Goal: Task Accomplishment & Management: Manage account settings

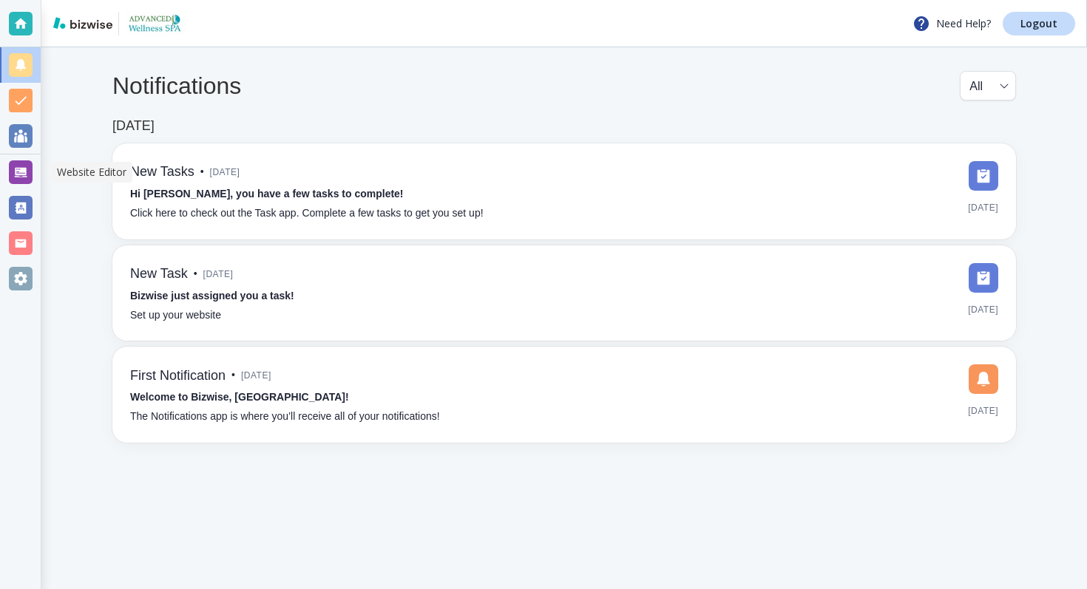
click at [15, 176] on div at bounding box center [21, 172] width 24 height 24
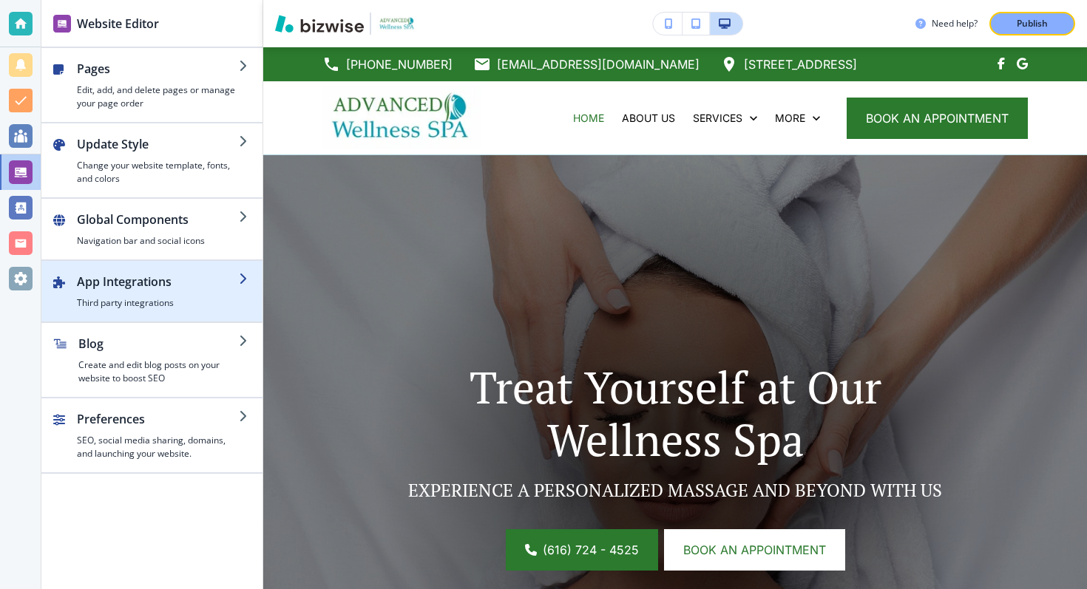
click at [146, 296] on h4 "Third party integrations" at bounding box center [158, 302] width 162 height 13
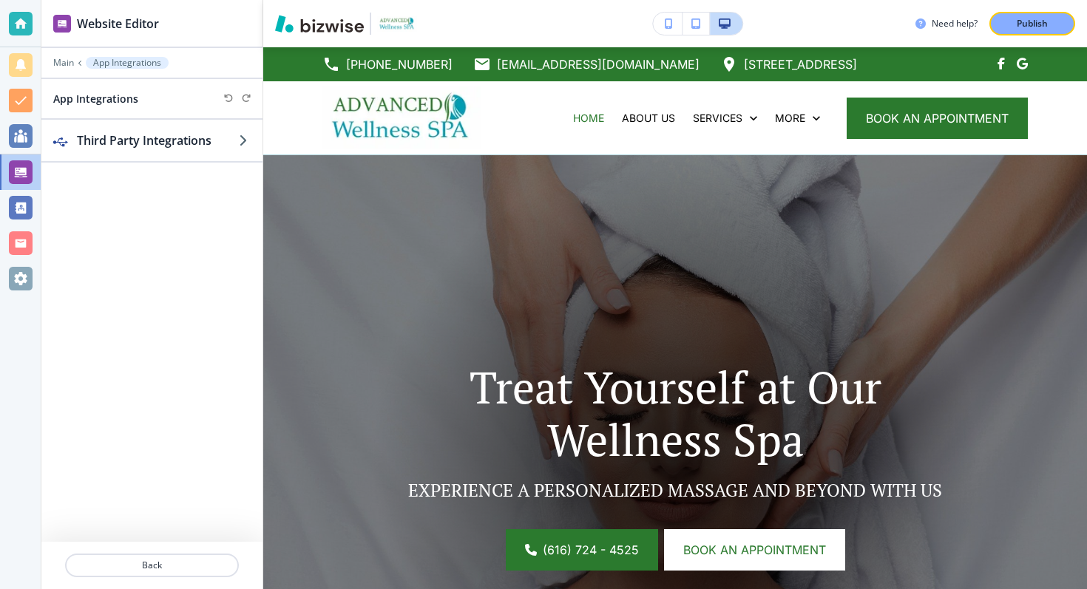
click at [196, 166] on div "Third Party Integrations" at bounding box center [151, 331] width 221 height 422
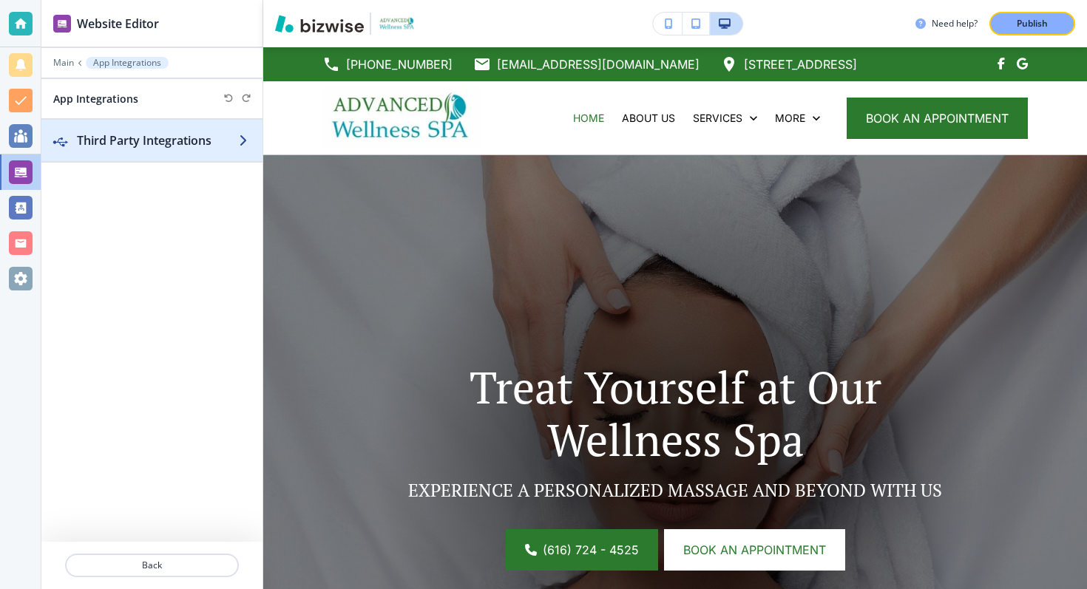
click at [195, 144] on h2 "Third Party Integrations" at bounding box center [158, 141] width 162 height 18
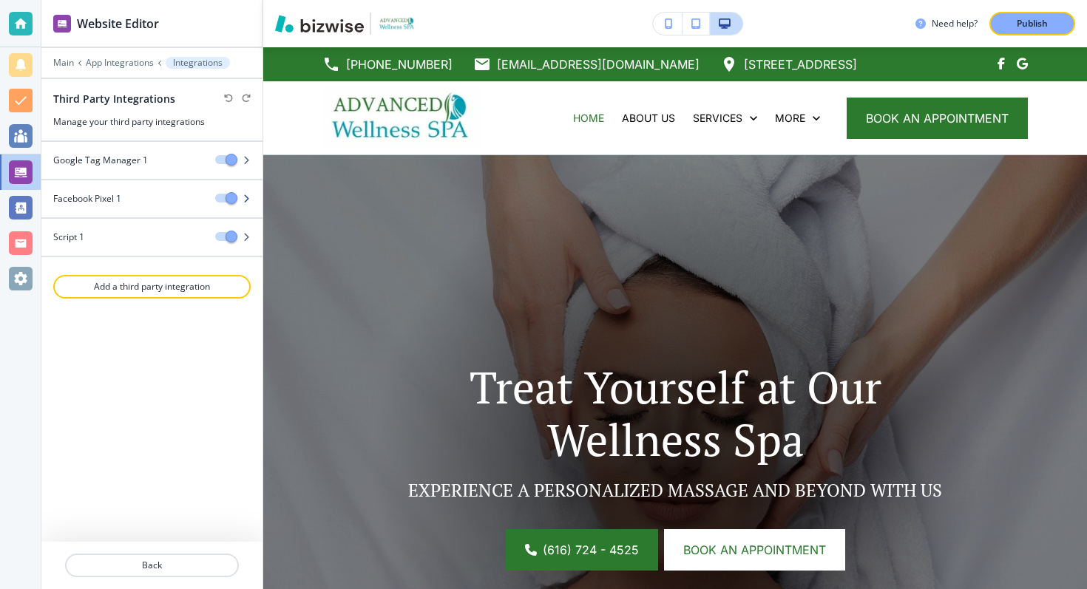
click at [115, 202] on h4 "Facebook Pixel 1" at bounding box center [87, 198] width 68 height 13
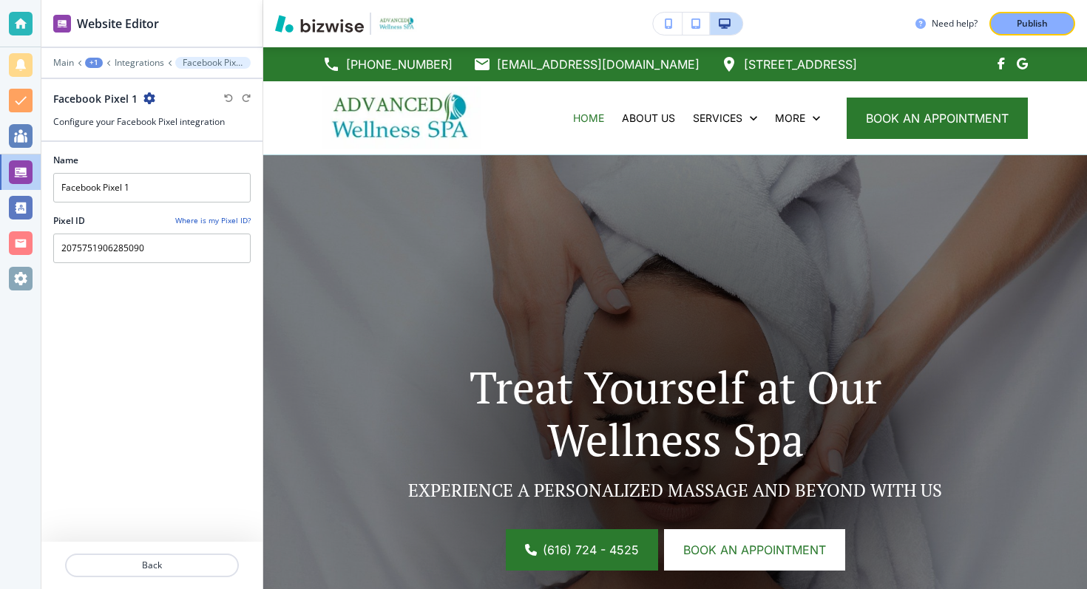
click at [130, 68] on div "Main +1 Integrations Facebook Pixel 1" at bounding box center [151, 63] width 197 height 12
click at [129, 65] on p "Integrations" at bounding box center [140, 63] width 50 height 10
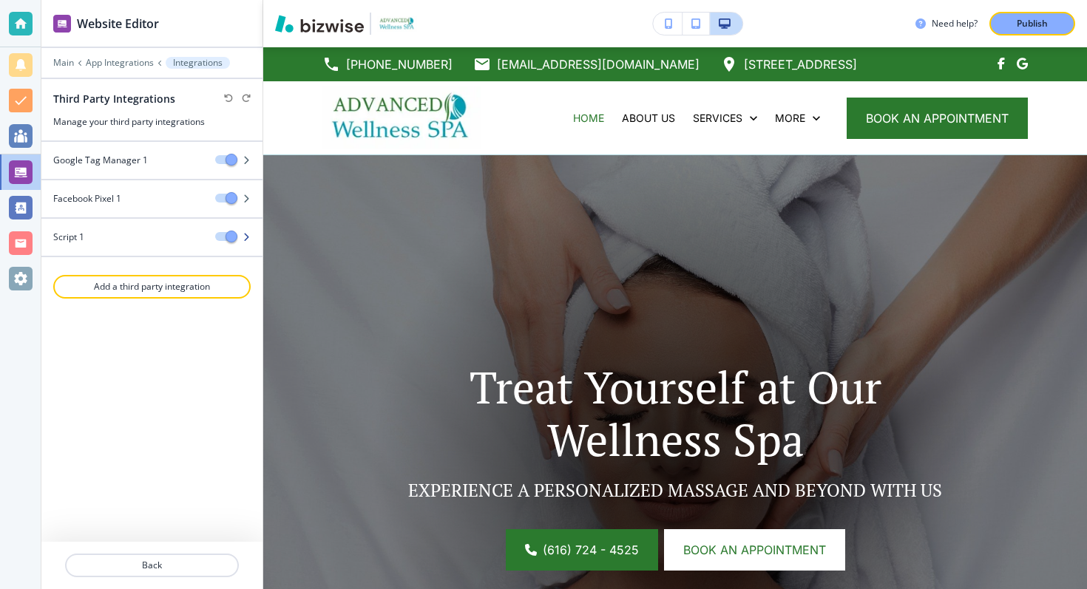
click at [89, 234] on div "Script 1" at bounding box center [122, 237] width 162 height 13
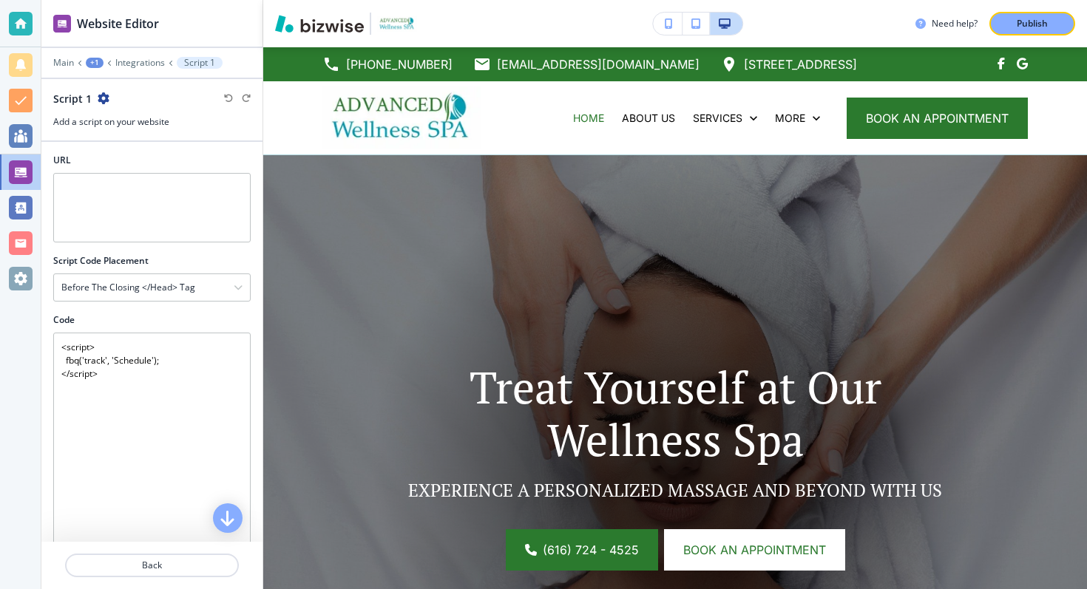
click at [114, 58] on div "Main +1 Integrations Script 1" at bounding box center [151, 63] width 197 height 12
click at [126, 58] on p "Integrations" at bounding box center [140, 63] width 50 height 10
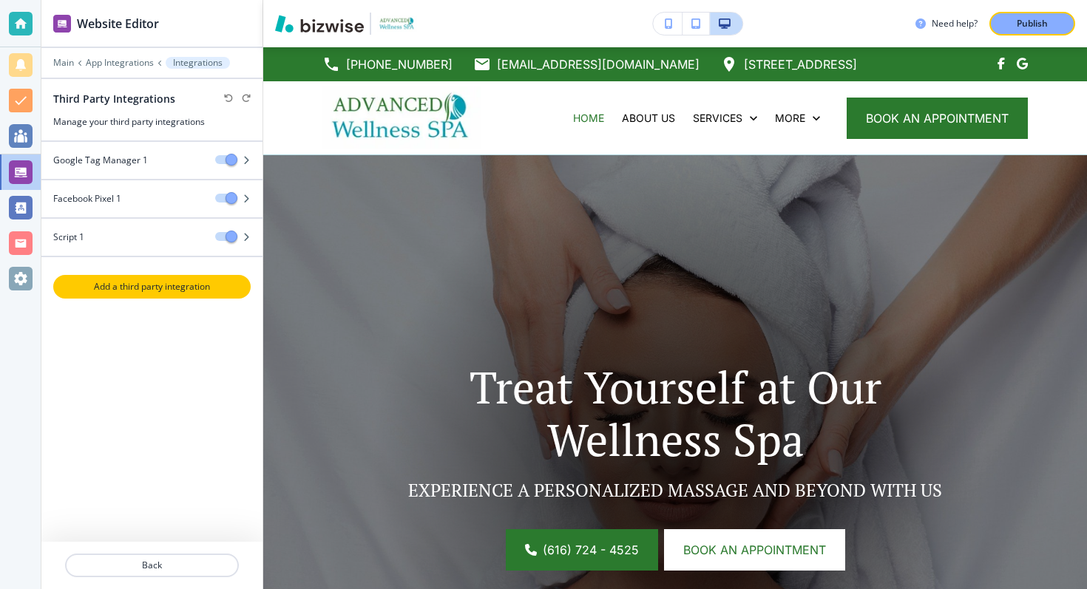
click at [148, 285] on p "Add a third party integration" at bounding box center [152, 286] width 194 height 13
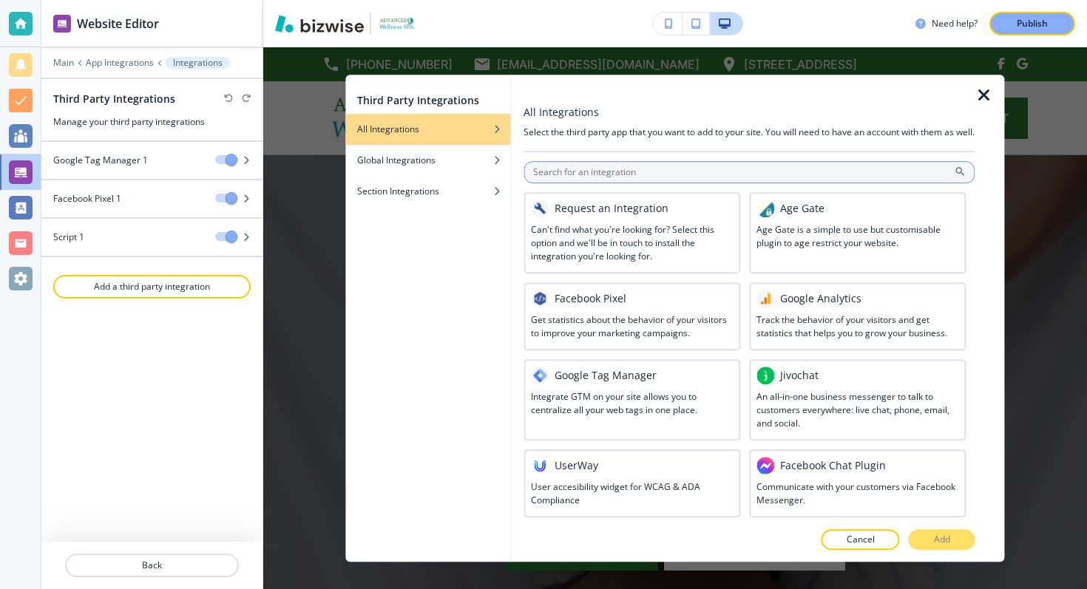
click at [597, 180] on input "text" at bounding box center [748, 172] width 451 height 22
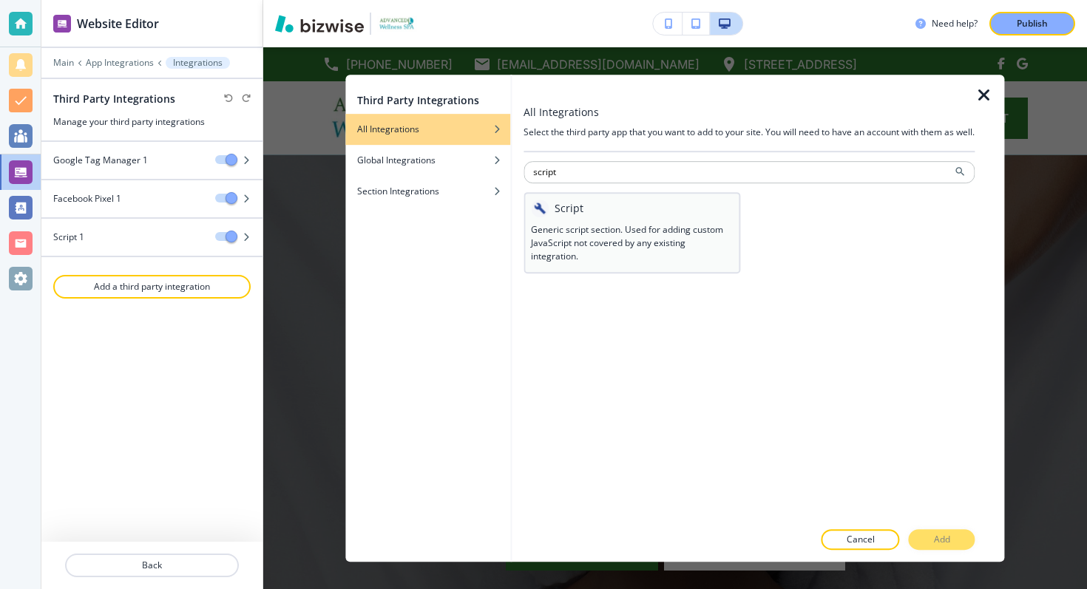
type input "script"
click at [597, 241] on h3 "Generic script section. Used for adding custom JavaScript not covered by any ex…" at bounding box center [632, 243] width 202 height 40
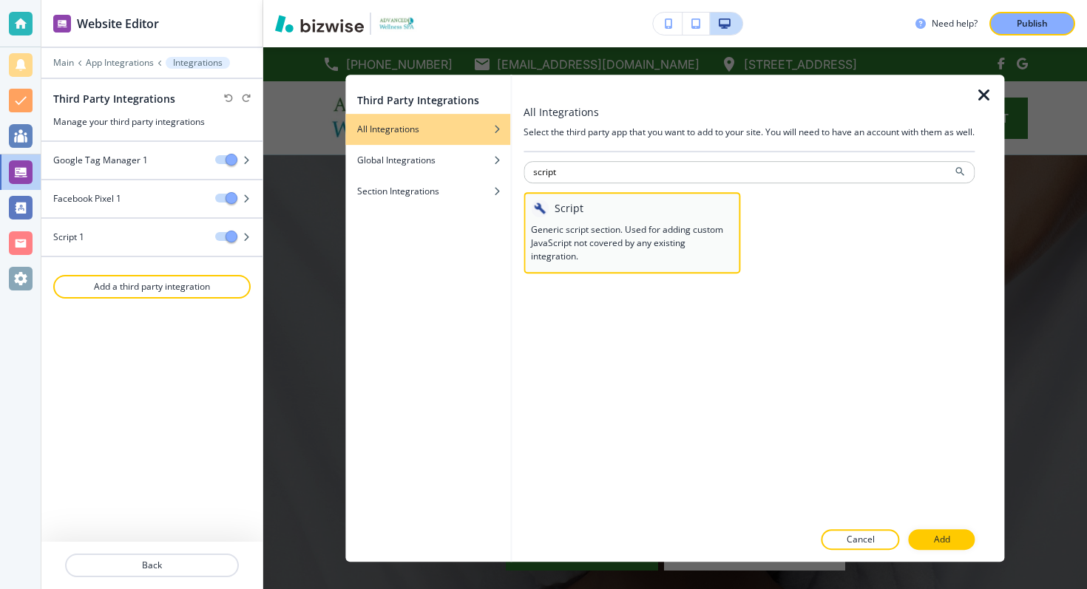
click at [688, 248] on h3 "Generic script section. Used for adding custom JavaScript not covered by any ex…" at bounding box center [632, 243] width 202 height 40
click at [959, 531] on button "Add" at bounding box center [942, 539] width 67 height 21
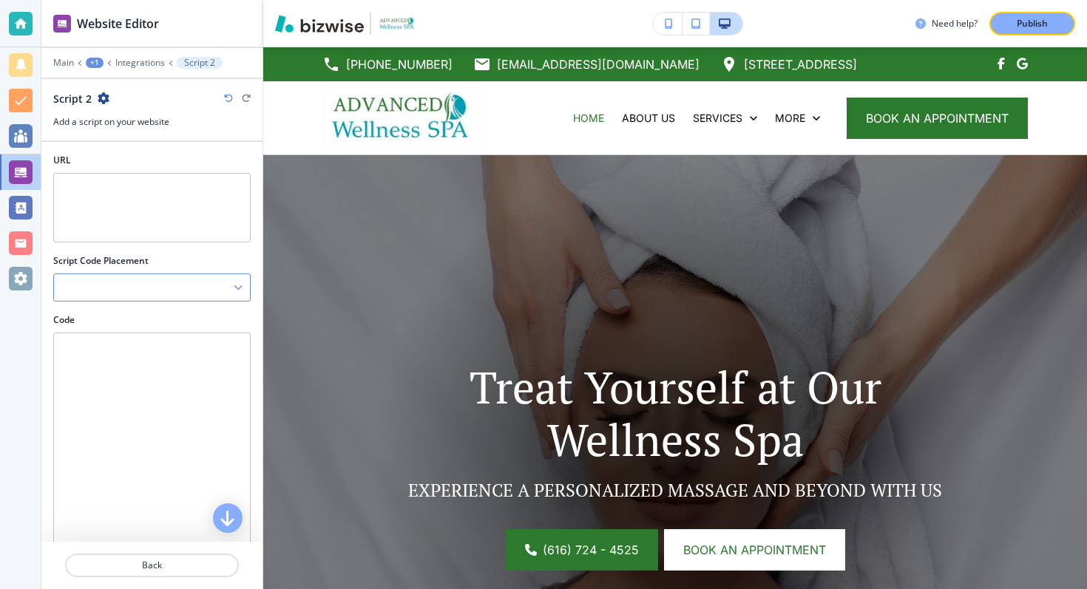
click at [130, 287] on div at bounding box center [152, 287] width 196 height 27
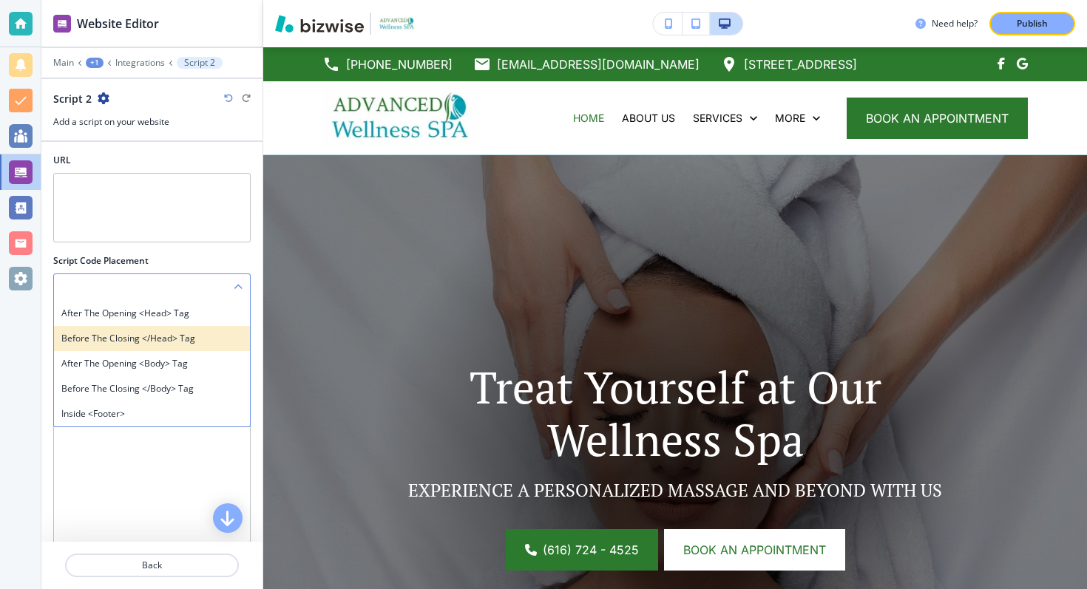
click at [174, 344] on h4 "Before the closing </head> tag" at bounding box center [151, 338] width 181 height 13
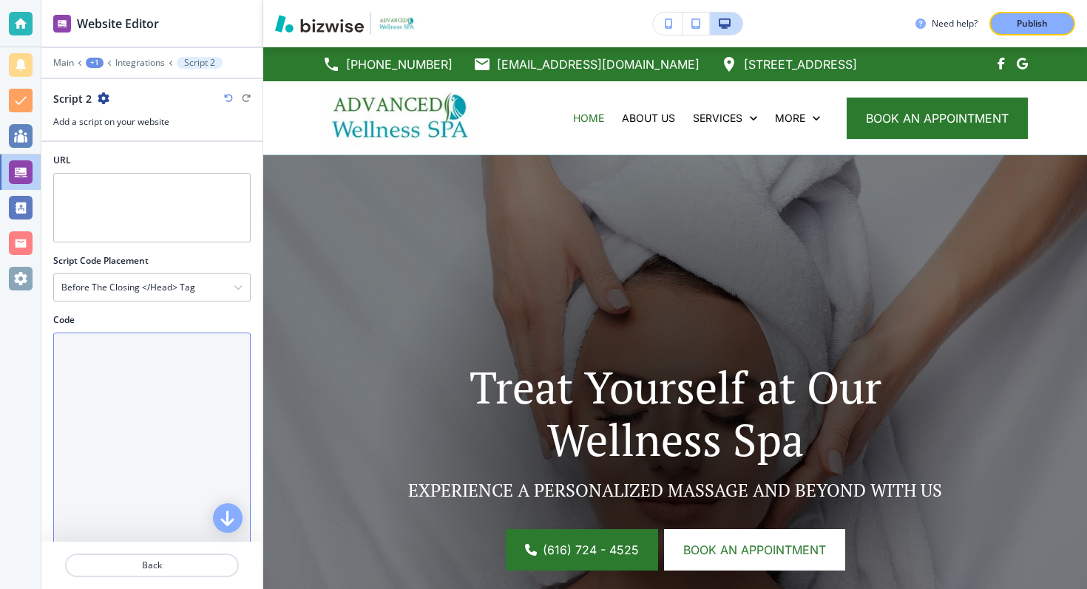
click at [138, 373] on textarea "Code" at bounding box center [151, 474] width 197 height 282
paste textarea "<script> document.addEventListener("DOMContentLoaded", function() { // Find all…"
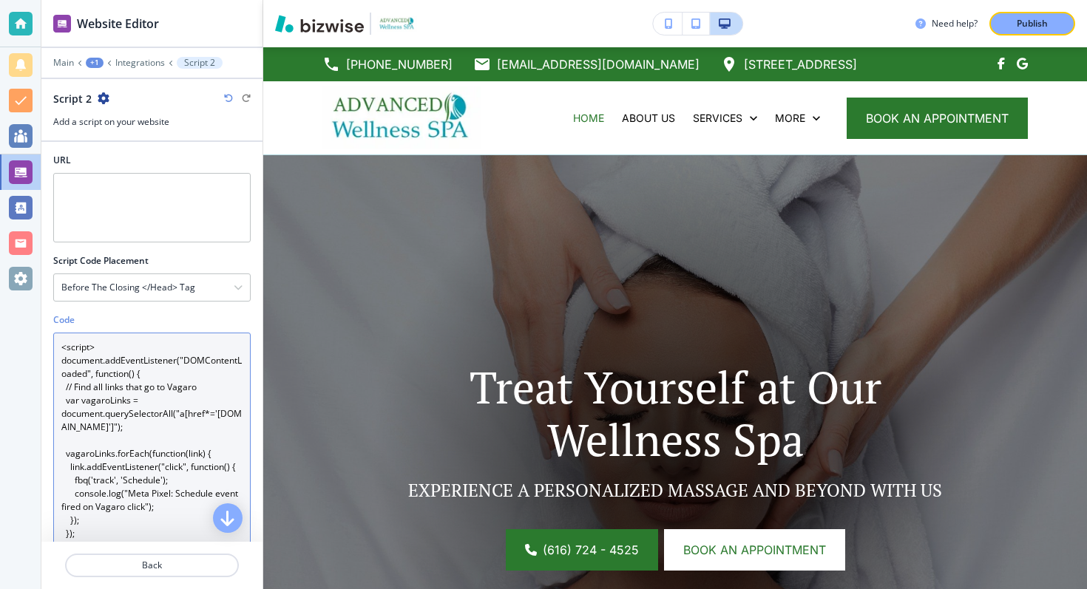
scroll to position [24, 0]
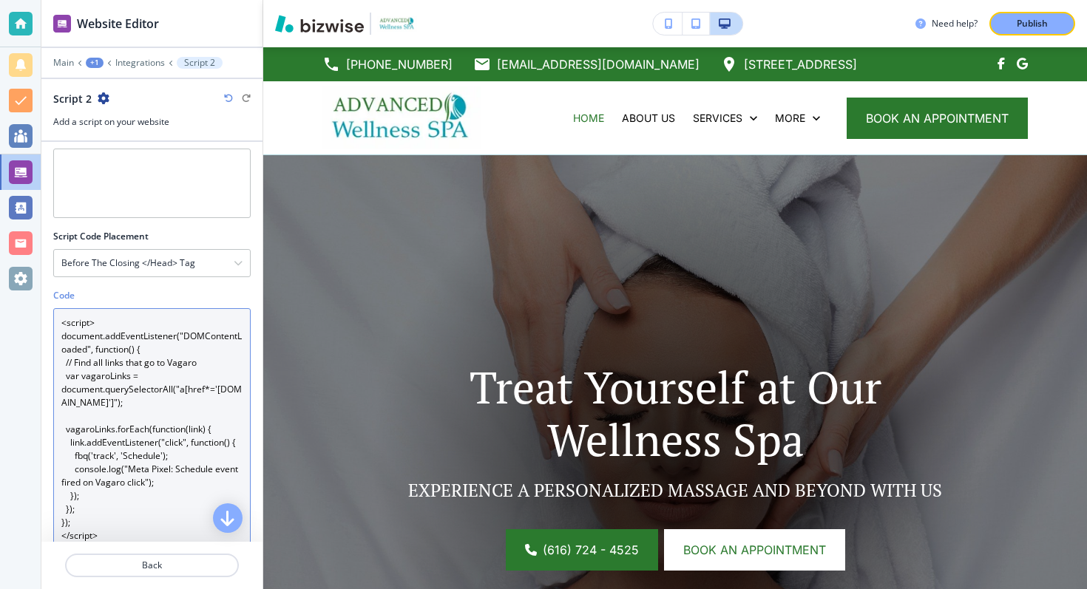
type textarea "<script> document.addEventListener("DOMContentLoaded", function() { // Find all…"
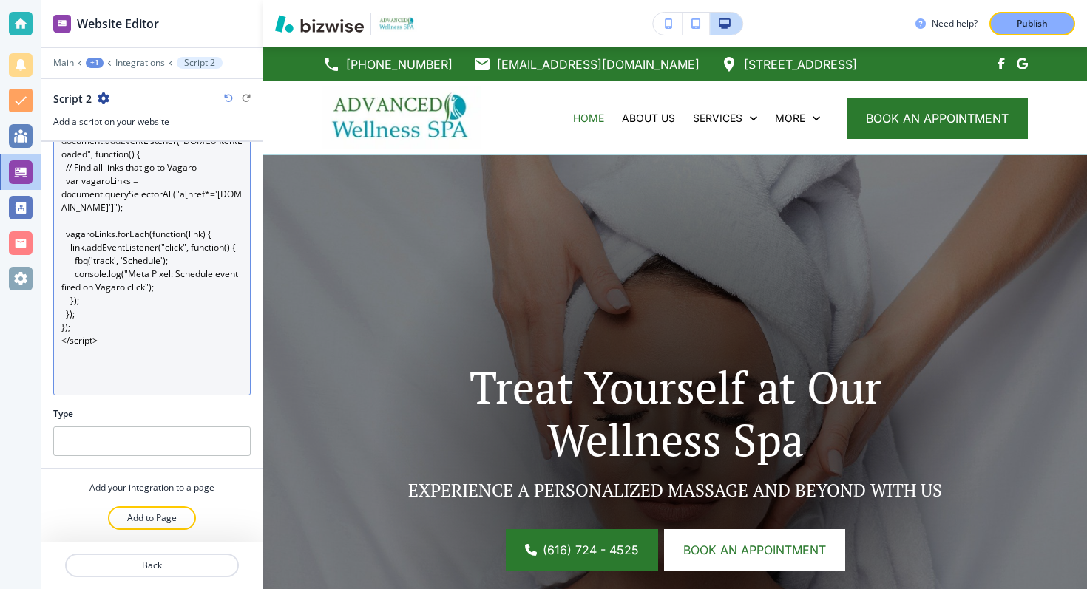
scroll to position [0, 0]
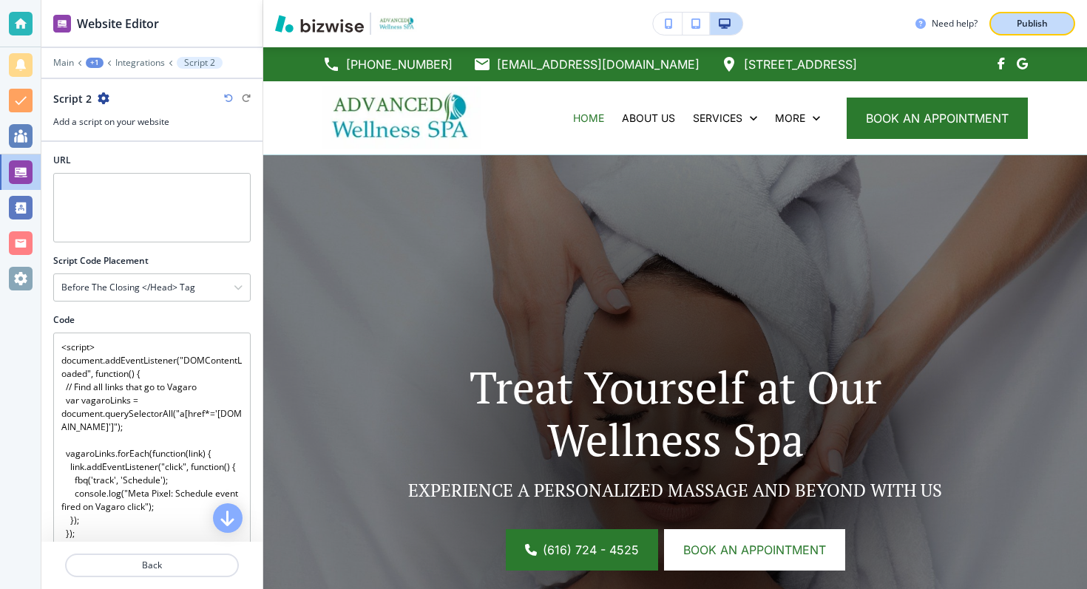
click at [1025, 21] on p "Publish" at bounding box center [1031, 23] width 31 height 13
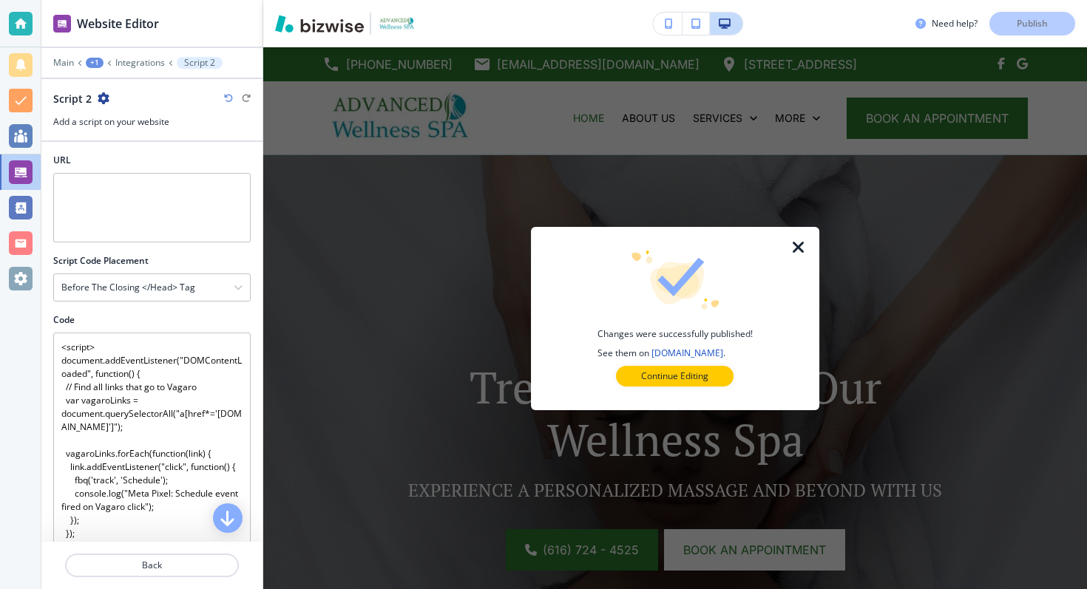
click at [793, 245] on icon "button" at bounding box center [798, 248] width 18 height 18
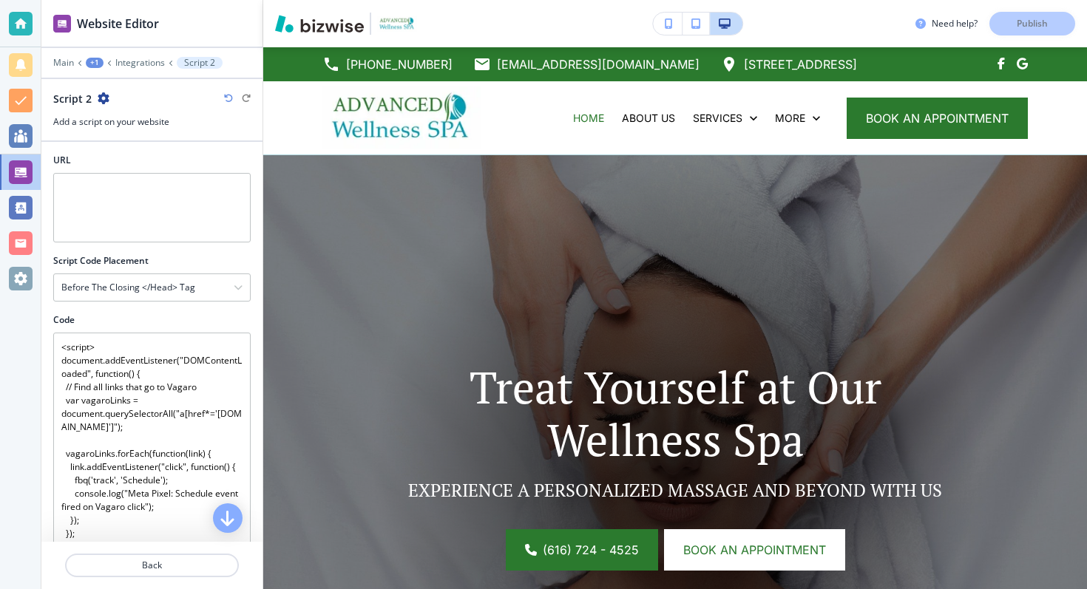
click at [99, 98] on icon "button" at bounding box center [104, 98] width 12 height 12
click at [128, 119] on p "Rename Script 2" at bounding box center [143, 124] width 75 height 13
click at [151, 102] on input "Script 2" at bounding box center [129, 99] width 153 height 30
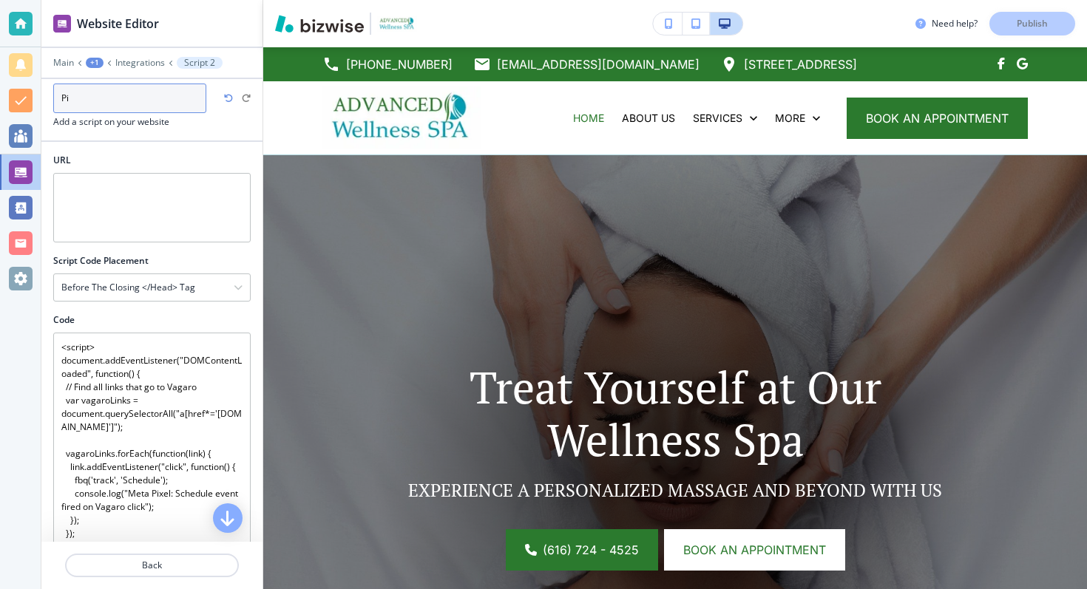
type input "P"
type input "V"
type input "Pixel for CTA"
click at [140, 61] on p "Integrations" at bounding box center [140, 63] width 50 height 10
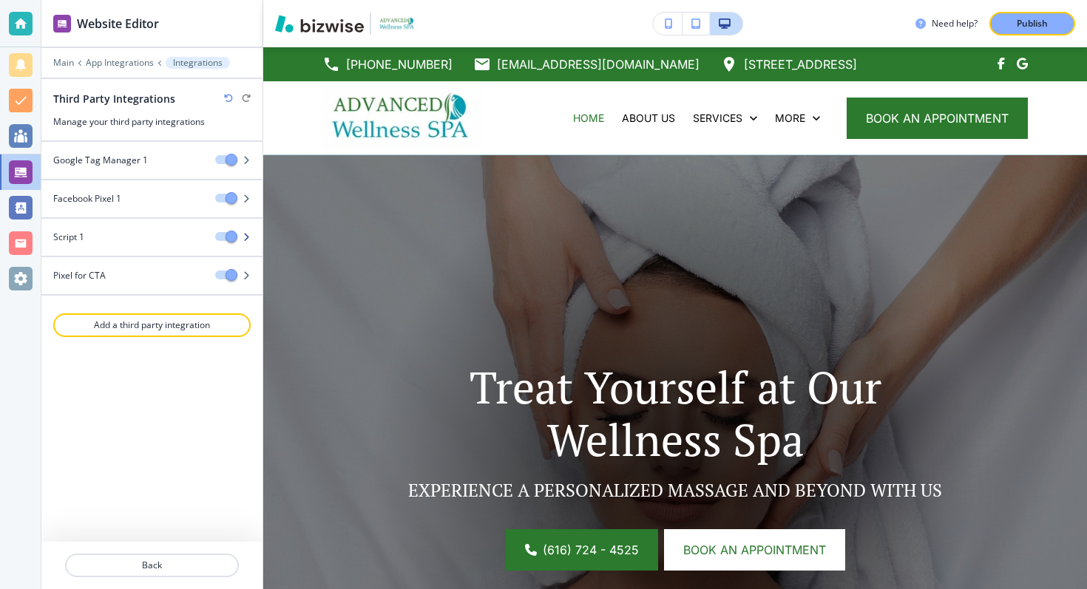
click at [248, 234] on icon "button" at bounding box center [246, 237] width 9 height 9
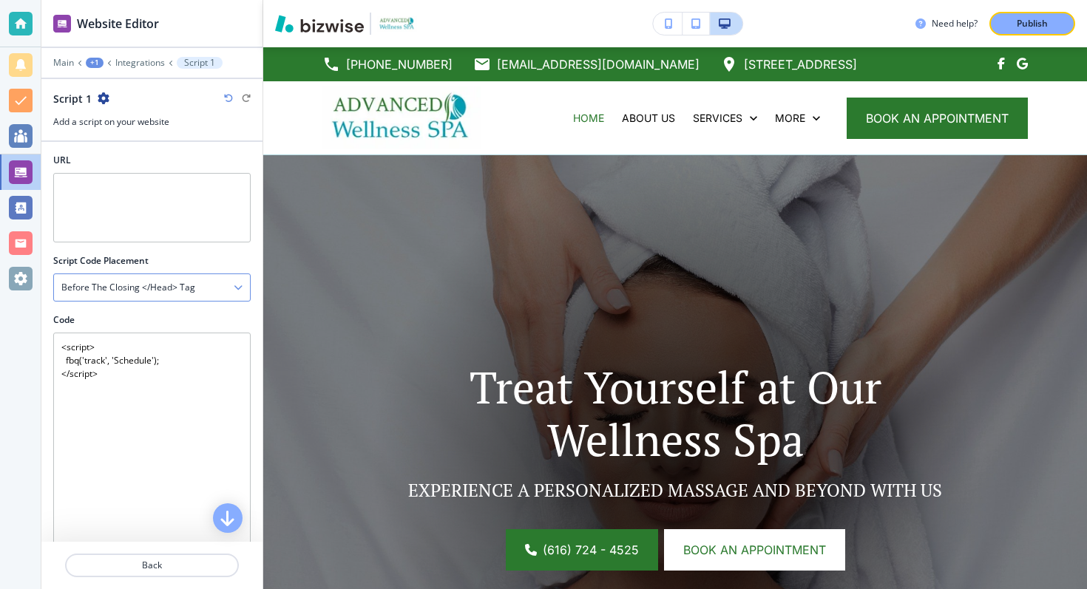
click at [140, 287] on h4 "Before the closing </head> tag" at bounding box center [128, 287] width 134 height 13
click at [186, 272] on div at bounding box center [151, 271] width 197 height 6
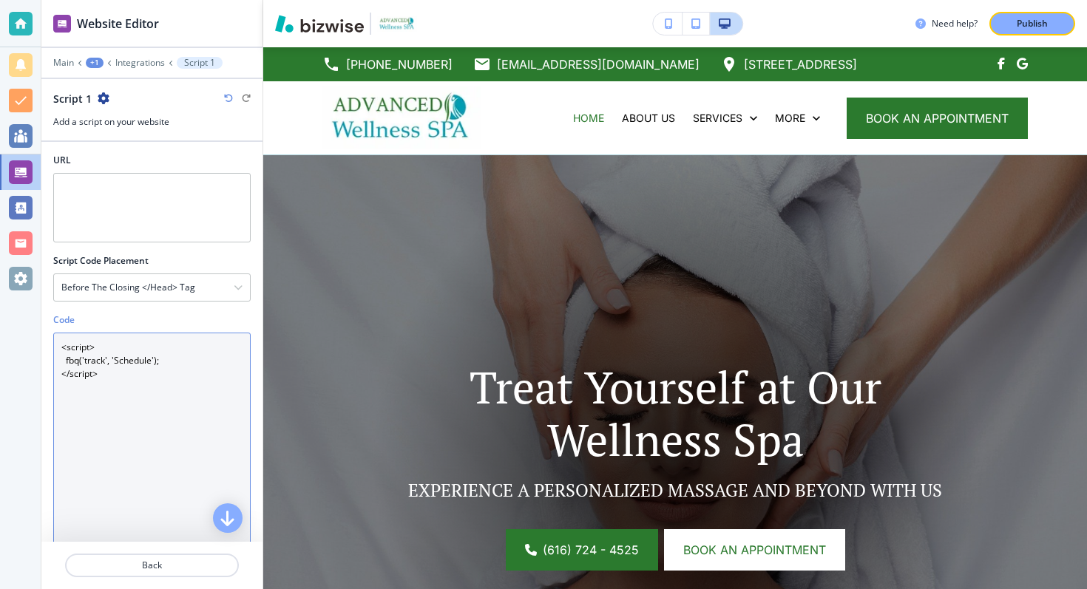
drag, startPoint x: 160, startPoint y: 447, endPoint x: 52, endPoint y: 326, distance: 162.3
click at [53, 326] on div "Code <script> fbq('track', 'Schedule'); </script>" at bounding box center [151, 464] width 197 height 302
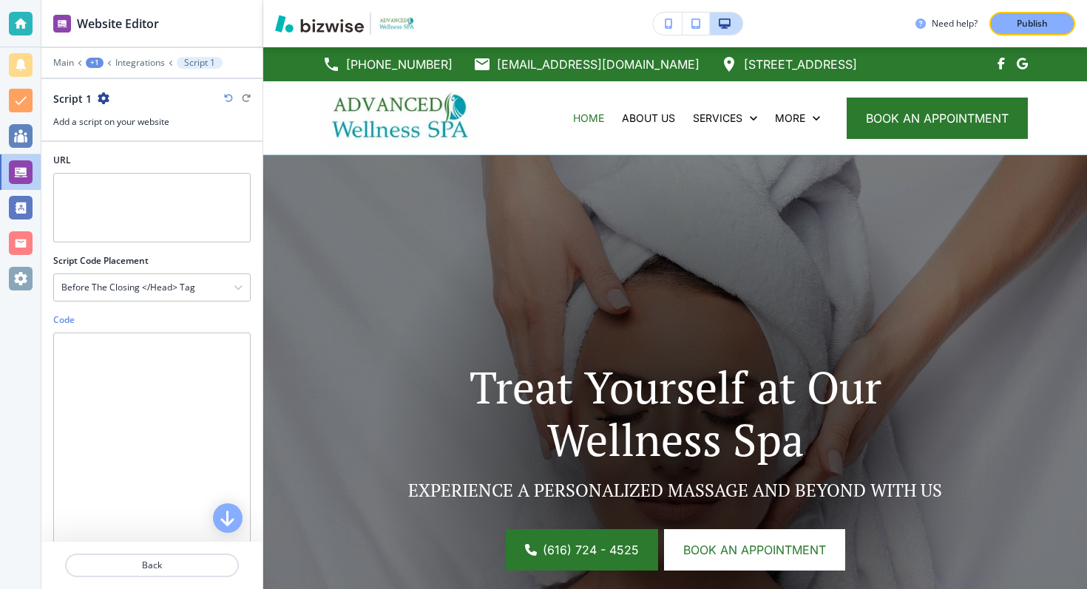
click at [161, 142] on div at bounding box center [151, 148] width 221 height 12
click at [158, 563] on p "Back" at bounding box center [152, 565] width 171 height 13
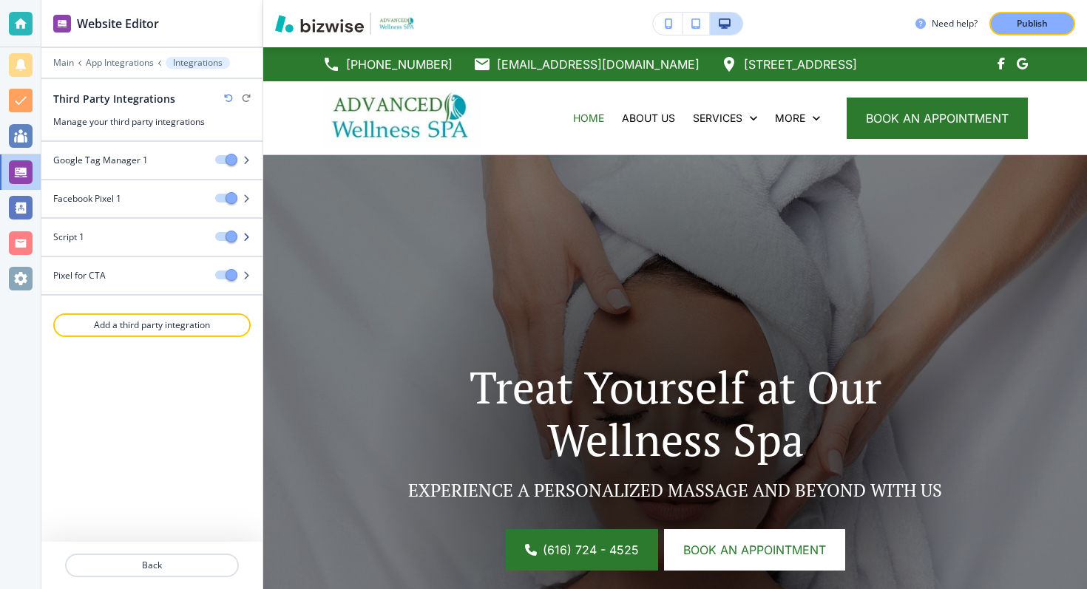
click at [118, 239] on div "Script 1" at bounding box center [122, 237] width 162 height 13
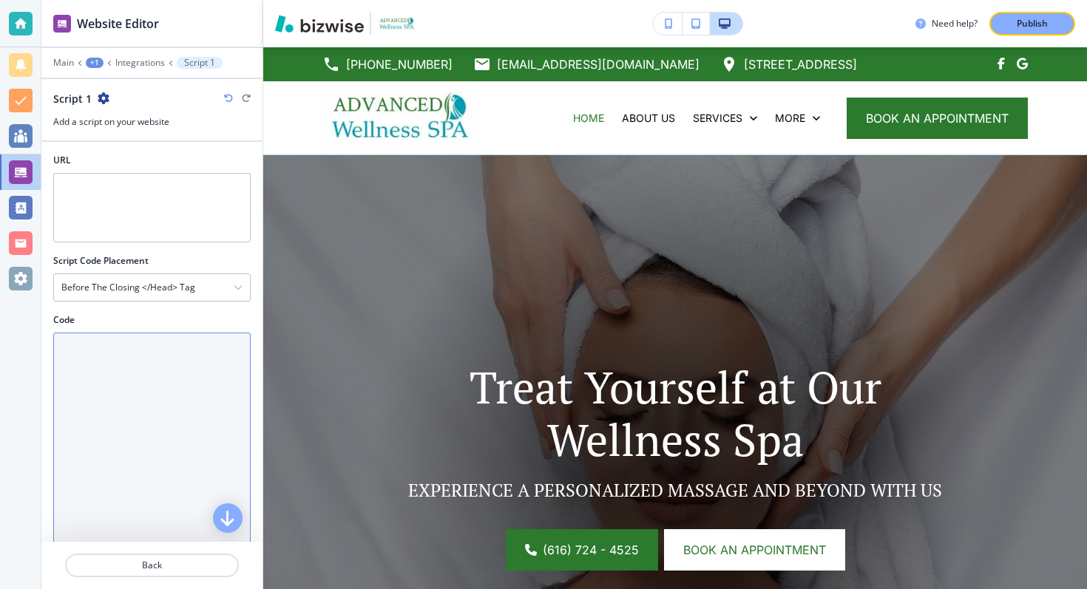
click at [150, 365] on textarea "Code" at bounding box center [151, 474] width 197 height 282
paste textarea "<script> document.addEventListener("DOMContentLoaded", function() { var vagaroL…"
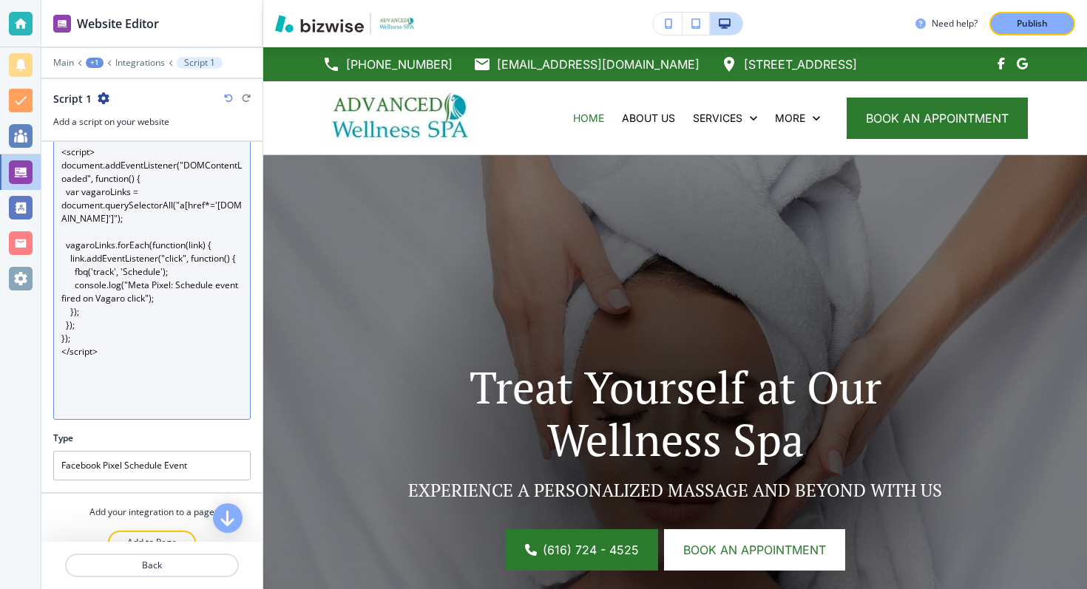
scroll to position [220, 0]
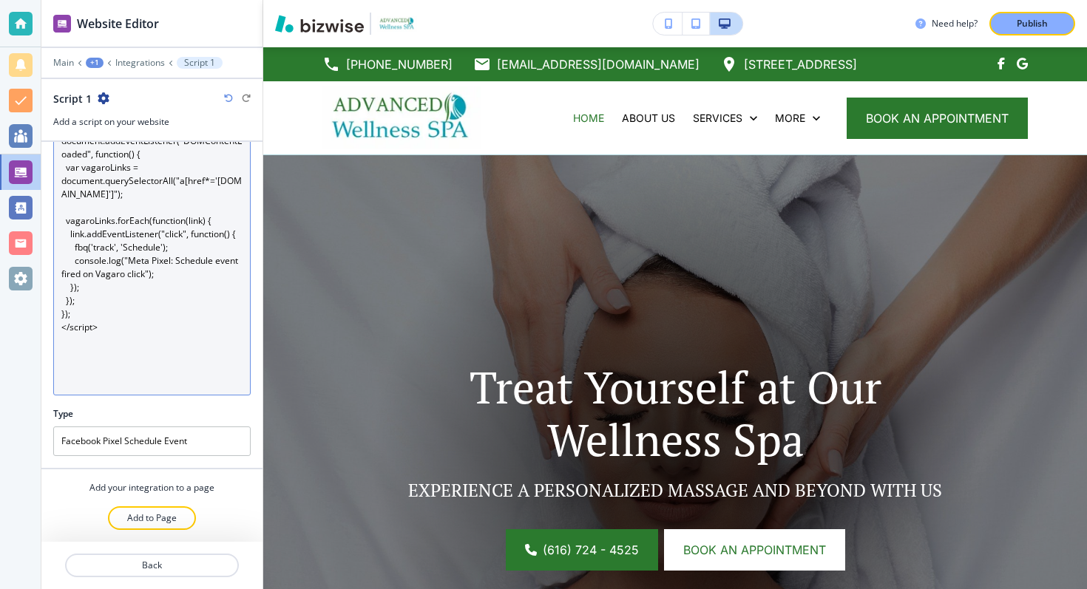
type textarea "<script> document.addEventListener("DOMContentLoaded", function() { var vagaroL…"
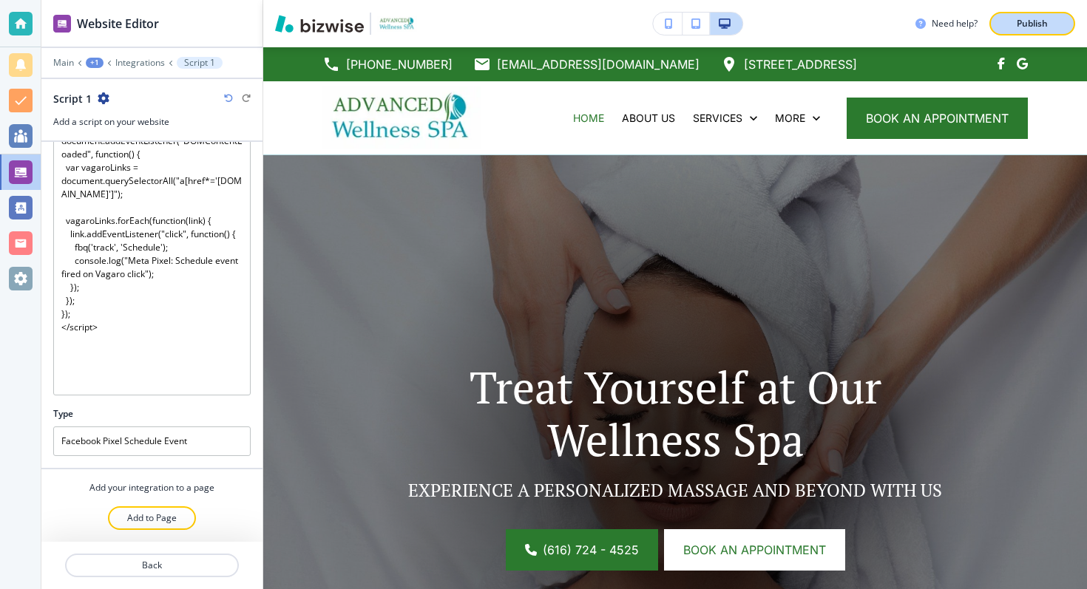
click at [1036, 24] on p "Publish" at bounding box center [1031, 23] width 31 height 13
click at [157, 567] on p "Back" at bounding box center [152, 565] width 171 height 13
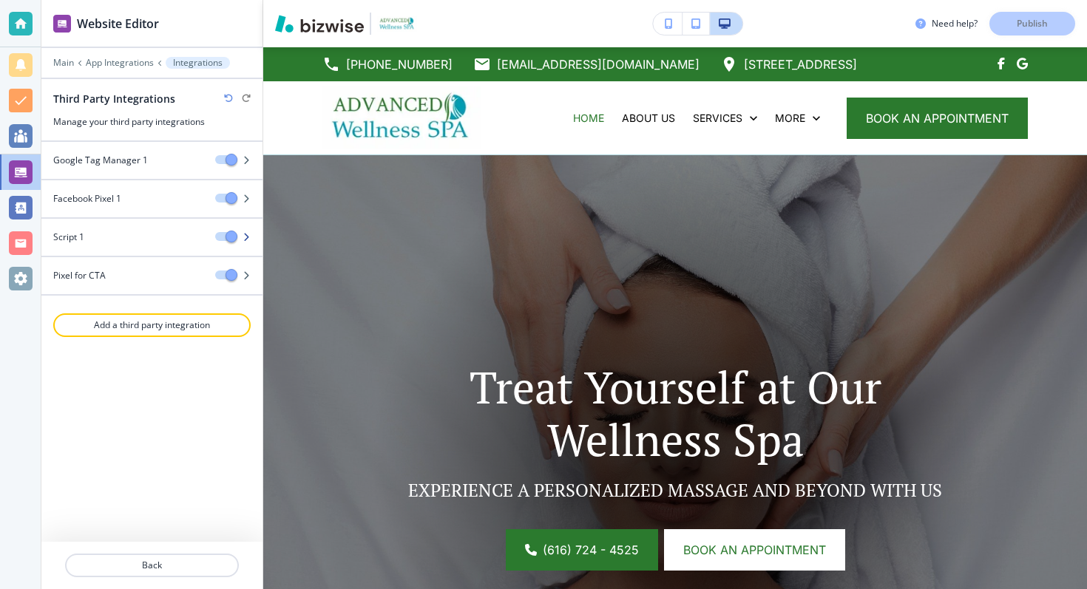
click at [244, 235] on icon "button" at bounding box center [246, 237] width 9 height 9
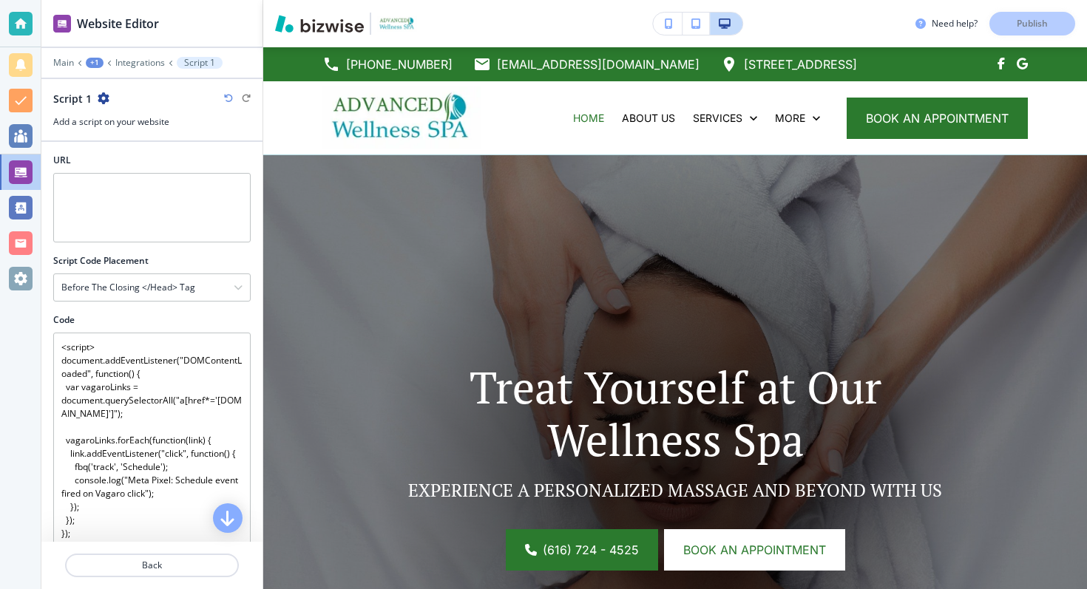
click at [95, 98] on div "Script 1" at bounding box center [81, 99] width 56 height 16
click at [100, 97] on icon "button" at bounding box center [104, 98] width 12 height 12
click at [116, 123] on p "Rename Script 1" at bounding box center [143, 124] width 75 height 13
click at [86, 101] on input "Script 1" at bounding box center [129, 99] width 153 height 30
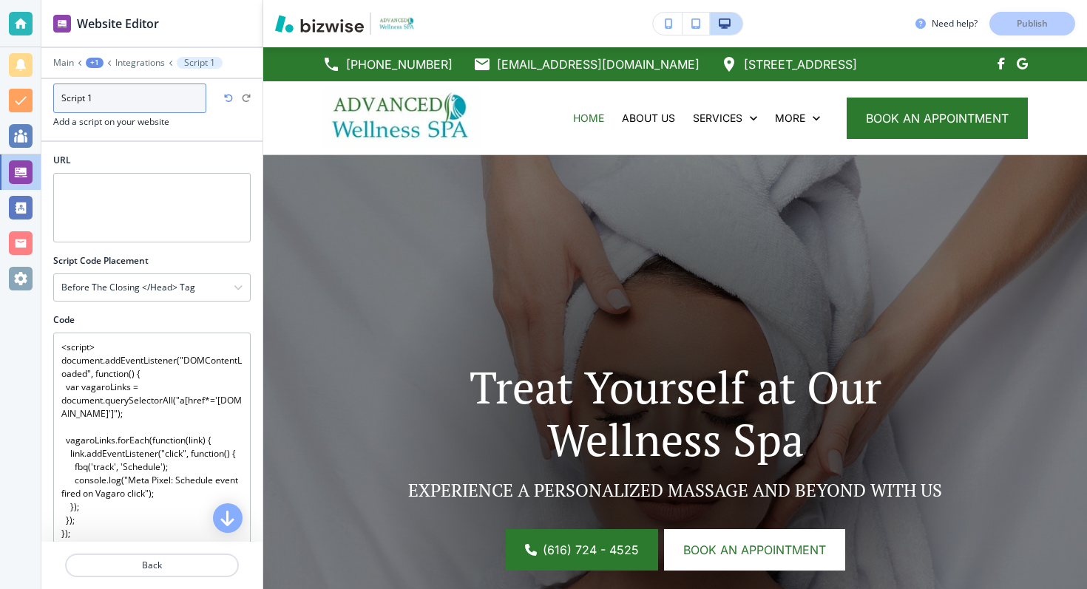
click at [86, 101] on input "Script 1" at bounding box center [129, 99] width 153 height 30
type input "Pixel CTA specification"
click at [203, 129] on div at bounding box center [151, 135] width 221 height 12
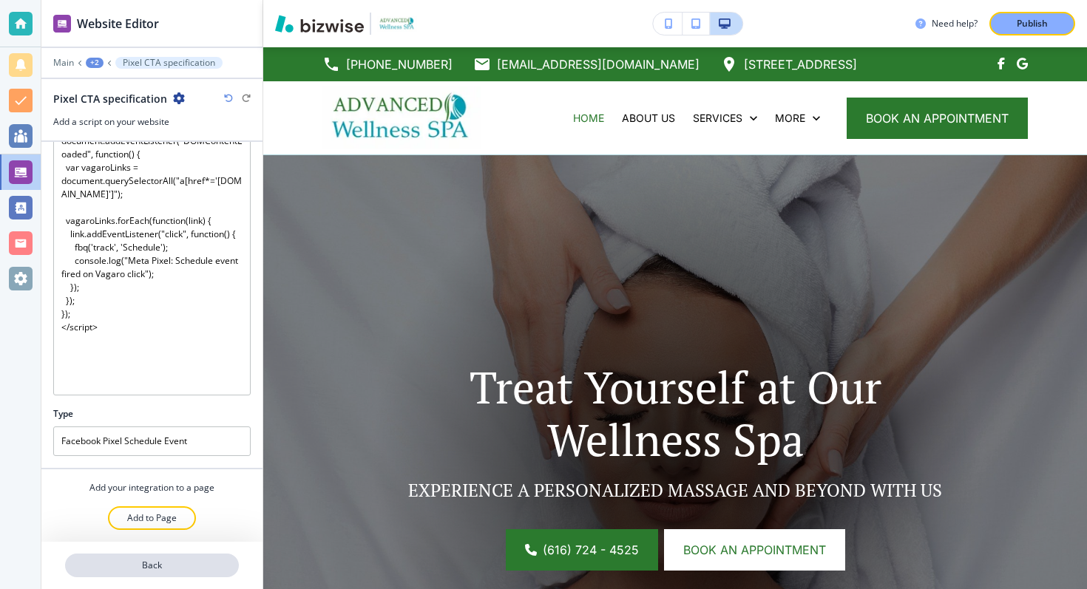
click at [193, 571] on p "Back" at bounding box center [152, 565] width 171 height 13
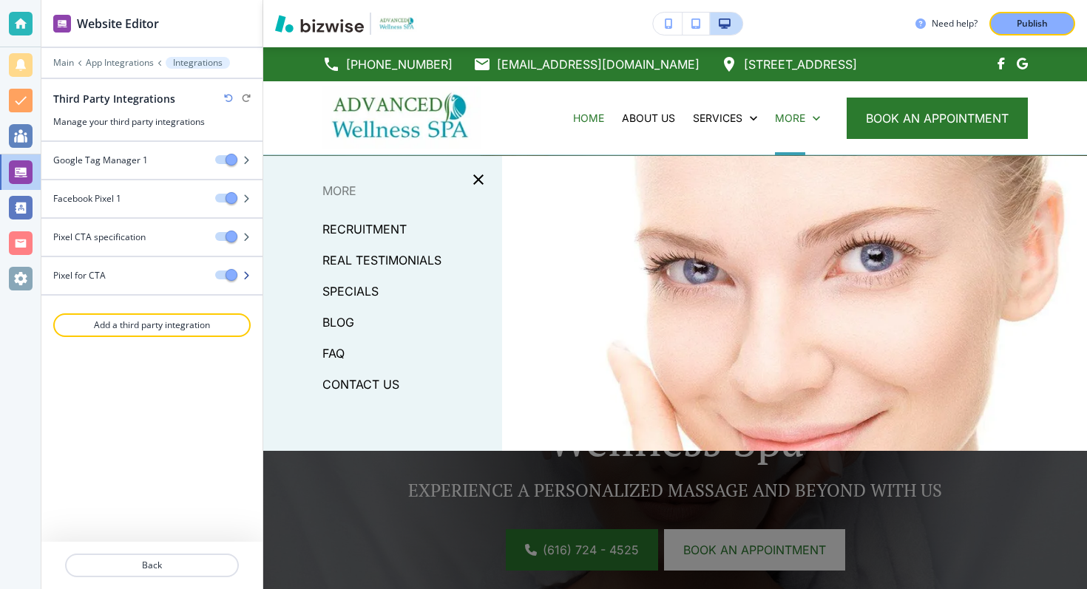
click at [132, 268] on div at bounding box center [151, 263] width 221 height 12
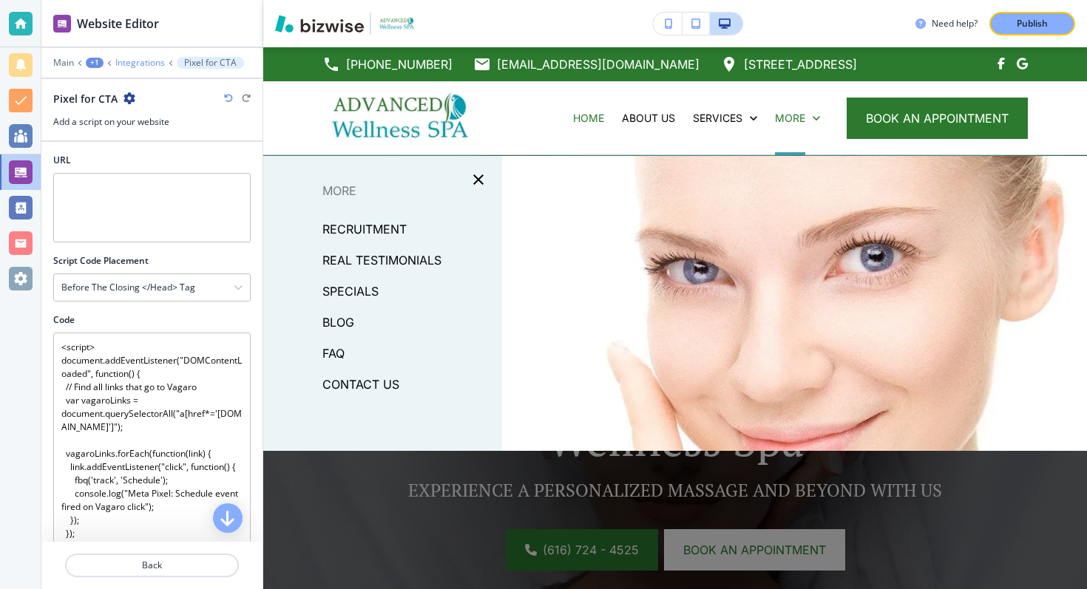
click at [139, 62] on p "Integrations" at bounding box center [140, 63] width 50 height 10
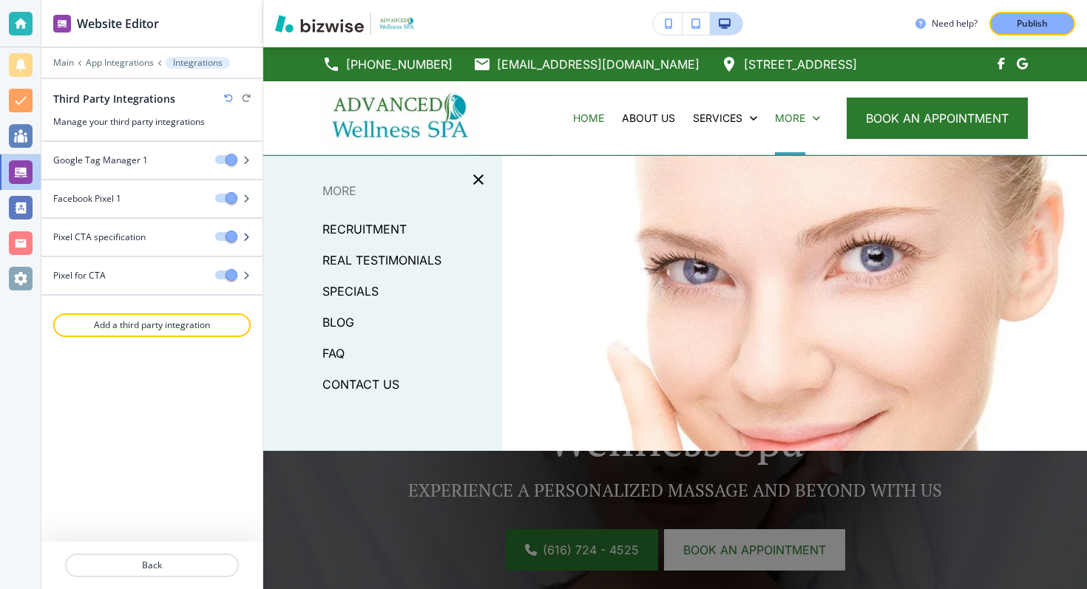
click at [131, 240] on h4 "Pixel CTA specification" at bounding box center [99, 237] width 92 height 13
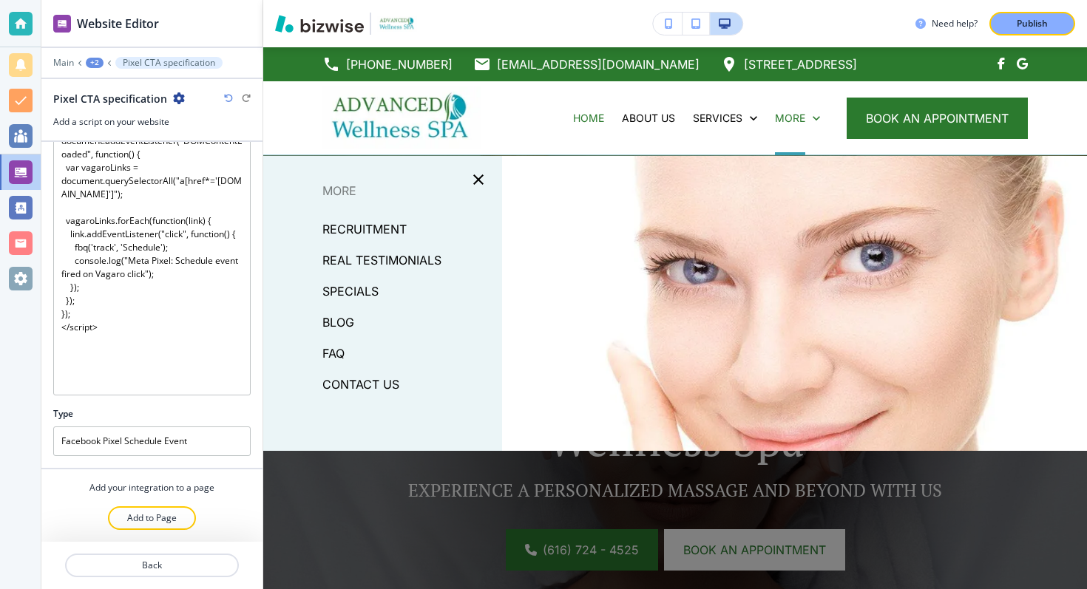
drag, startPoint x: 94, startPoint y: 364, endPoint x: 52, endPoint y: 115, distance: 253.4
click at [52, 114] on div "Website Editor Main +2 Pixel CTA specification Pixel CTA specification Add a sc…" at bounding box center [151, 294] width 221 height 589
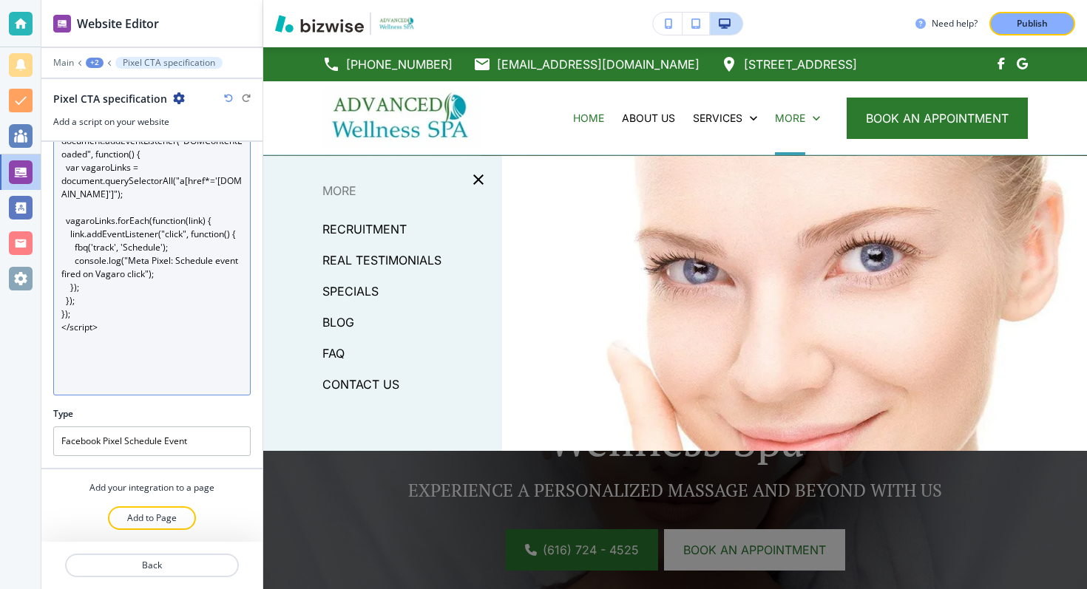
click at [110, 334] on textarea "<script> document.addEventListener("DOMContentLoaded", function() { var vagaroL…" at bounding box center [151, 254] width 197 height 282
click at [106, 327] on textarea "<script> document.addEventListener("DOMContentLoaded", function() { var vagaroL…" at bounding box center [151, 254] width 197 height 282
click at [95, 327] on textarea "<script> document.addEventListener("DOMContentLoaded", function() { var vagaroL…" at bounding box center [151, 254] width 197 height 282
click at [103, 330] on textarea "<script> document.addEventListener("DOMContentLoaded", function() { var vagaroL…" at bounding box center [151, 254] width 197 height 282
click at [89, 325] on textarea "<script> document.addEventListener("DOMContentLoaded", function() { var vagaroL…" at bounding box center [151, 254] width 197 height 282
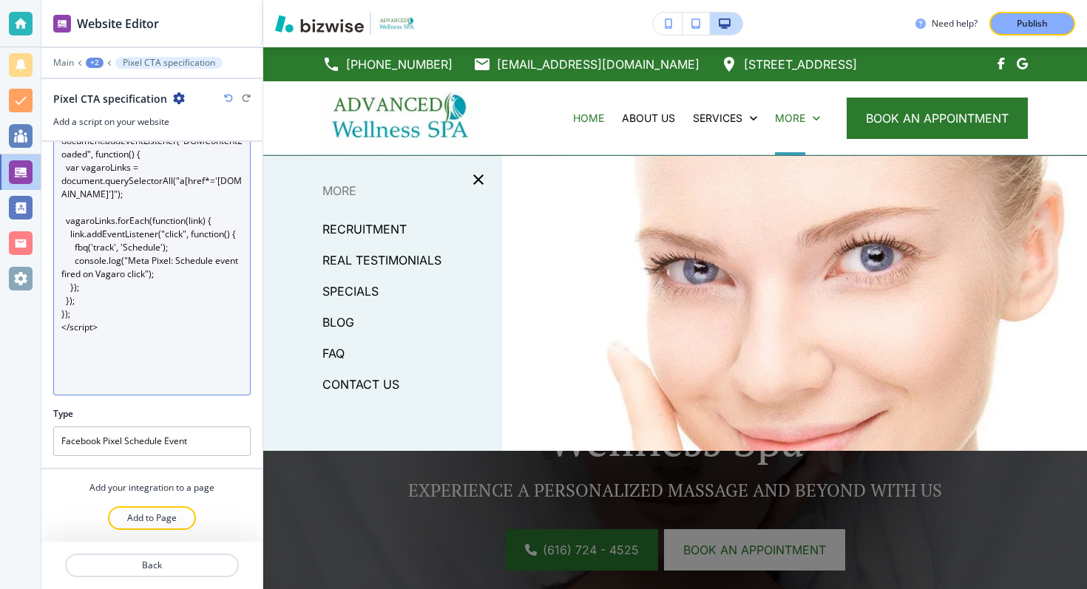
click at [89, 325] on textarea "<script> document.addEventListener("DOMContentLoaded", function() { var vagaroL…" at bounding box center [151, 254] width 197 height 282
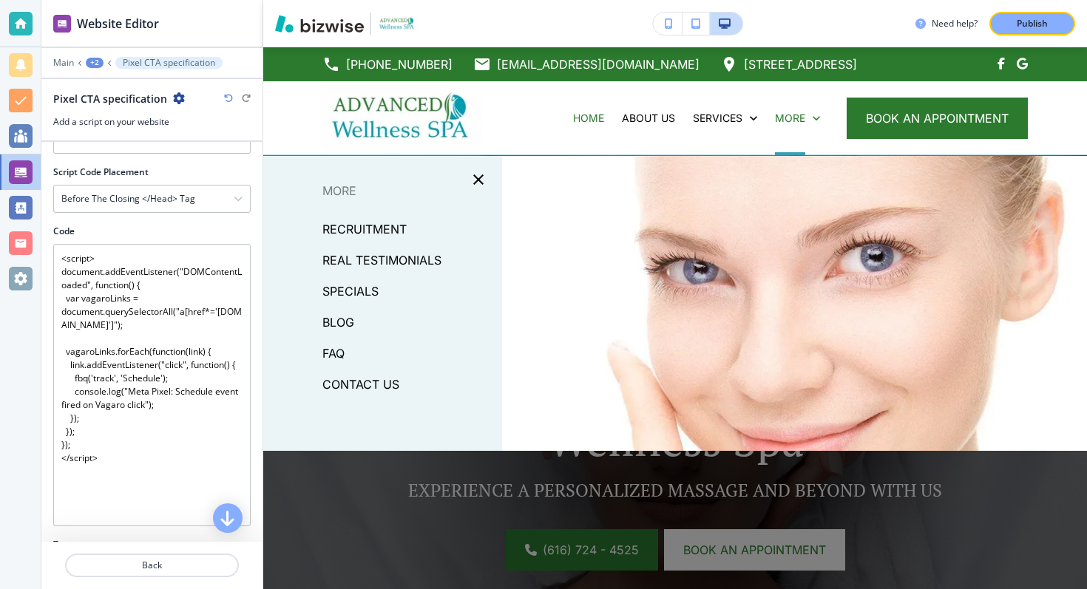
scroll to position [41, 0]
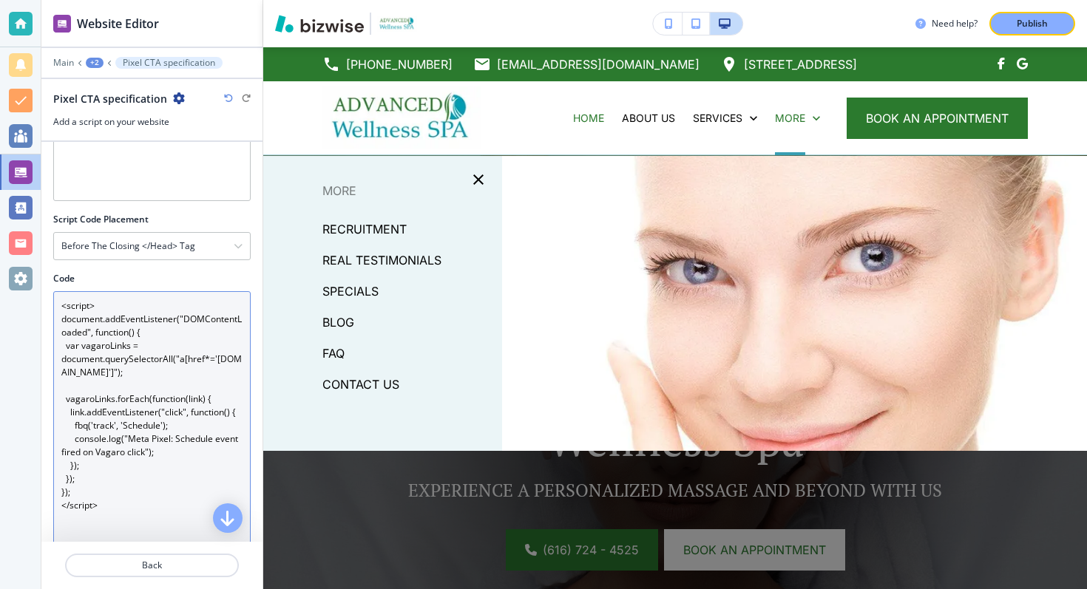
click at [90, 330] on textarea "<script> document.addEventListener("DOMContentLoaded", function() { var vagaroL…" at bounding box center [151, 432] width 197 height 282
drag, startPoint x: 90, startPoint y: 330, endPoint x: 146, endPoint y: 415, distance: 102.5
click at [146, 415] on textarea "<script> document.addEventListener("DOMContentLoaded", function() { var vagaroL…" at bounding box center [151, 432] width 197 height 282
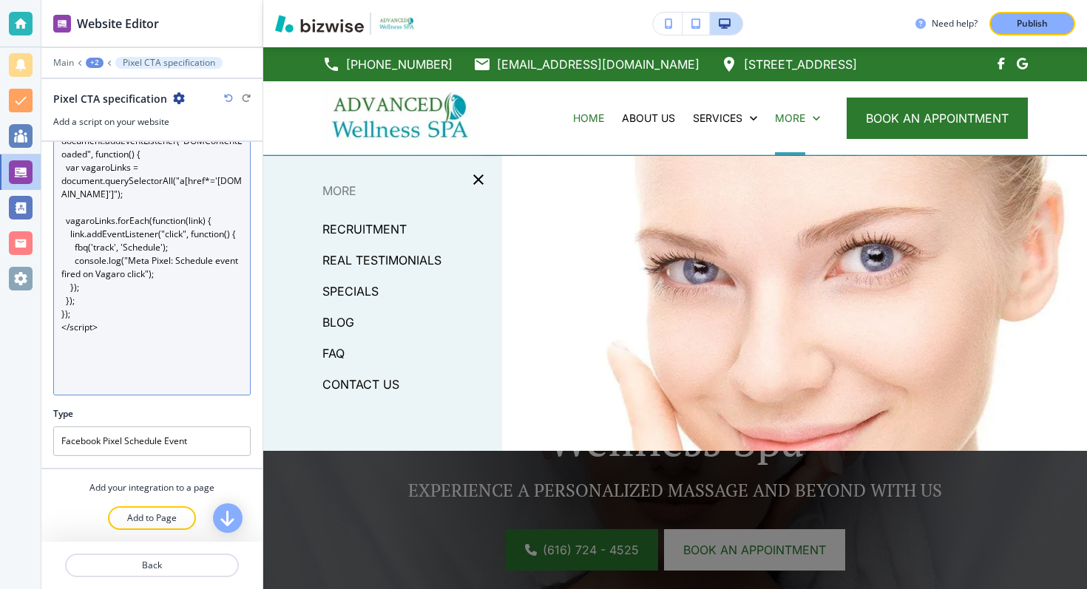
scroll to position [0, 0]
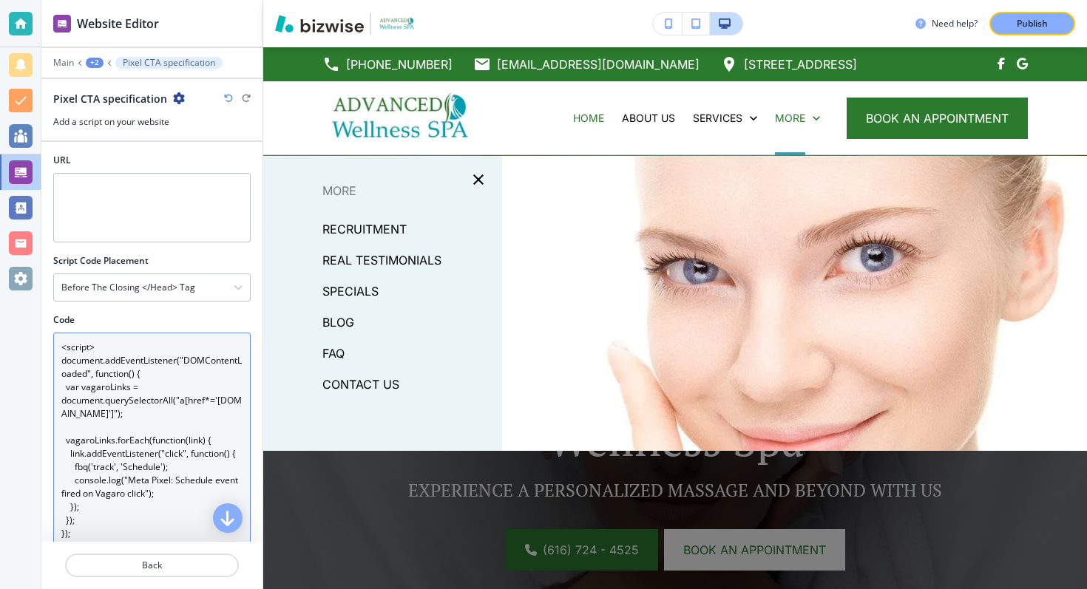
click at [118, 419] on textarea "<script> document.addEventListener("DOMContentLoaded", function() { var vagaroL…" at bounding box center [151, 474] width 197 height 282
click at [97, 378] on textarea "<script> document.addEventListener("DOMContentLoaded", function() { var vagaroL…" at bounding box center [151, 474] width 197 height 282
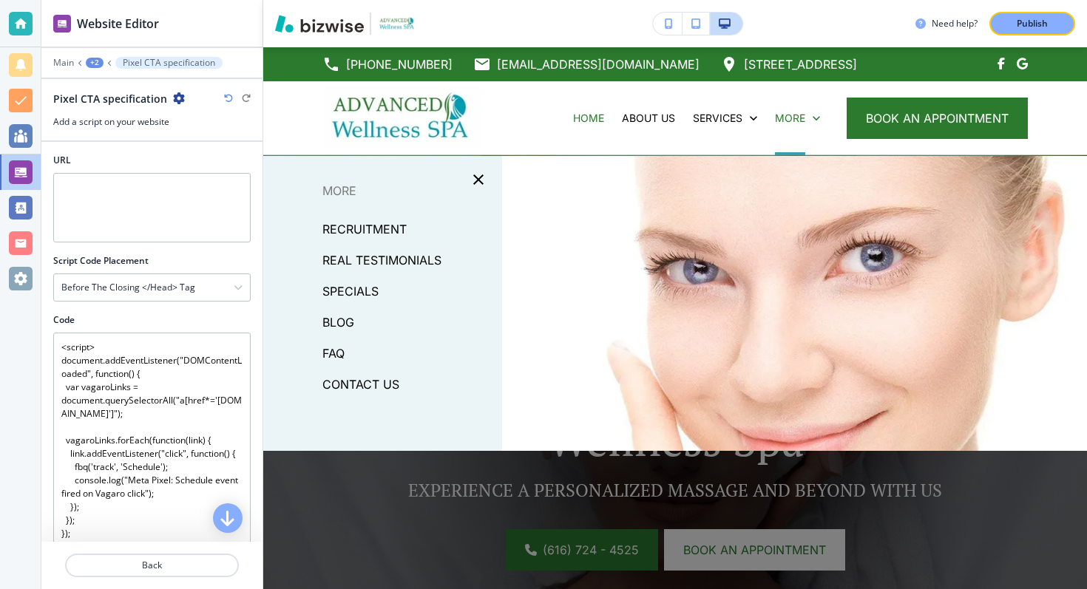
click at [68, 320] on h2 "Code" at bounding box center [63, 319] width 21 height 13
click at [68, 333] on textarea "<script> document.addEventListener("DOMContentLoaded", function() { var vagaroL…" at bounding box center [151, 474] width 197 height 282
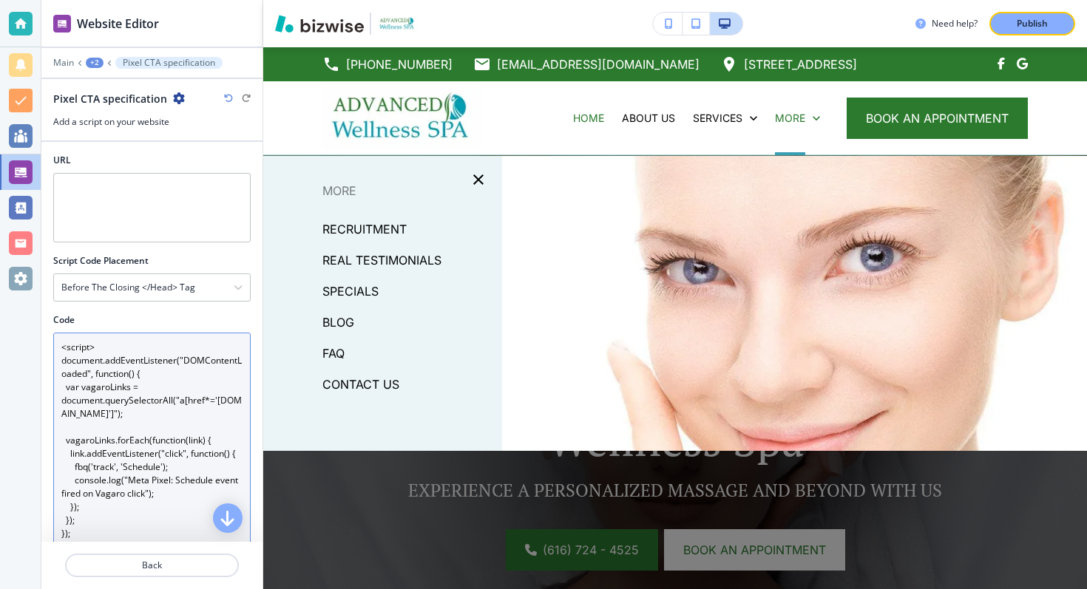
click at [88, 353] on textarea "<script> document.addEventListener("DOMContentLoaded", function() { var vagaroL…" at bounding box center [151, 474] width 197 height 282
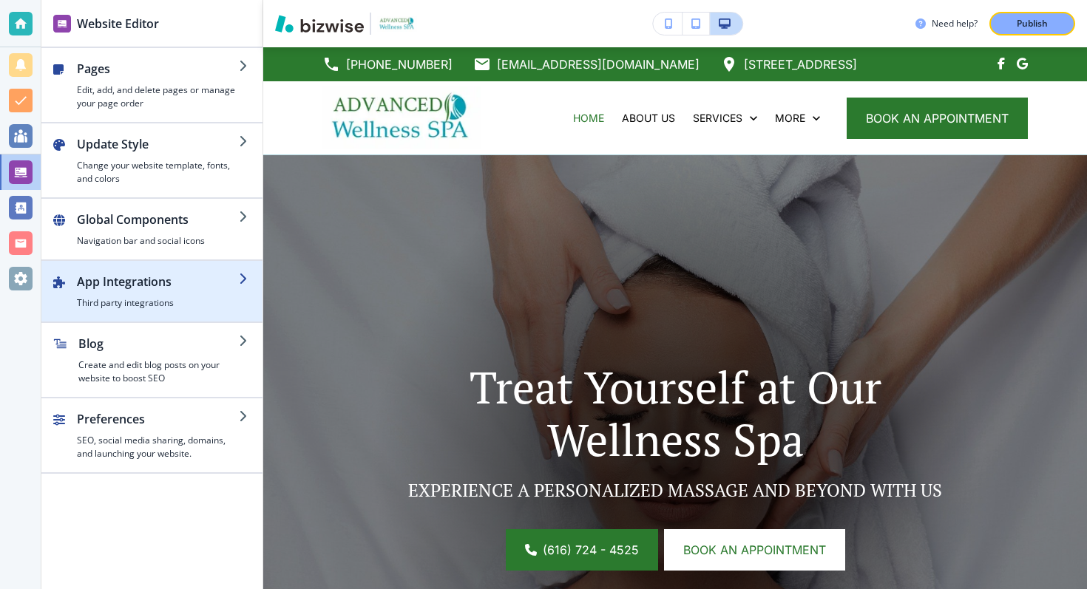
click at [126, 310] on div "button" at bounding box center [151, 316] width 221 height 12
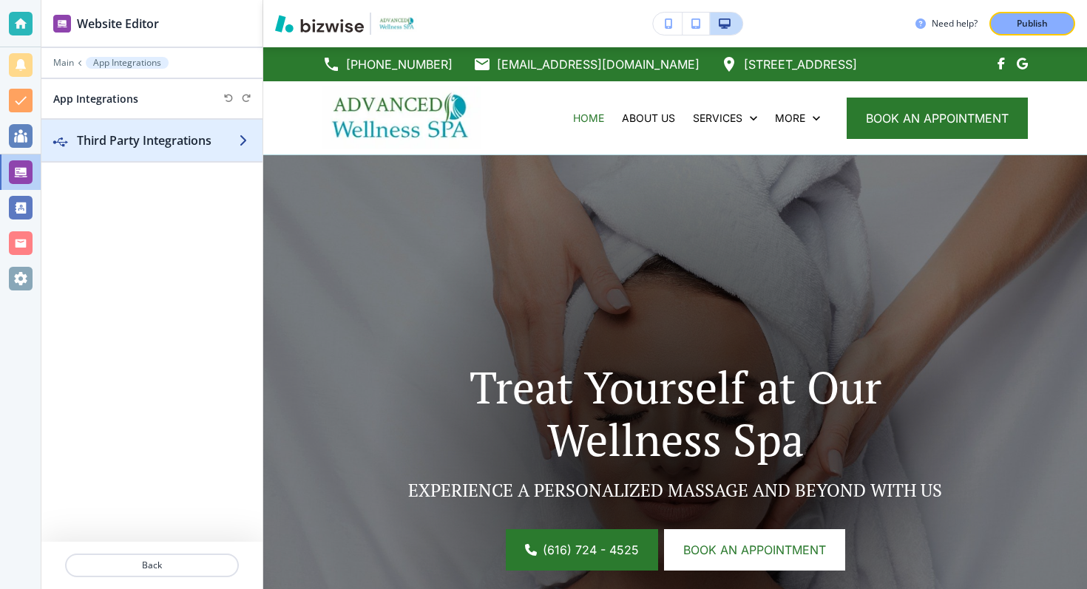
click at [133, 137] on h2 "Third Party Integrations" at bounding box center [158, 141] width 162 height 18
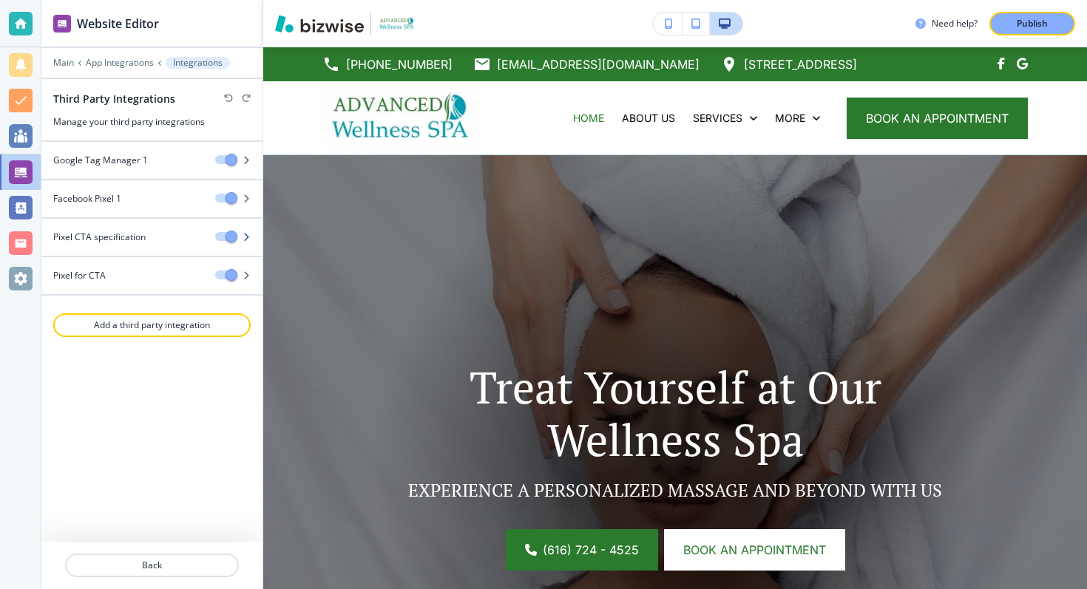
click at [118, 234] on h4 "Pixel CTA specification" at bounding box center [99, 237] width 92 height 13
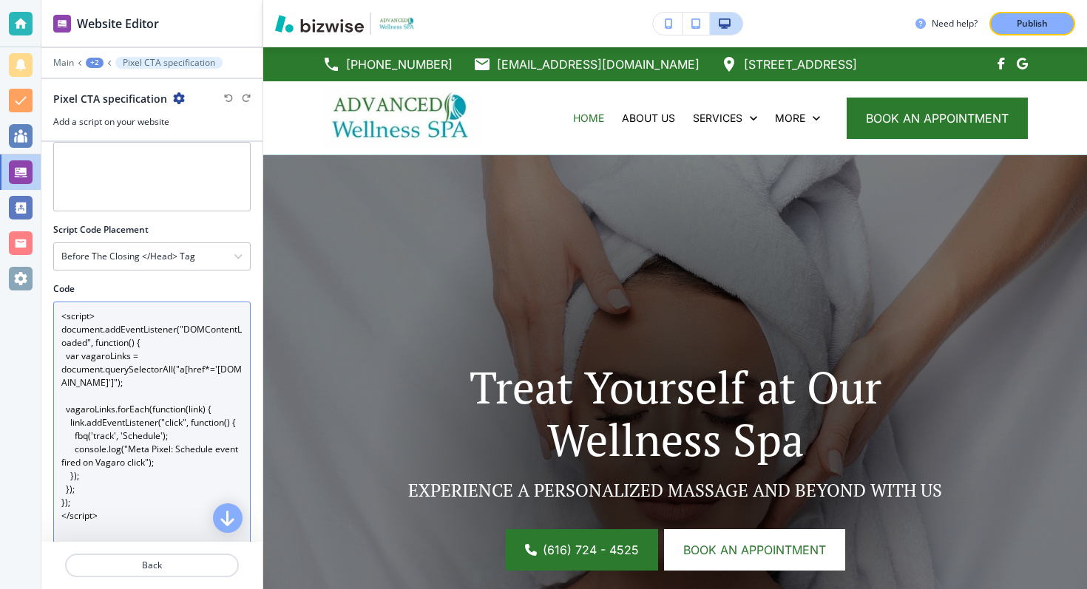
scroll to position [91, 0]
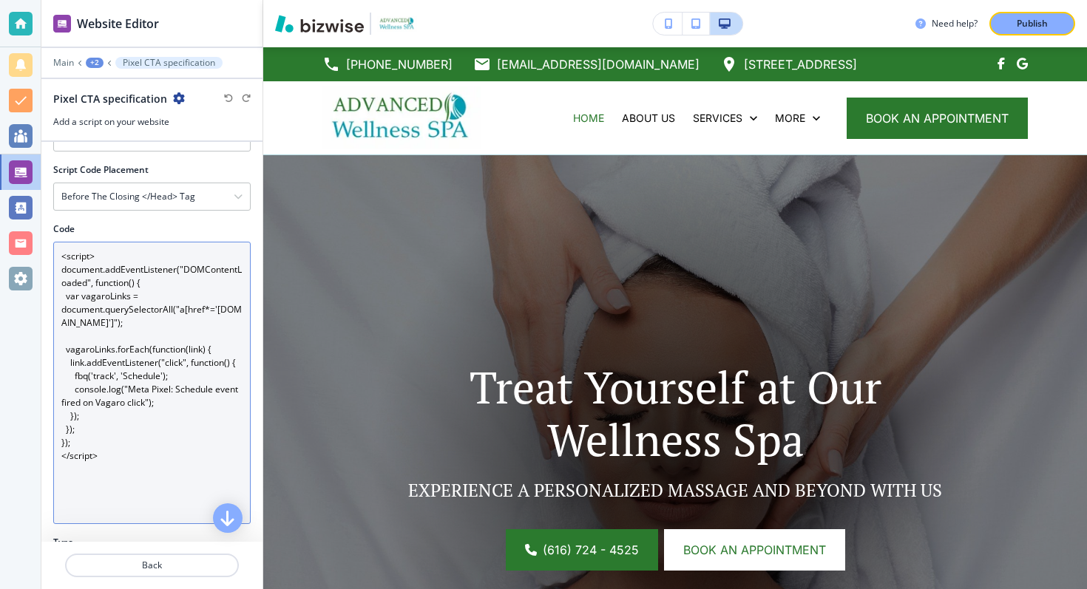
click at [95, 462] on textarea "<script> document.addEventListener("DOMContentLoaded", function() { var vagaroL…" at bounding box center [151, 383] width 197 height 282
click at [111, 462] on textarea "<script> document.addEventListener("DOMContentLoaded", function() { var vagaroL…" at bounding box center [151, 383] width 197 height 282
drag, startPoint x: 106, startPoint y: 461, endPoint x: 44, endPoint y: 228, distance: 241.2
click at [44, 228] on div "Code <script> document.addEventListener("DOMContentLoaded", function() { var va…" at bounding box center [151, 379] width 221 height 313
paste textarea "// Target ALL green booking buttons var bookingButtons = document.querySelector…"
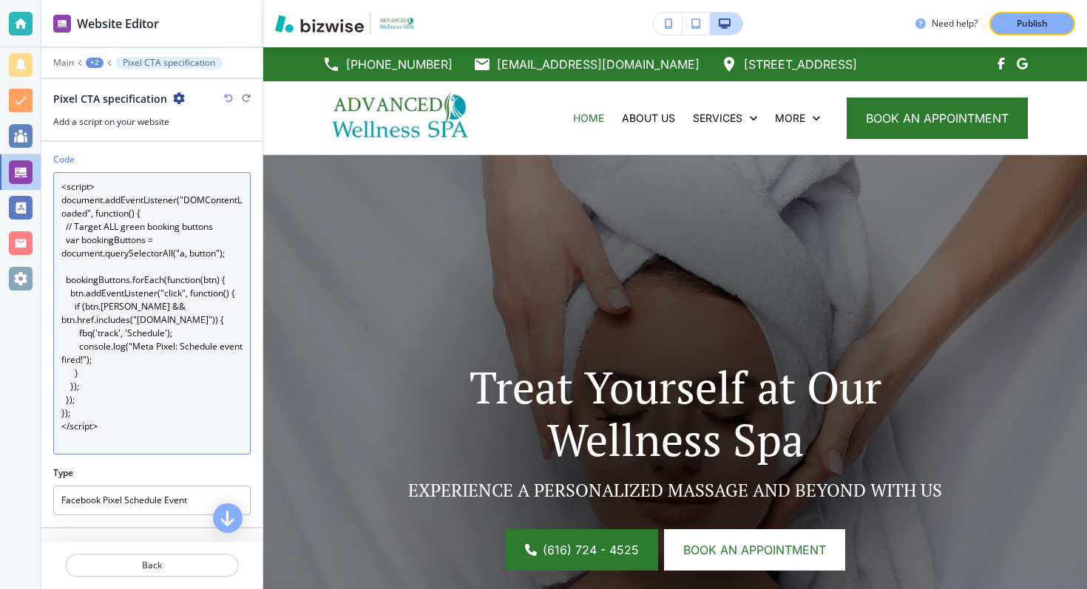
scroll to position [157, 0]
type textarea "<script> document.addEventListener("DOMContentLoaded", function() { // Target A…"
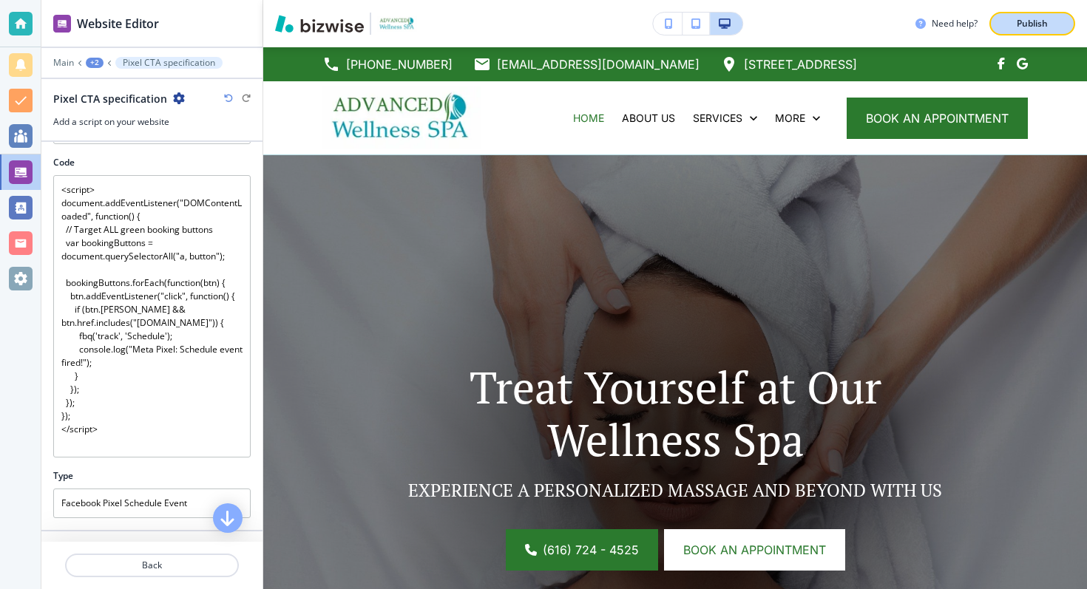
click at [1035, 21] on p "Publish" at bounding box center [1031, 23] width 31 height 13
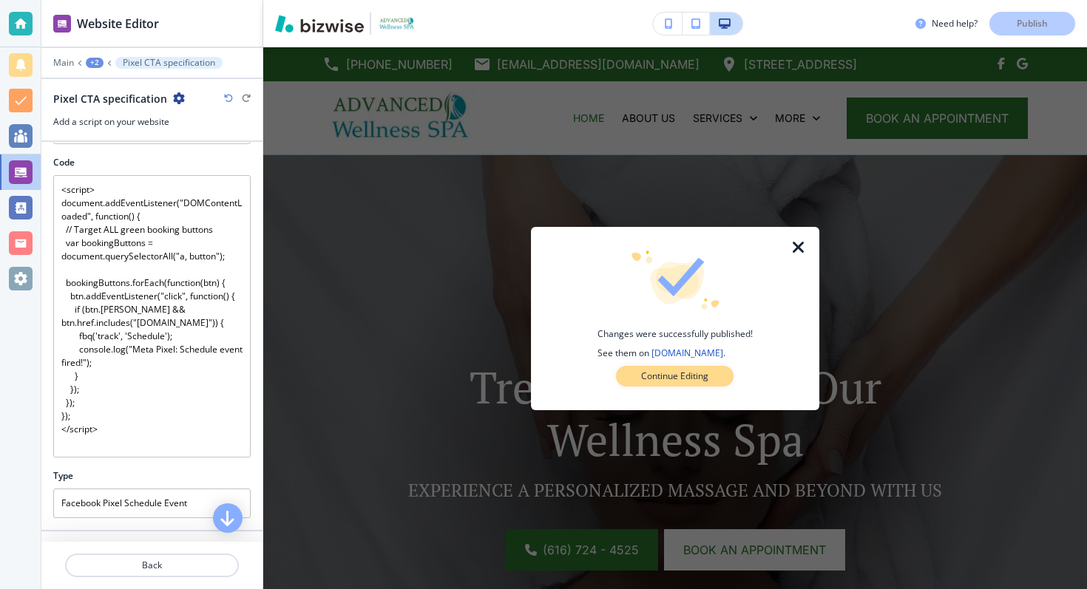
click at [673, 376] on p "Continue Editing" at bounding box center [674, 376] width 67 height 13
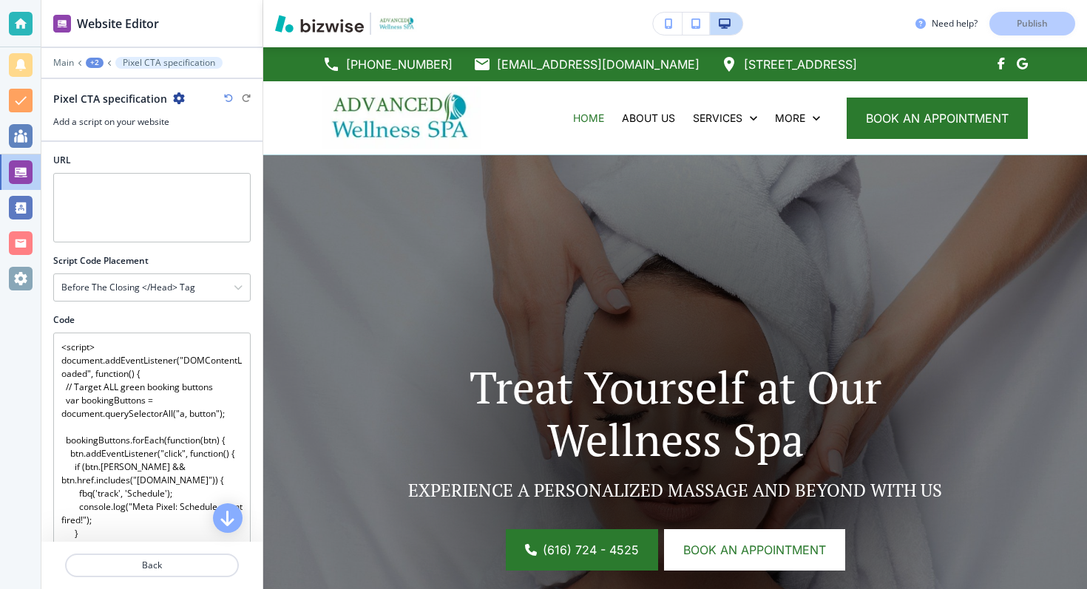
scroll to position [220, 0]
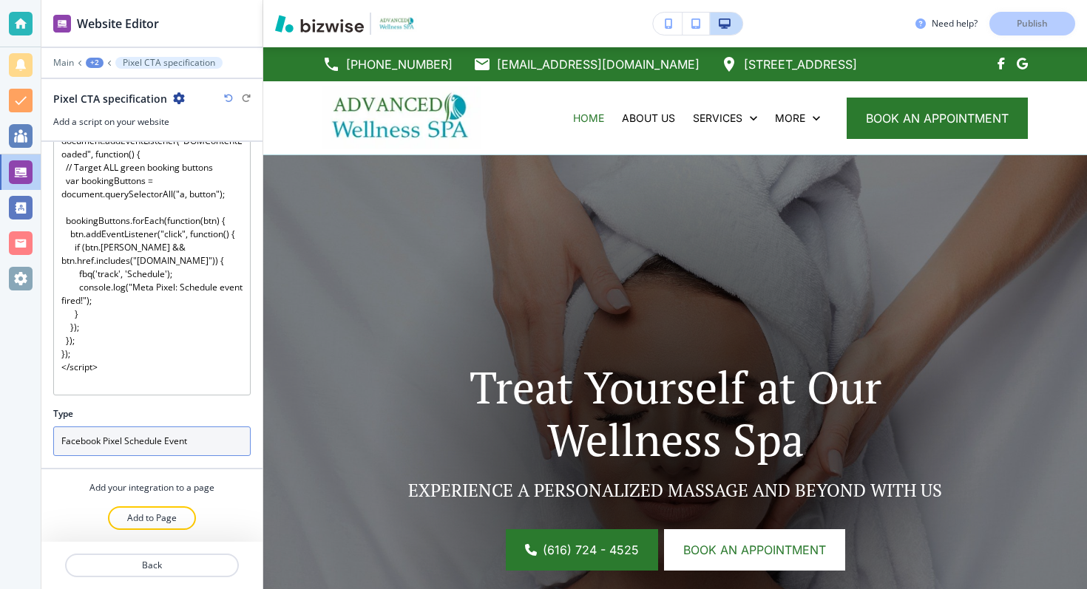
click at [151, 449] on input "Facebook Pixel Schedule Event" at bounding box center [151, 442] width 197 height 30
click at [146, 443] on input "Facebook Pixel Schedule Event" at bounding box center [151, 442] width 197 height 30
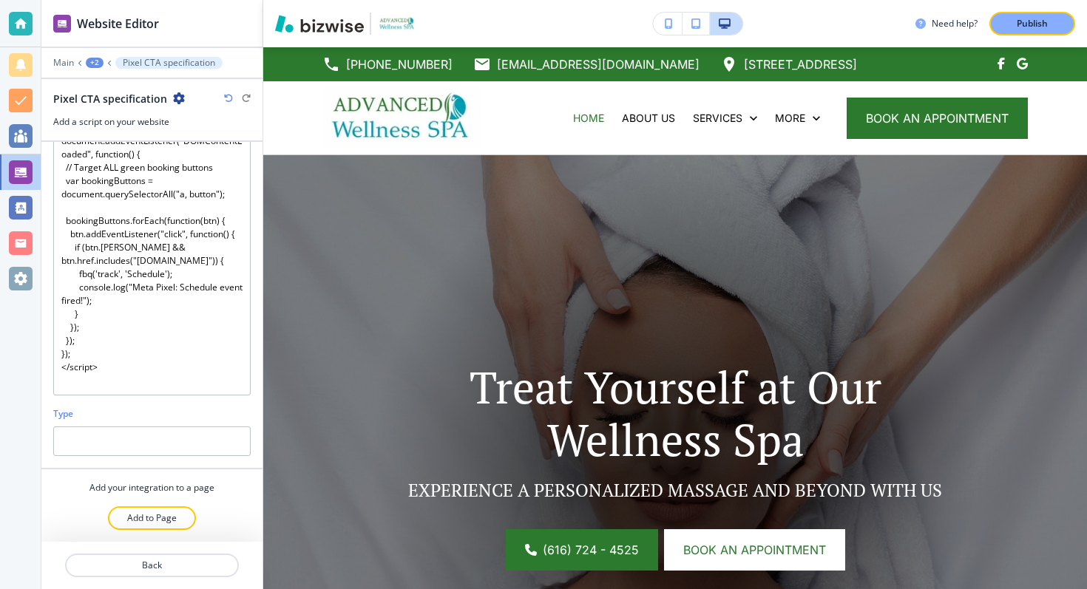
click at [154, 410] on div "Type" at bounding box center [151, 413] width 197 height 13
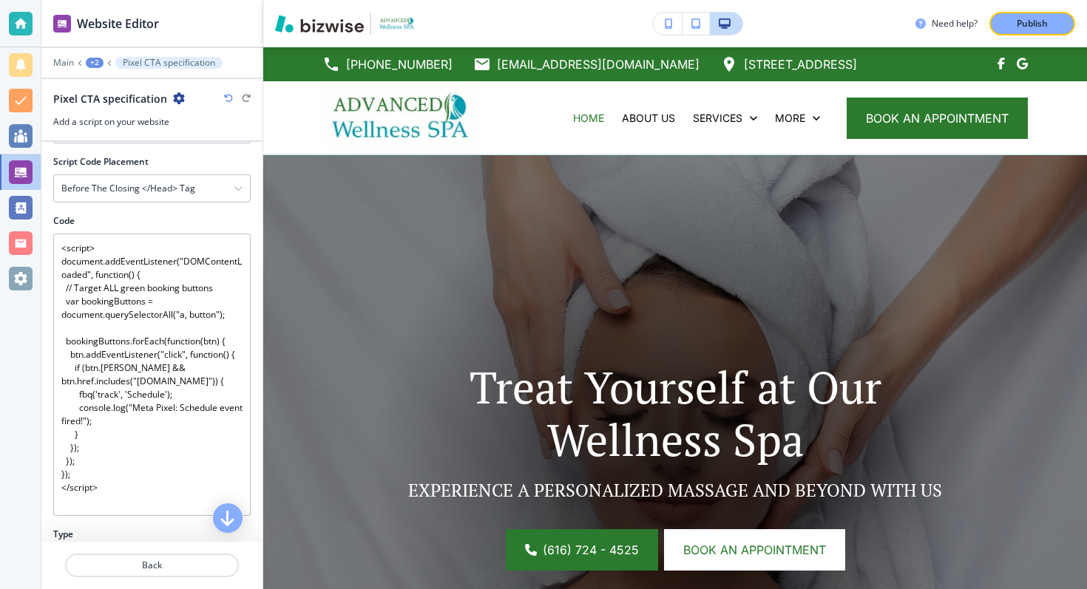
scroll to position [93, 0]
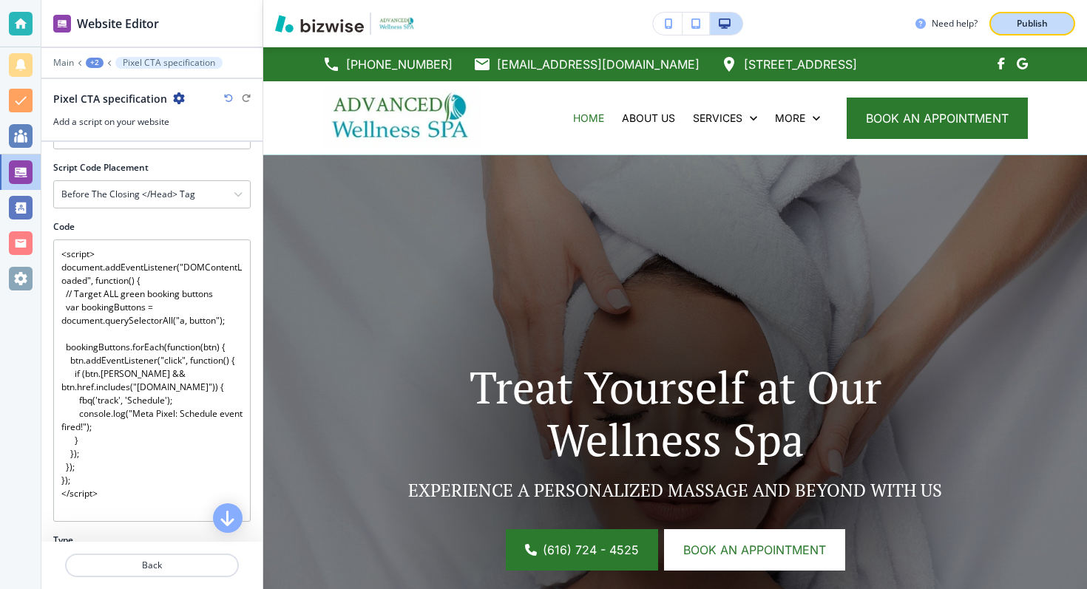
click at [1016, 16] on button "Publish" at bounding box center [1032, 24] width 86 height 24
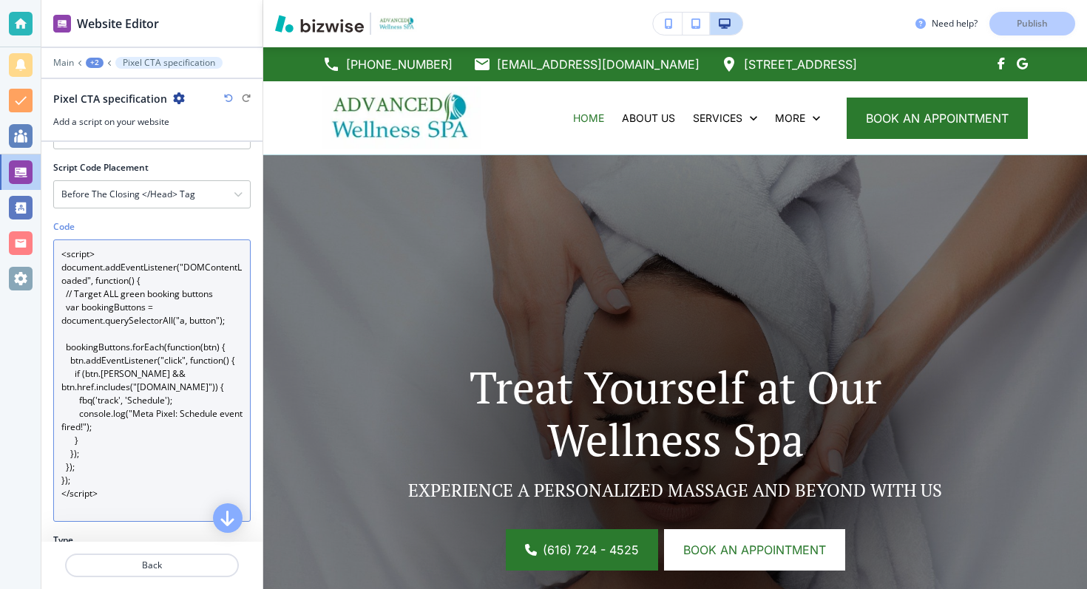
click at [102, 506] on textarea "<script> document.addEventListener("DOMContentLoaded", function() { // Target A…" at bounding box center [151, 381] width 197 height 282
drag, startPoint x: 103, startPoint y: 500, endPoint x: 38, endPoint y: 222, distance: 286.2
click at [38, 222] on div "Website Editor Main +2 Pixel CTA specification Pixel CTA specification Add a sc…" at bounding box center [543, 294] width 1087 height 589
paste textarea "'DOMContentLoaded', function () { function fireSchedule() { if (typeof fbq === …"
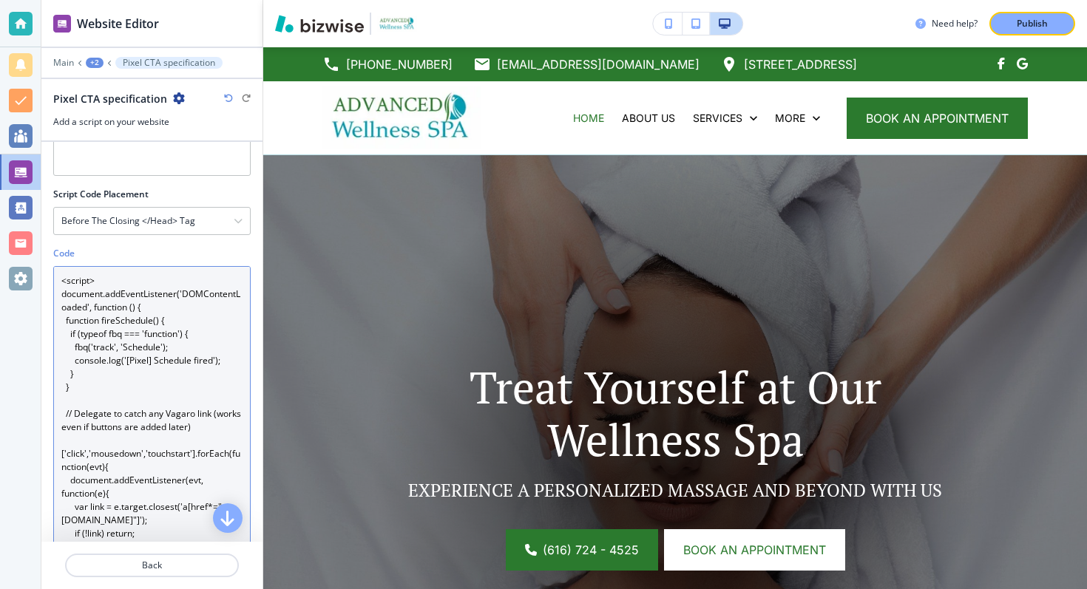
scroll to position [0, 0]
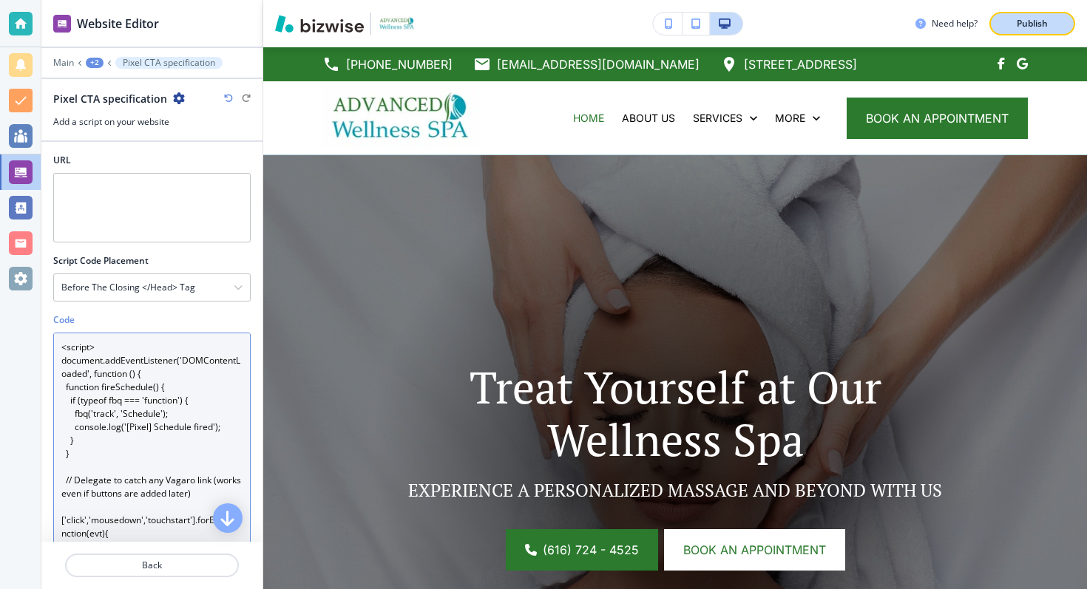
type textarea "<script> document.addEventListener('DOMContentLoaded', function () { function f…"
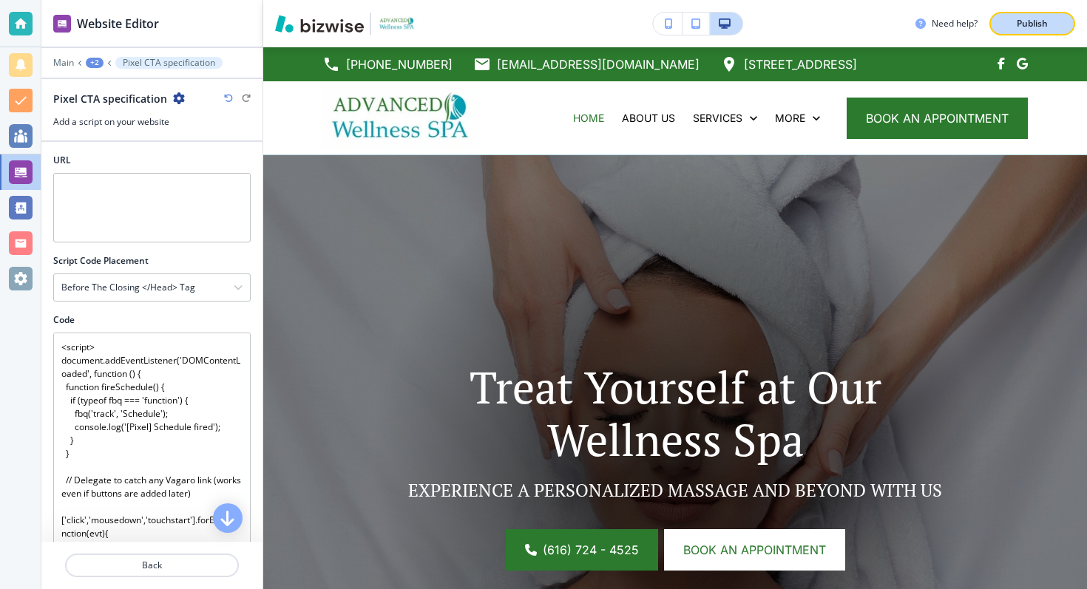
click at [1053, 25] on div "Publish" at bounding box center [1031, 23] width 47 height 13
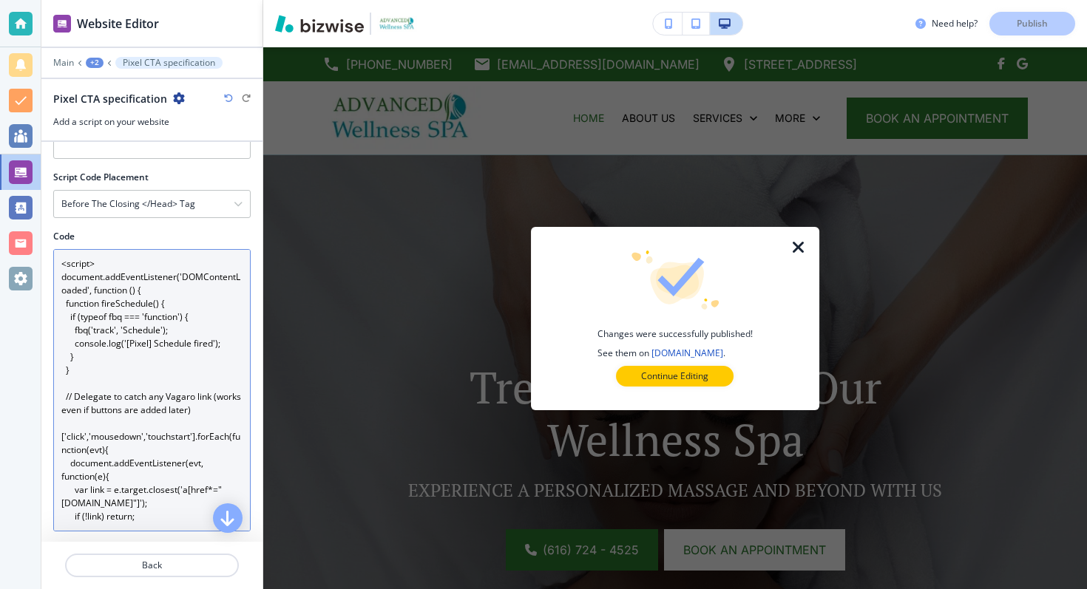
scroll to position [226, 0]
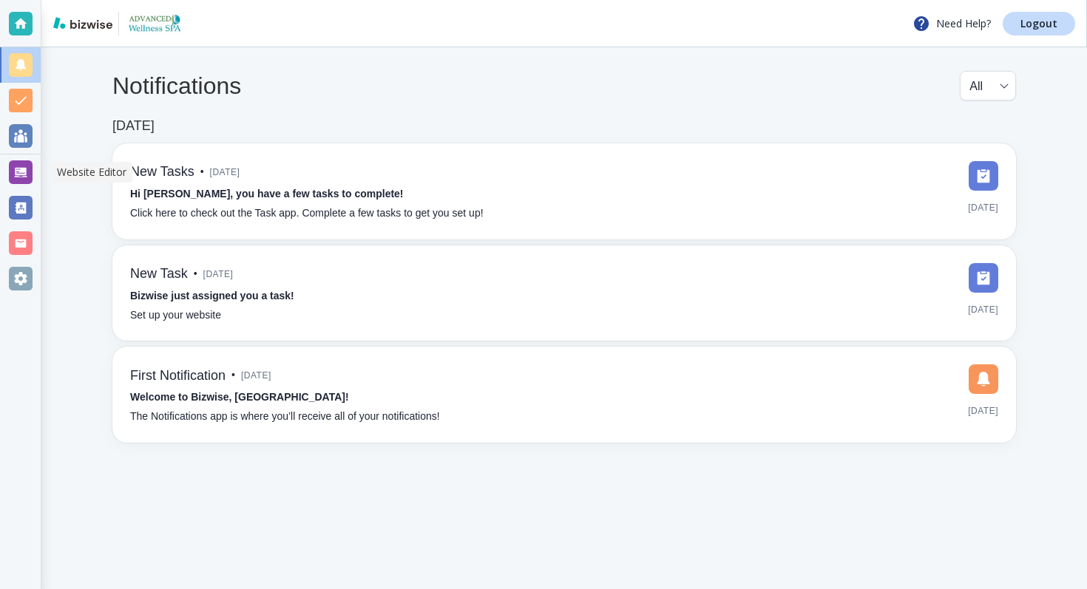
click at [27, 180] on div at bounding box center [21, 172] width 24 height 24
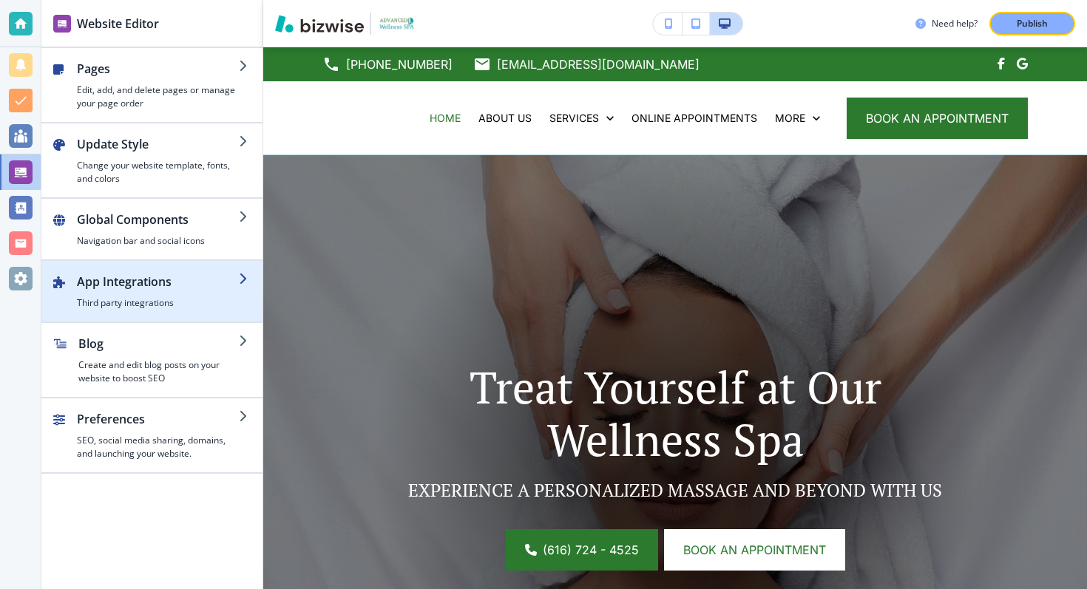
click at [186, 305] on h4 "Third party integrations" at bounding box center [158, 302] width 162 height 13
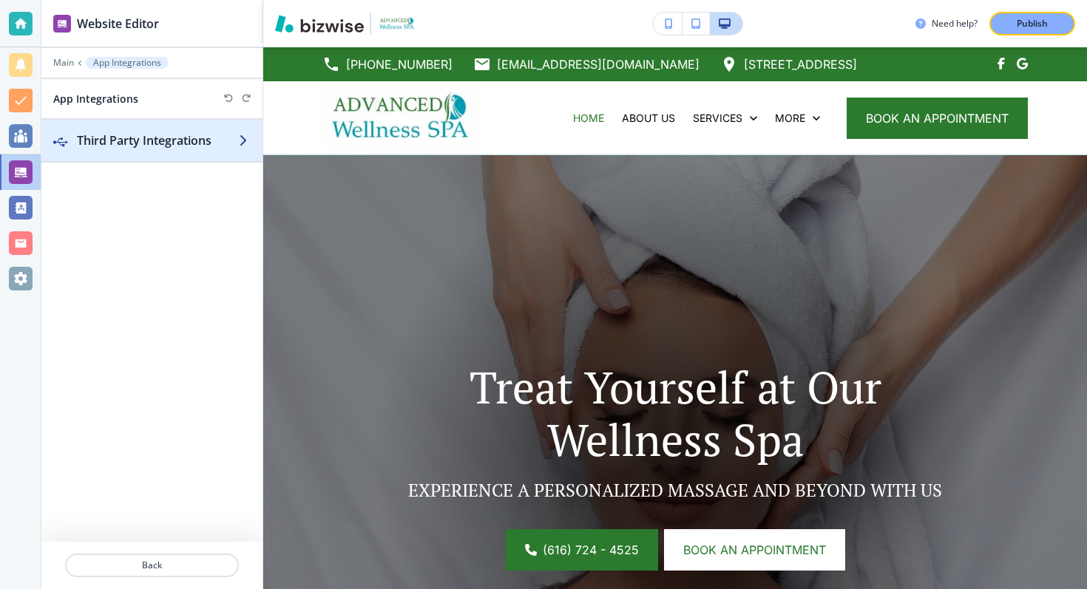
click at [195, 150] on div "button" at bounding box center [151, 155] width 221 height 12
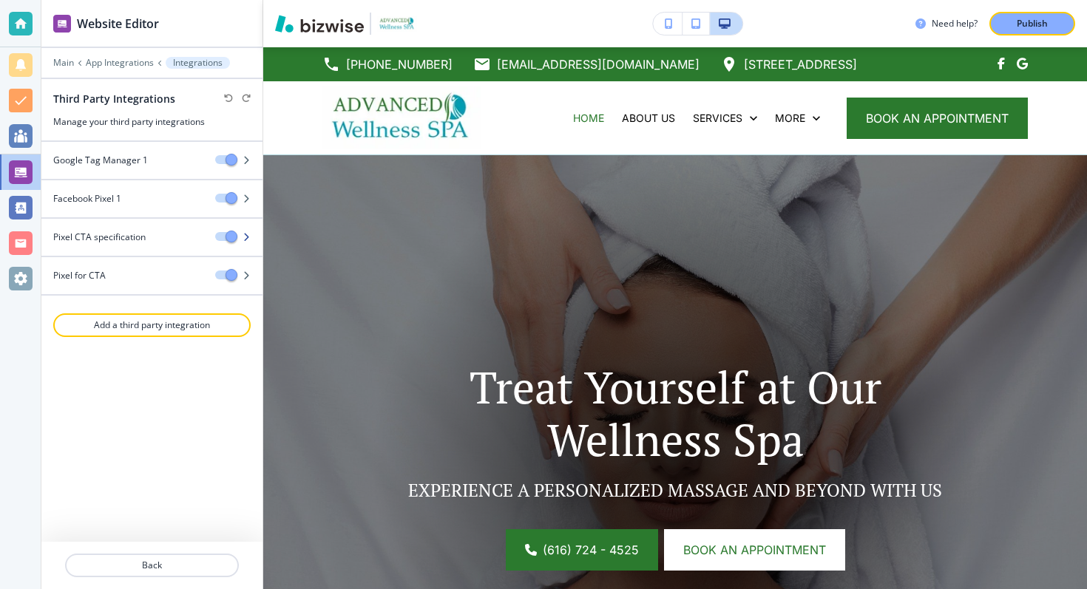
click at [141, 237] on h4 "Pixel CTA specification" at bounding box center [99, 237] width 92 height 13
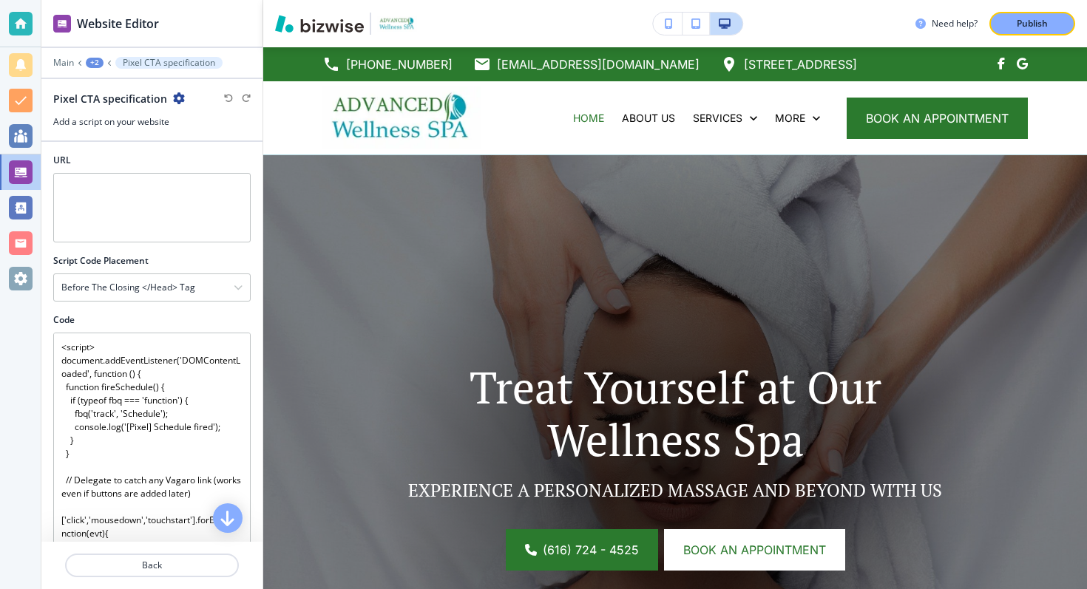
click at [106, 68] on div "Main +2 Pixel CTA specification" at bounding box center [151, 63] width 197 height 12
click at [95, 58] on div "+2" at bounding box center [95, 63] width 18 height 10
click at [115, 113] on p "Integrations" at bounding box center [132, 112] width 75 height 13
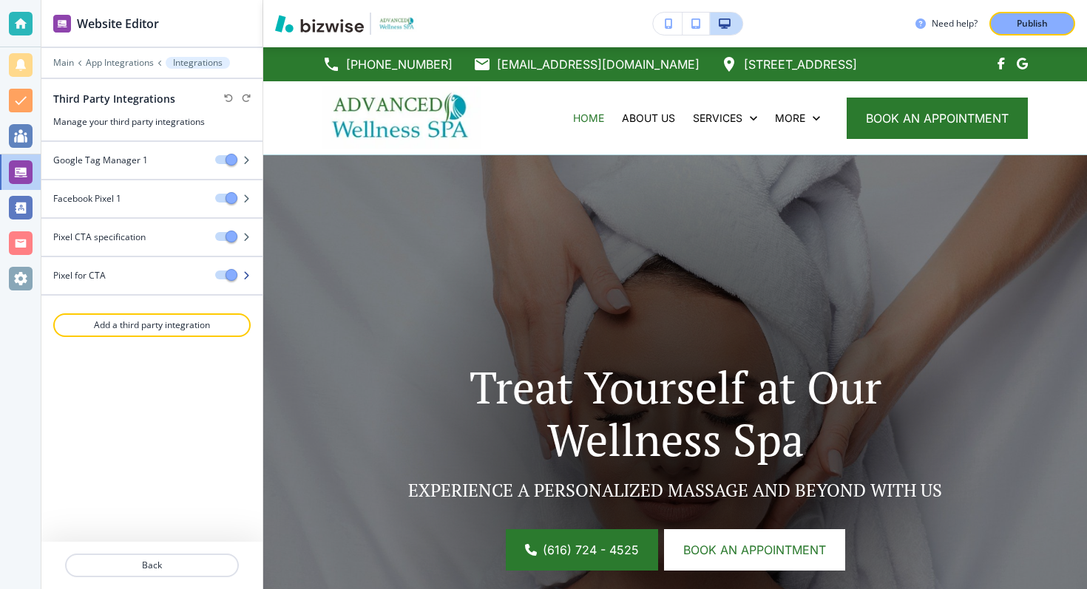
click at [115, 270] on div "Pixel for CTA" at bounding box center [122, 275] width 162 height 13
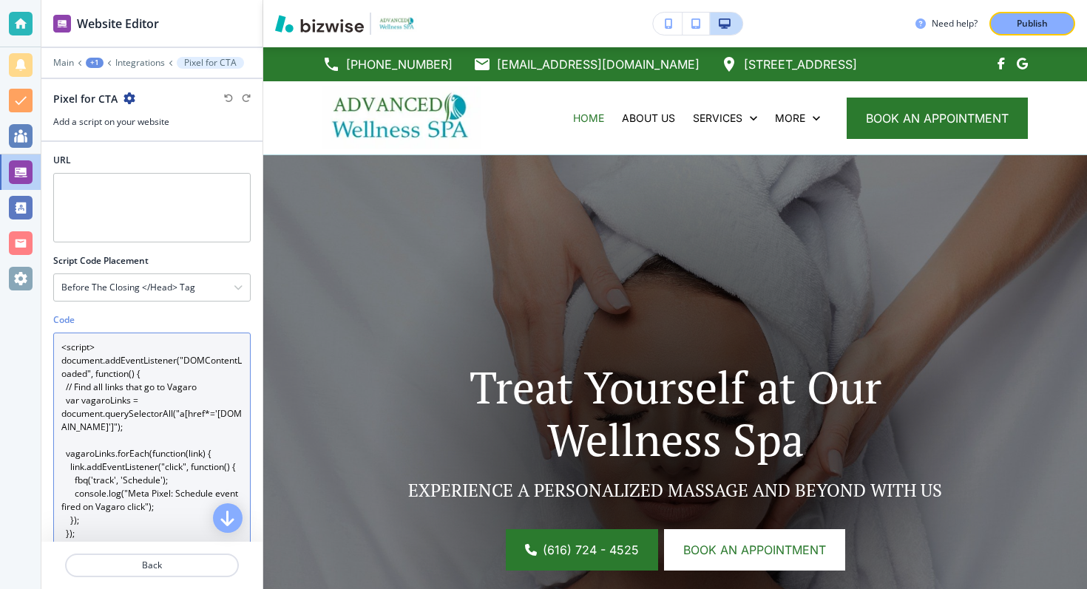
drag, startPoint x: 112, startPoint y: 356, endPoint x: 58, endPoint y: 345, distance: 54.2
click at [58, 345] on textarea "<script> document.addEventListener("DOMContentLoaded", function() { // Find all…" at bounding box center [151, 474] width 197 height 282
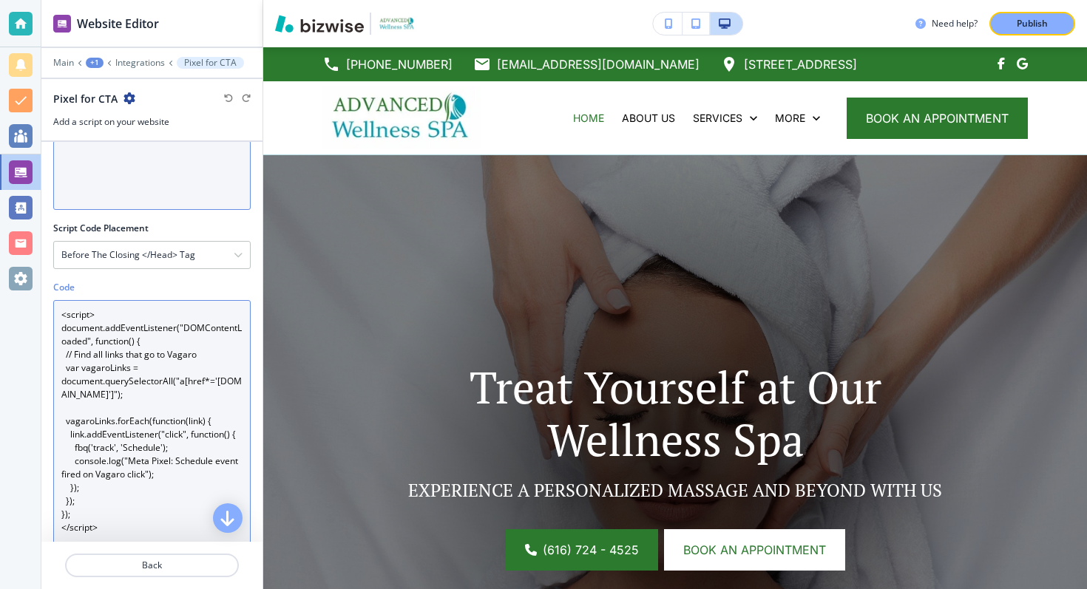
scroll to position [51, 0]
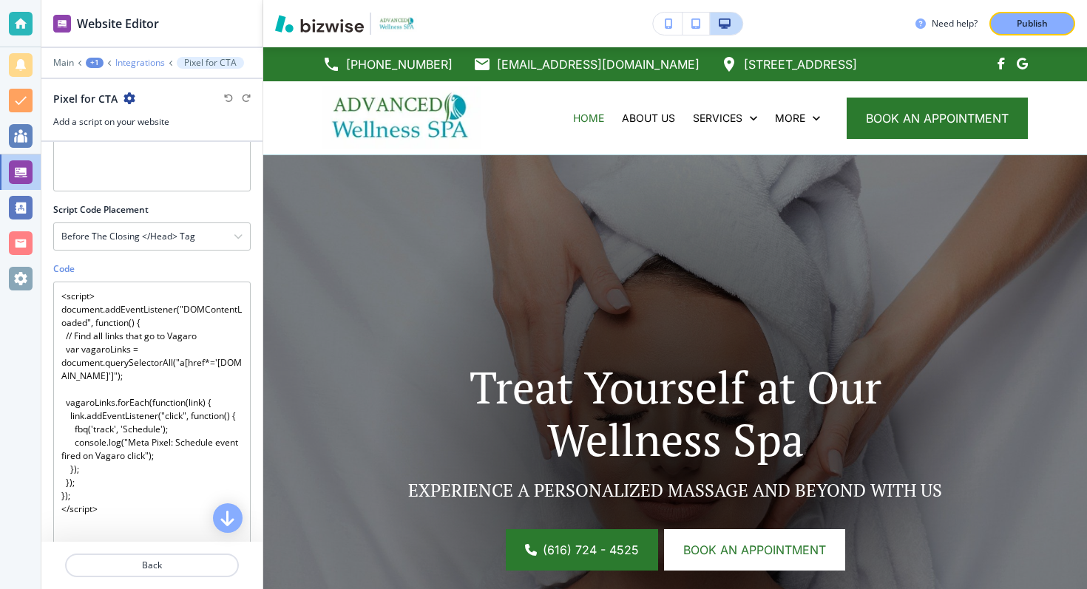
click at [123, 59] on p "Integrations" at bounding box center [140, 63] width 50 height 10
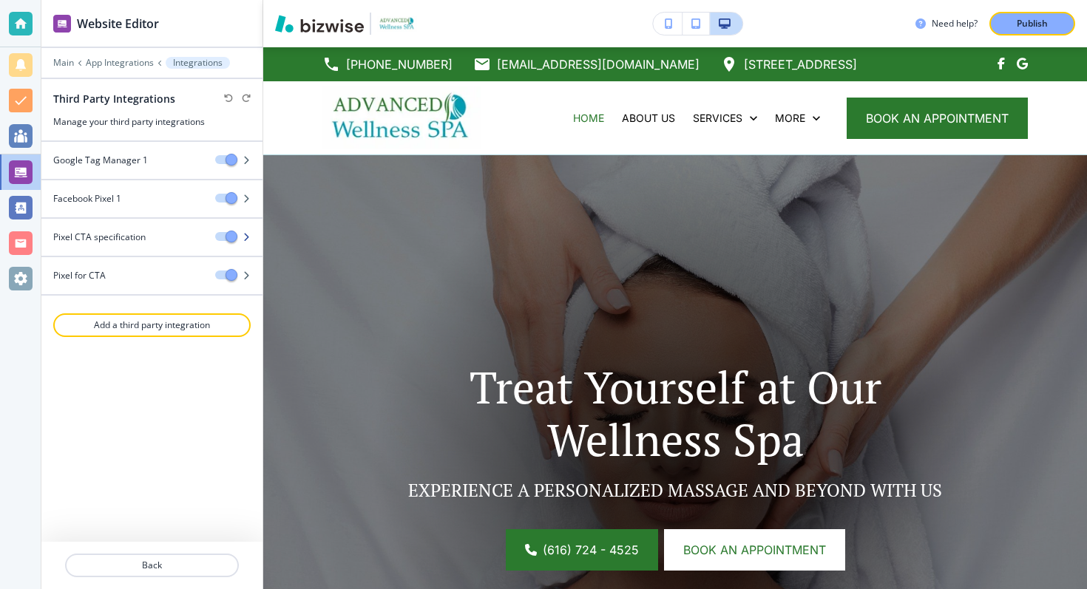
click at [120, 240] on h4 "Pixel CTA specification" at bounding box center [99, 237] width 92 height 13
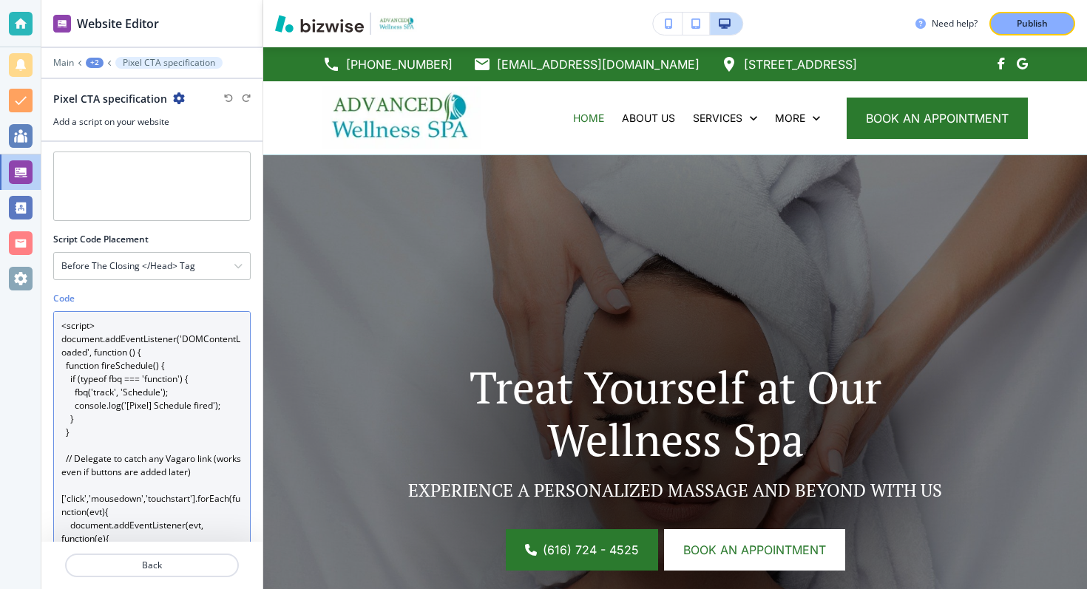
scroll to position [0, 0]
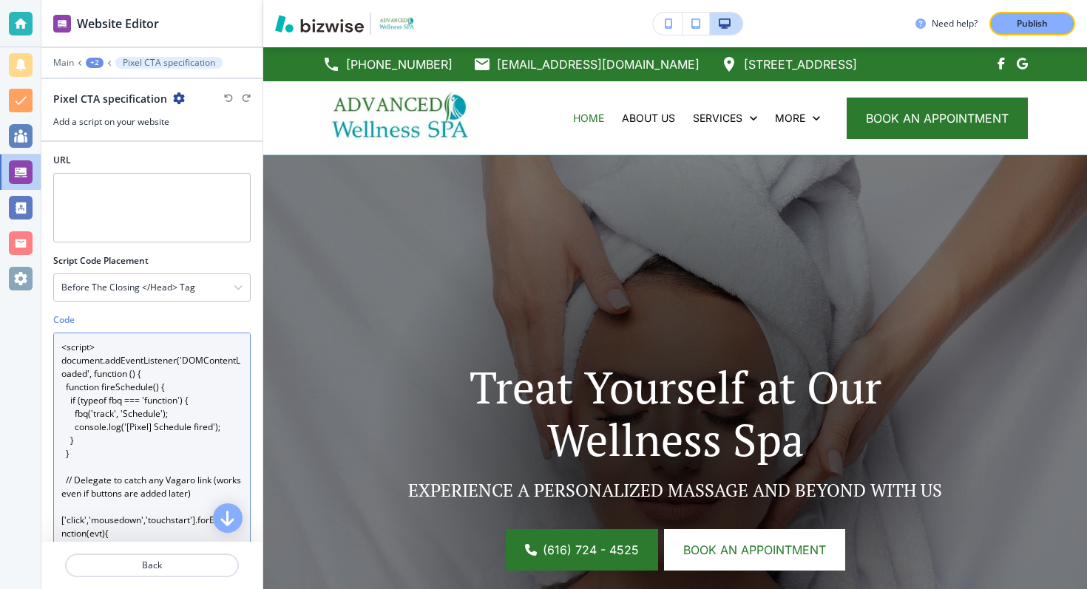
drag, startPoint x: 103, startPoint y: 381, endPoint x: 81, endPoint y: 62, distance: 320.1
click at [81, 62] on div "Website Editor Main +2 Pixel CTA specification Pixel CTA specification Add a sc…" at bounding box center [151, 294] width 221 height 589
click at [157, 339] on textarea "<script> document.addEventListener('DOMContentLoaded', function () { function f…" at bounding box center [151, 474] width 197 height 282
drag, startPoint x: 106, startPoint y: 381, endPoint x: 63, endPoint y: 351, distance: 52.7
click at [63, 351] on textarea "<script> document.addEventListener('DOMContentLoaded', function () { function f…" at bounding box center [151, 474] width 197 height 282
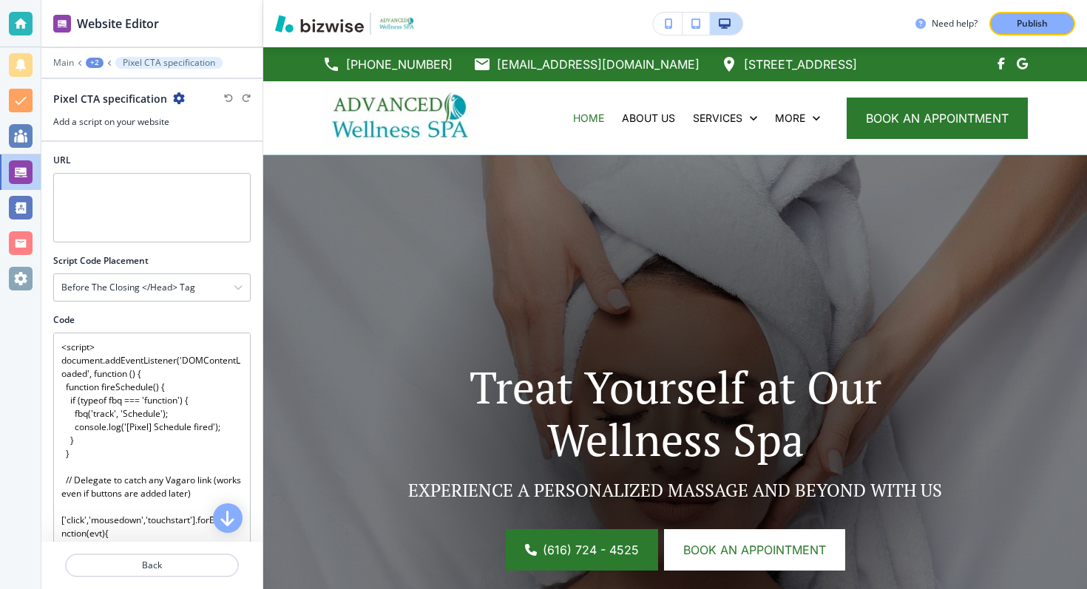
click at [95, 57] on div "Main +2 Pixel CTA specification" at bounding box center [151, 63] width 197 height 12
click at [99, 61] on div "+2" at bounding box center [95, 63] width 18 height 10
click at [108, 106] on p "Integrations" at bounding box center [132, 112] width 75 height 13
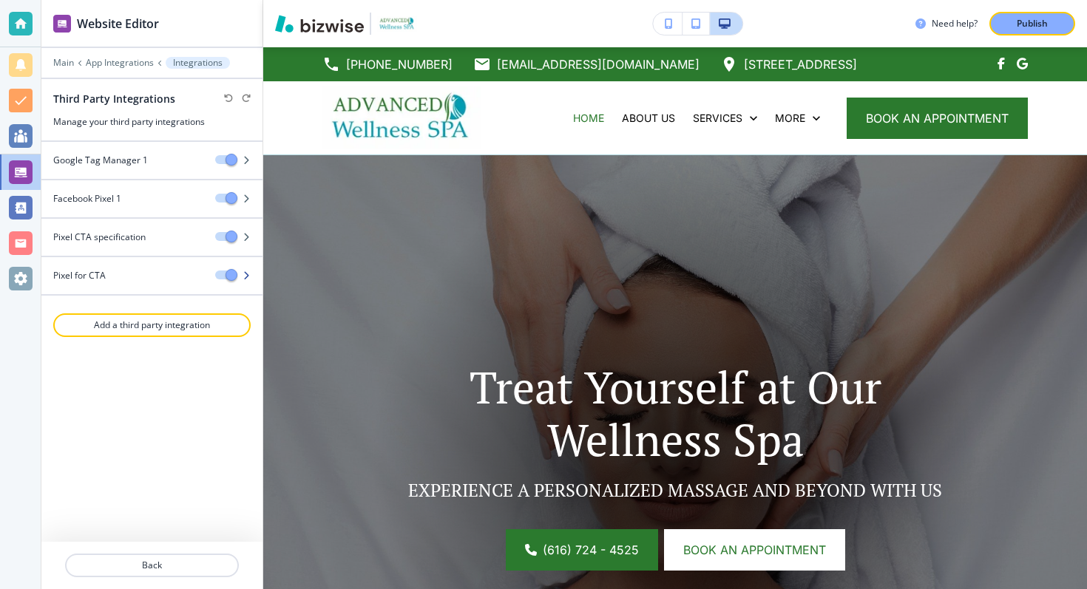
click at [242, 277] on icon "button" at bounding box center [246, 275] width 9 height 9
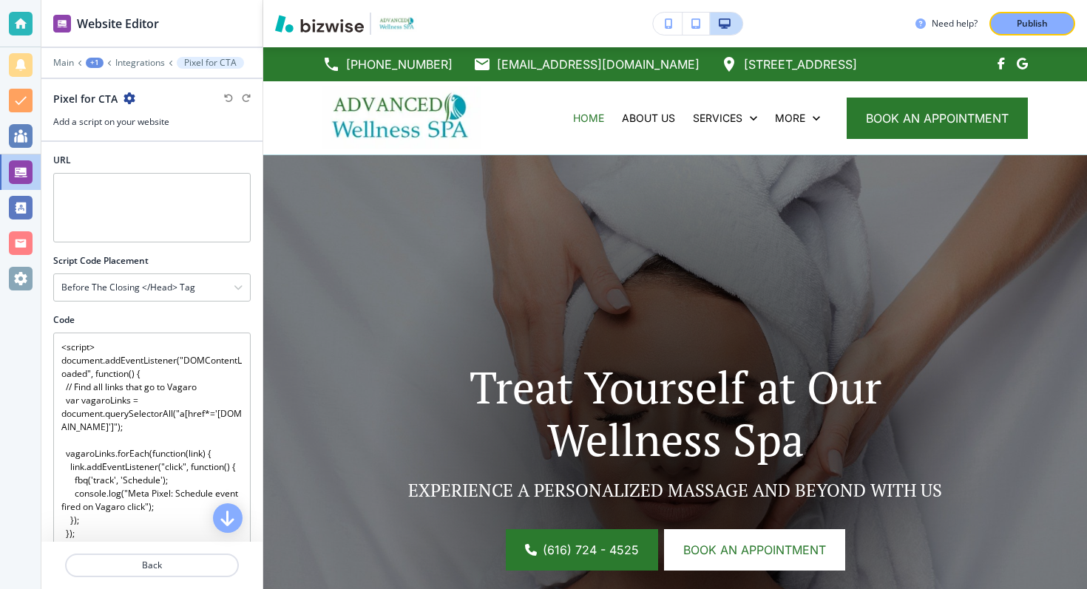
click at [134, 92] on div "Pixel for CTA" at bounding box center [151, 99] width 197 height 16
click at [126, 95] on icon "button" at bounding box center [129, 98] width 12 height 12
click at [142, 142] on button "Delete Pixel for CTA" at bounding box center [169, 150] width 95 height 27
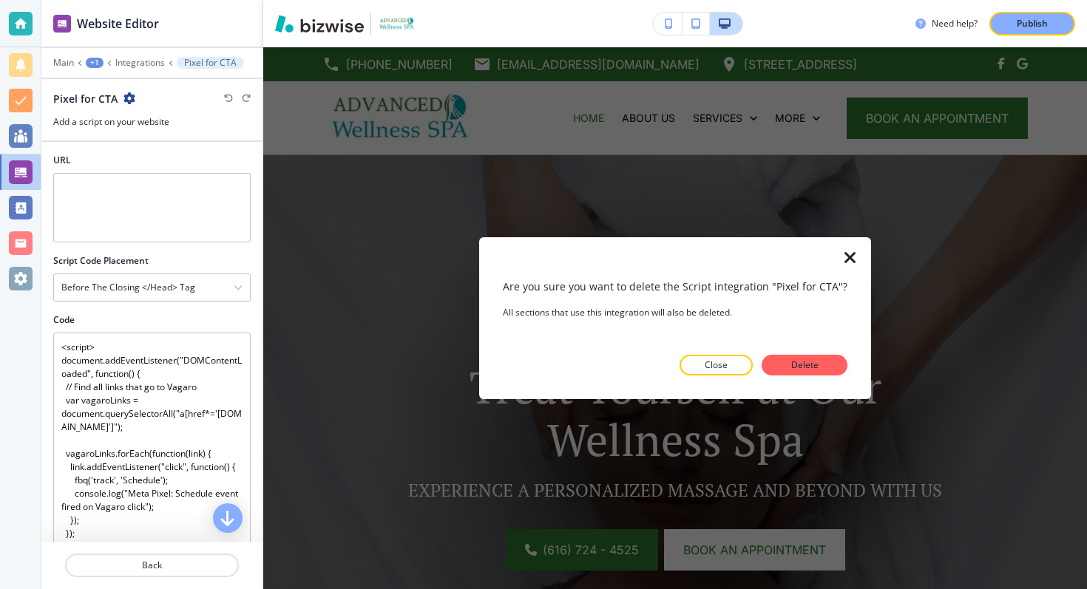
click at [827, 382] on div at bounding box center [675, 388] width 344 height 24
click at [818, 364] on button "Delete" at bounding box center [804, 365] width 86 height 21
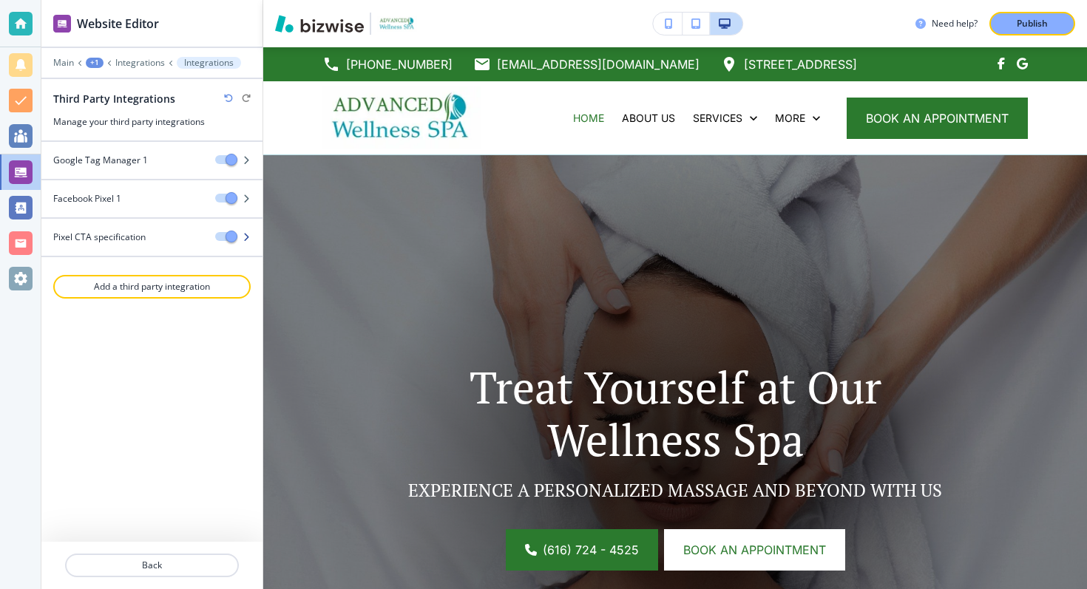
click at [249, 233] on icon "button" at bounding box center [246, 237] width 9 height 9
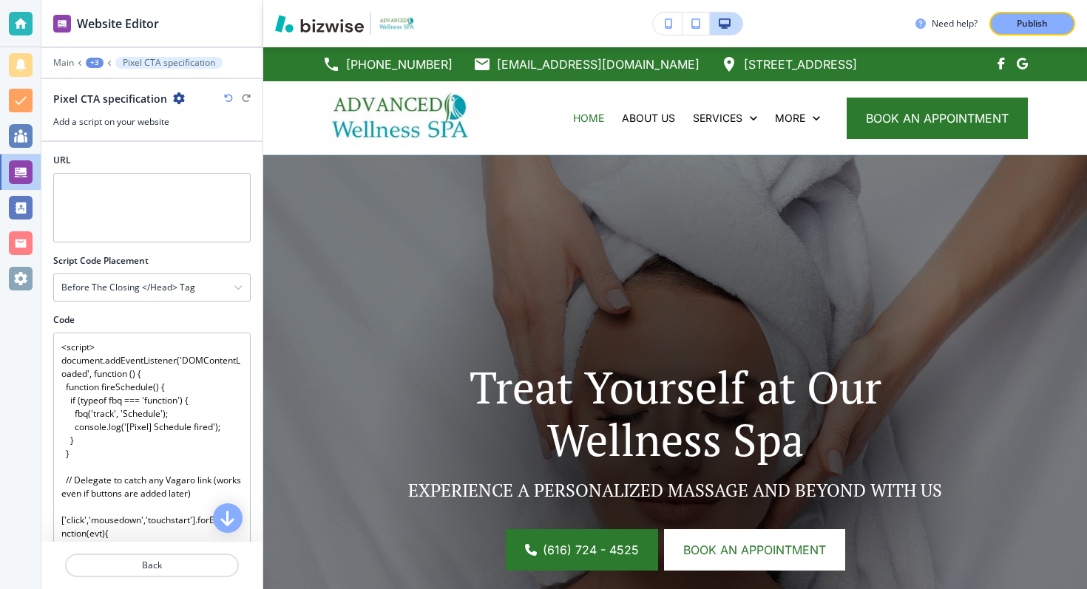
click at [173, 96] on icon "button" at bounding box center [179, 98] width 12 height 12
click at [206, 126] on p "Rename Pixel CTA specification" at bounding box center [217, 124] width 75 height 13
click at [149, 98] on input "Pixel CTA specification" at bounding box center [129, 99] width 153 height 30
type input "Pixel CTA"
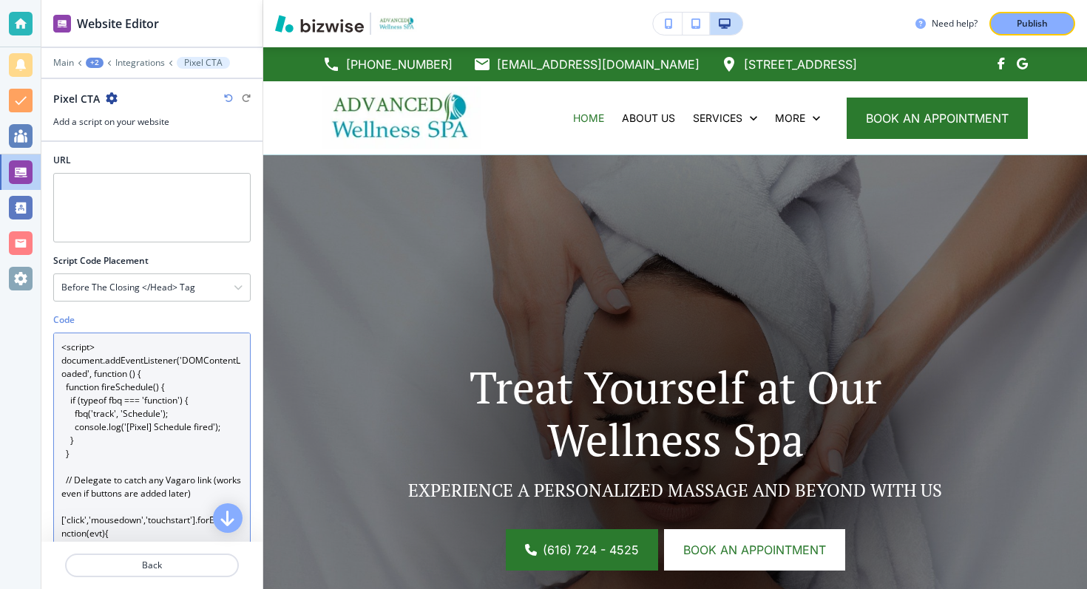
drag, startPoint x: 101, startPoint y: 383, endPoint x: 62, endPoint y: 344, distance: 54.9
click at [62, 344] on textarea "<script> document.addEventListener('DOMContentLoaded', function () { function f…" at bounding box center [151, 474] width 197 height 282
paste textarea
type textarea "<script> document.addEventListener('DOMContentLoaded', function () { function f…"
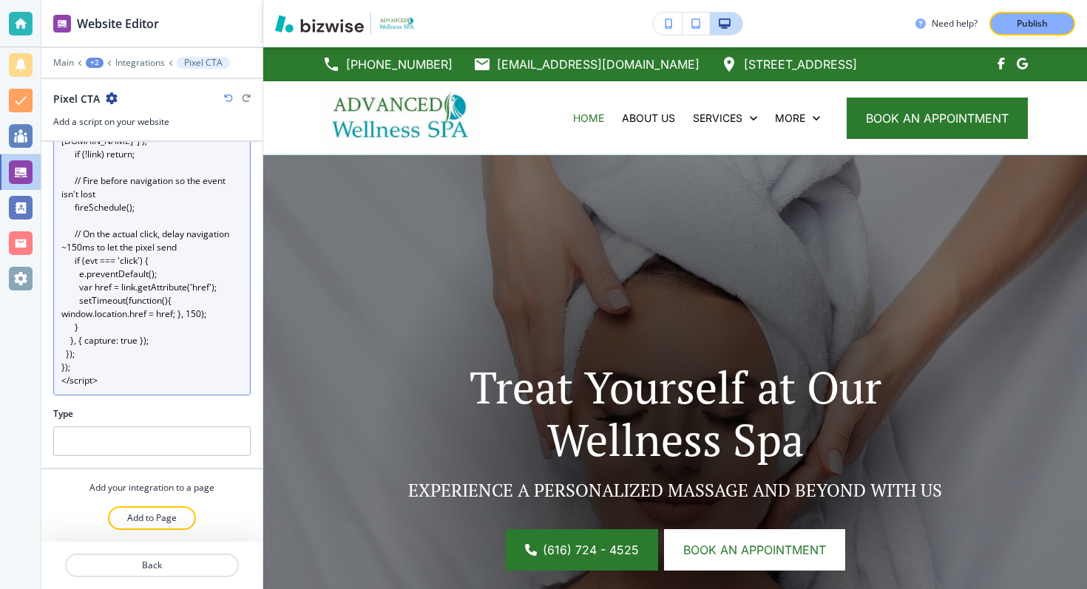
scroll to position [226, 0]
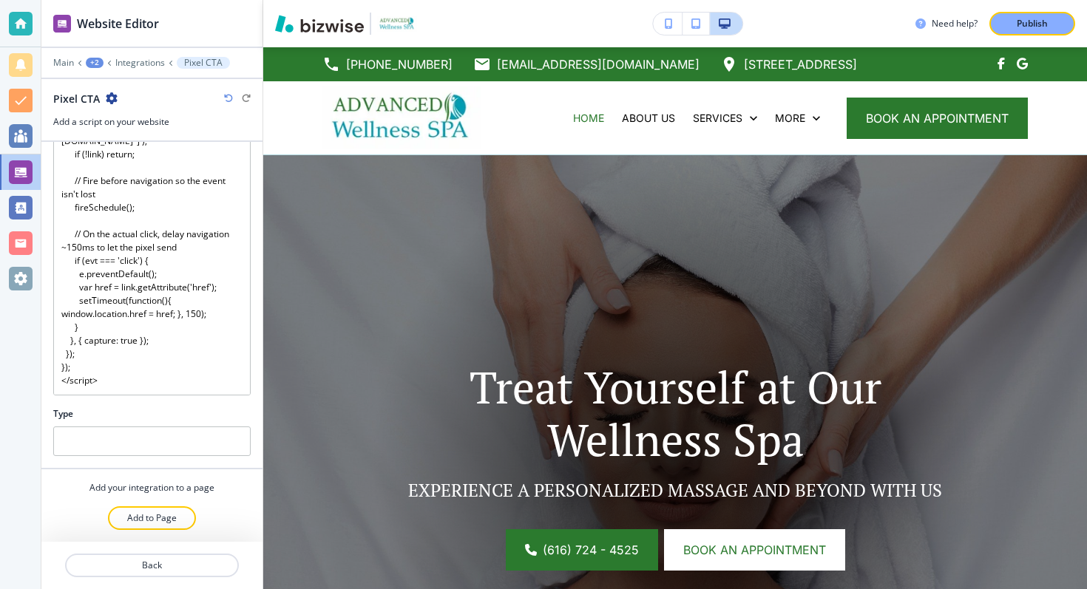
click at [159, 413] on div "Type" at bounding box center [151, 413] width 197 height 13
click at [1017, 33] on button "Publish" at bounding box center [1032, 24] width 86 height 24
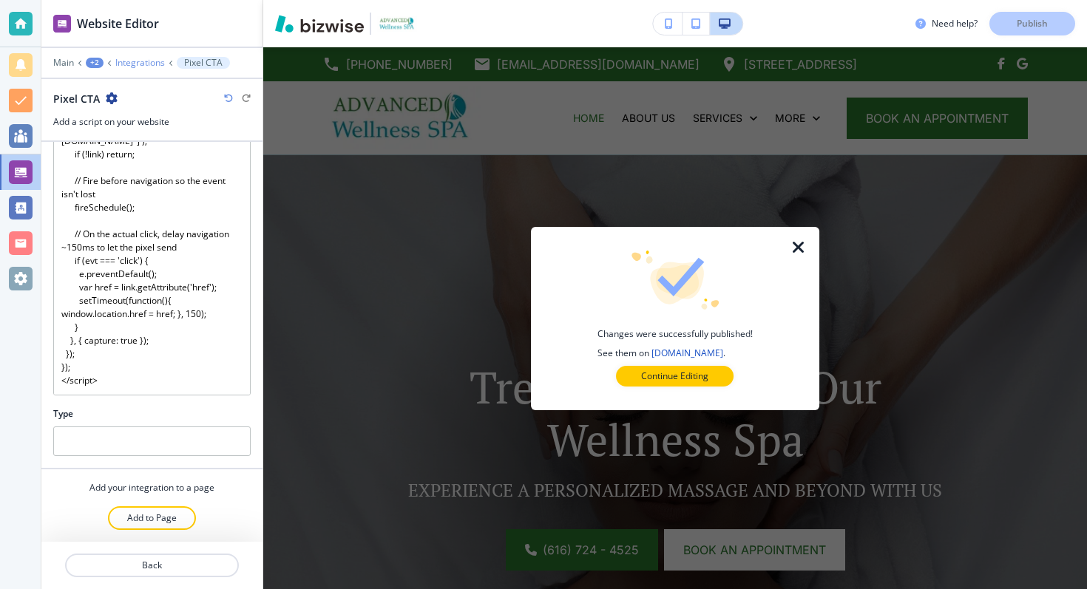
click at [129, 59] on p "Integrations" at bounding box center [140, 63] width 50 height 10
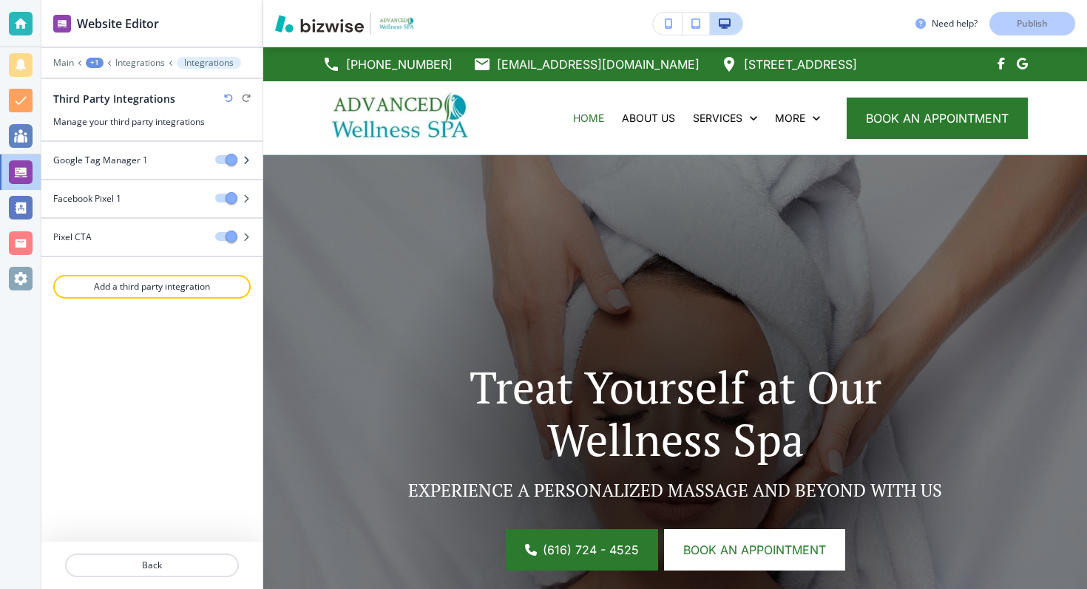
click at [249, 157] on icon "button" at bounding box center [246, 160] width 9 height 9
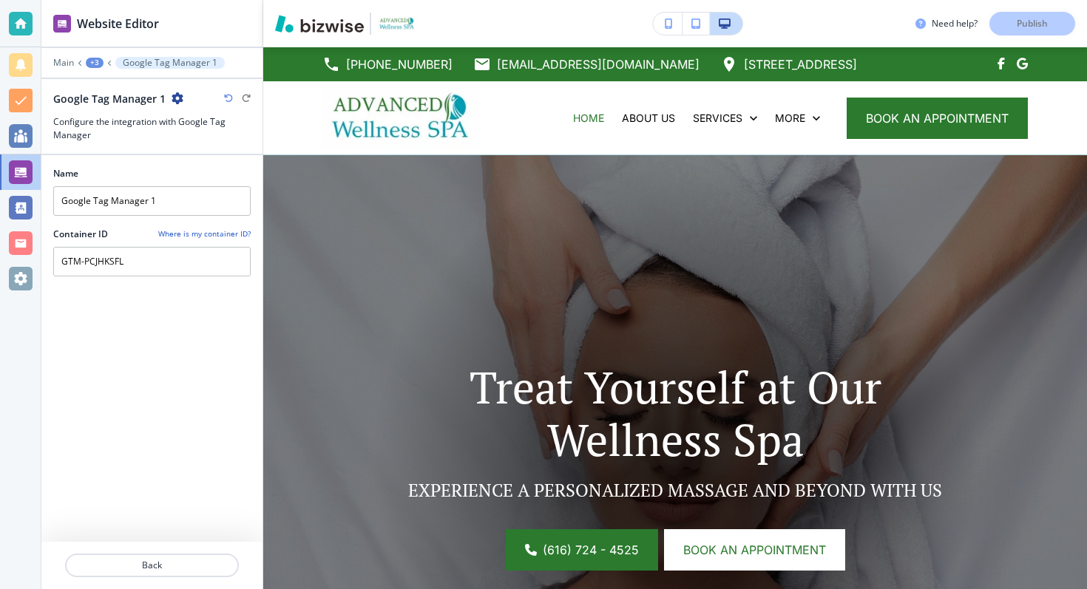
click at [99, 62] on div "+3" at bounding box center [95, 63] width 18 height 10
click at [108, 107] on p "Integrations" at bounding box center [132, 112] width 75 height 13
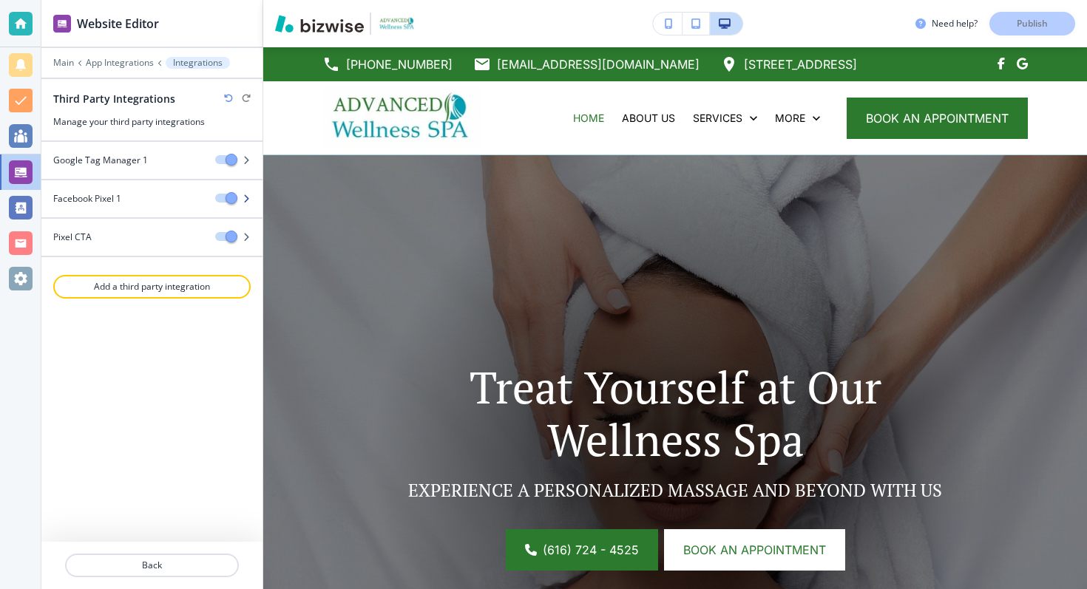
click at [248, 194] on icon "button" at bounding box center [246, 198] width 9 height 9
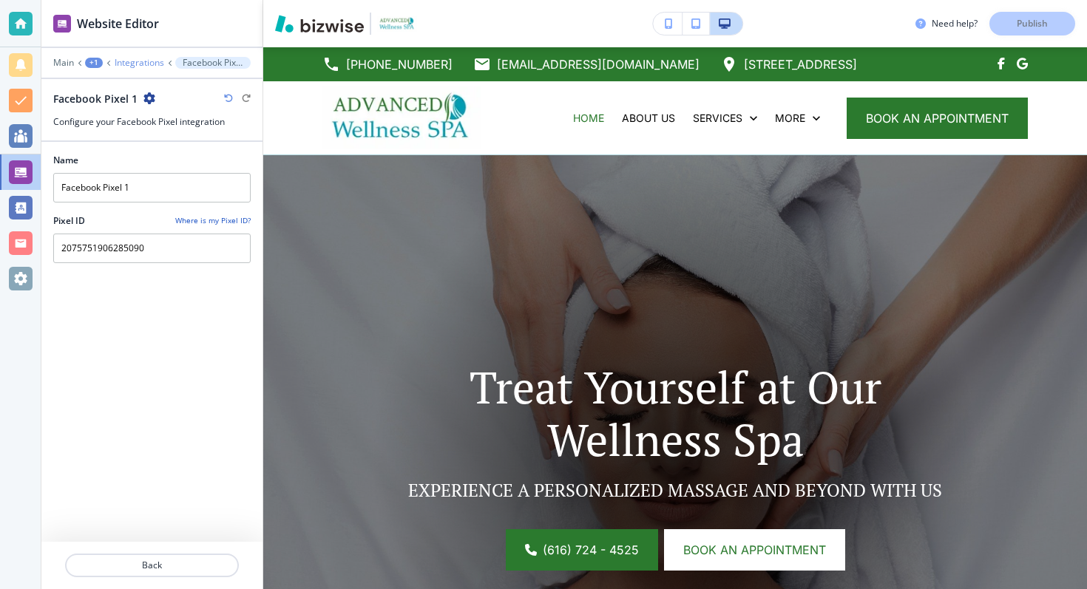
click at [149, 58] on p "Integrations" at bounding box center [140, 63] width 50 height 10
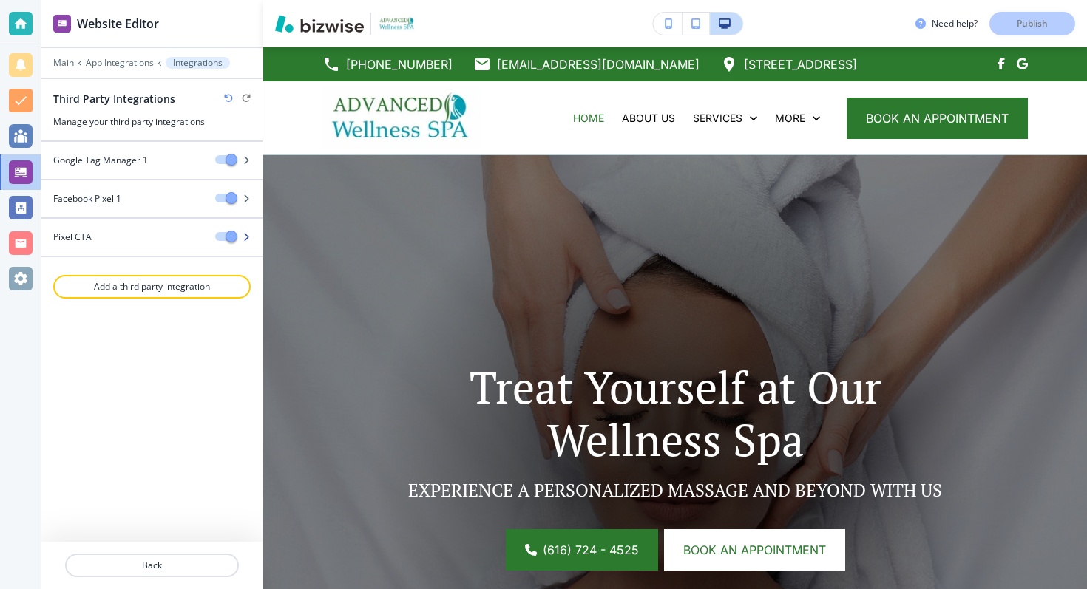
click at [98, 240] on div "Pixel CTA" at bounding box center [122, 237] width 162 height 13
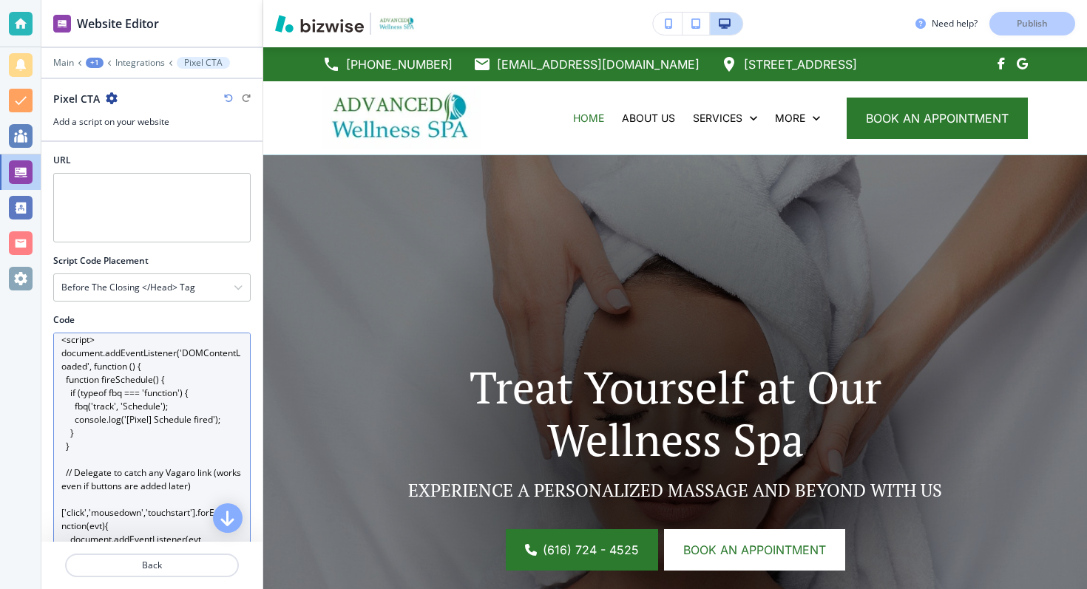
scroll to position [0, 0]
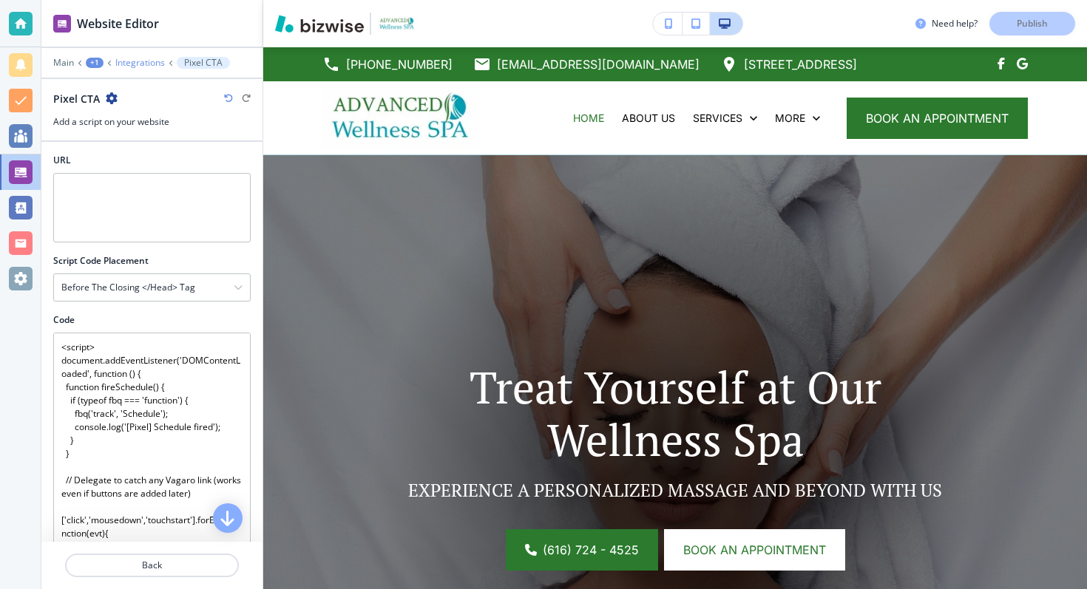
click at [150, 59] on p "Integrations" at bounding box center [140, 63] width 50 height 10
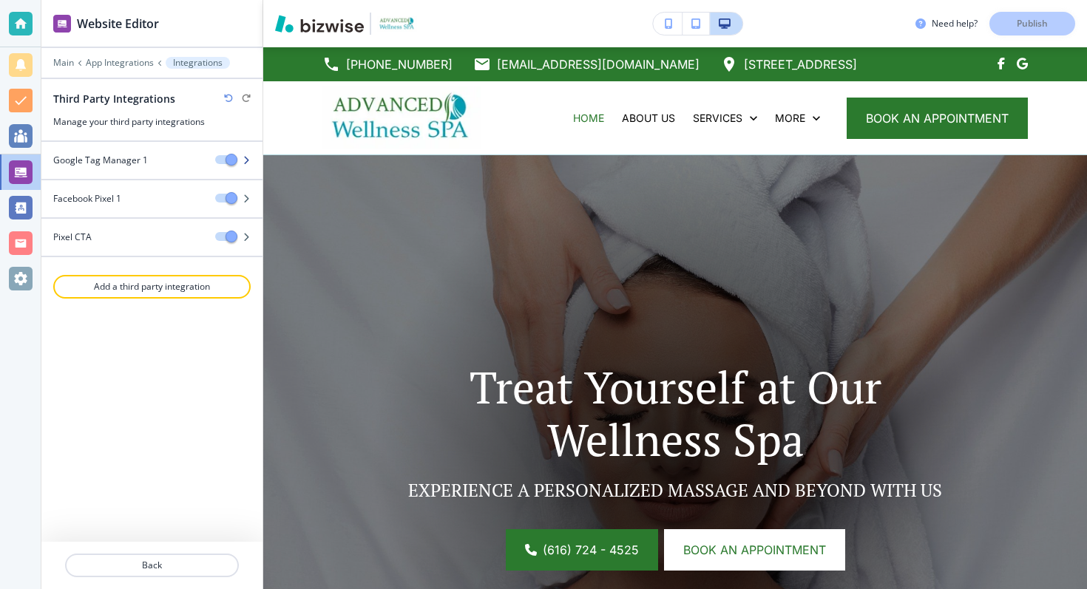
click at [140, 159] on h4 "Google Tag Manager 1" at bounding box center [100, 160] width 95 height 13
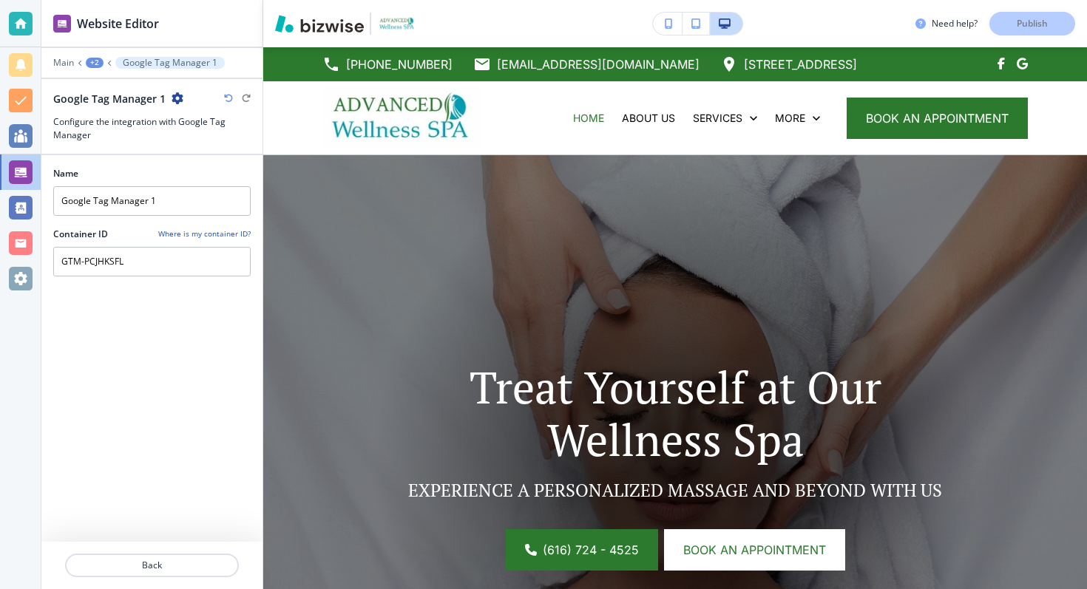
click at [143, 123] on h3 "Configure the integration with Google Tag Manager" at bounding box center [151, 128] width 197 height 27
click at [166, 126] on h3 "Configure the integration with Google Tag Manager" at bounding box center [151, 128] width 197 height 27
click at [148, 59] on p "Google Tag Manager 1" at bounding box center [170, 63] width 95 height 10
click at [91, 60] on div "+2" at bounding box center [95, 63] width 18 height 10
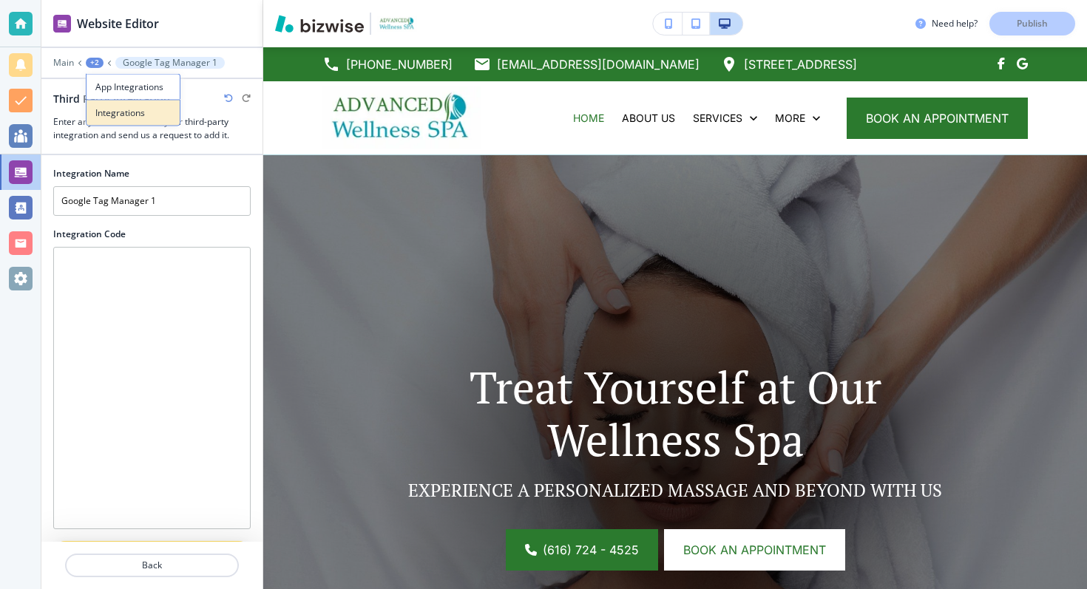
click at [110, 105] on button "Integrations" at bounding box center [133, 113] width 95 height 27
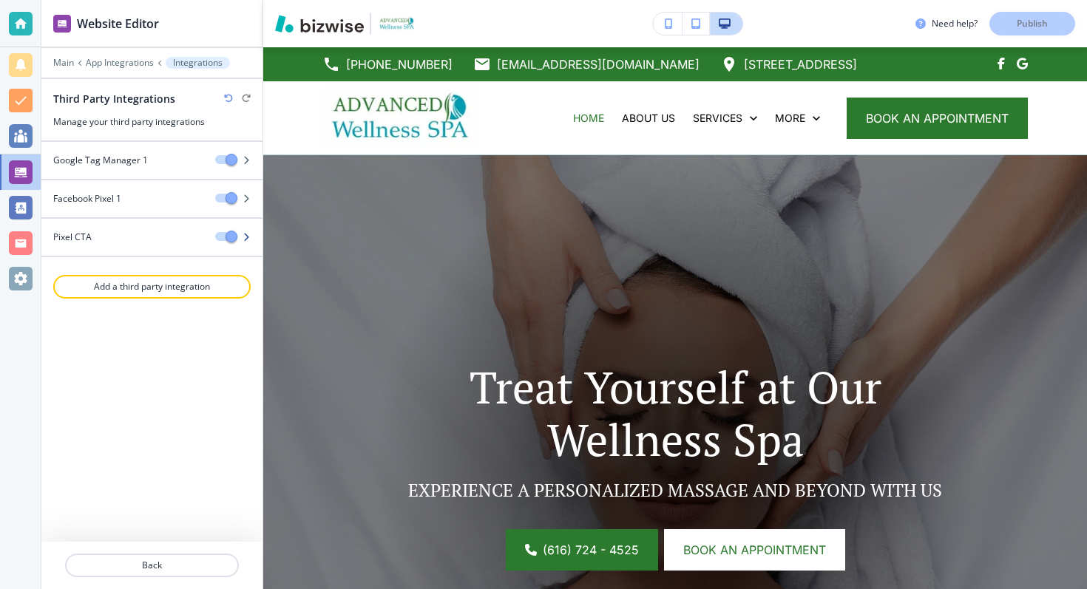
click at [120, 222] on div at bounding box center [151, 225] width 221 height 12
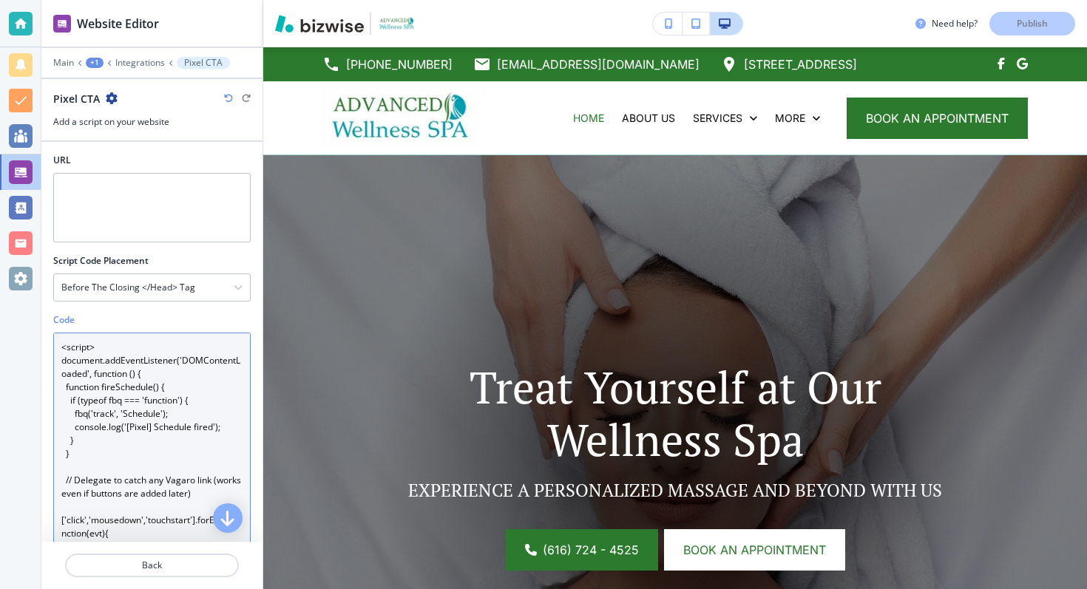
drag, startPoint x: 101, startPoint y: 387, endPoint x: 64, endPoint y: 351, distance: 51.2
click at [64, 351] on textarea "<script> document.addEventListener('DOMContentLoaded', function () { function f…" at bounding box center [151, 474] width 197 height 282
type textarea "<"
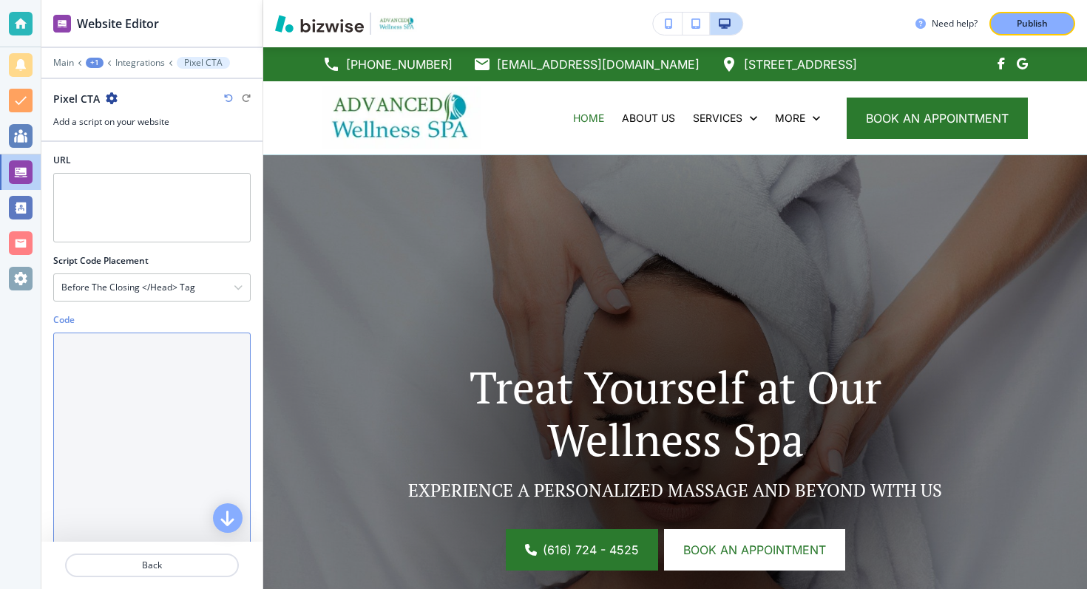
paste textarea "<script> (function () { // Wait for page + pixel to be ready function onReady(c…"
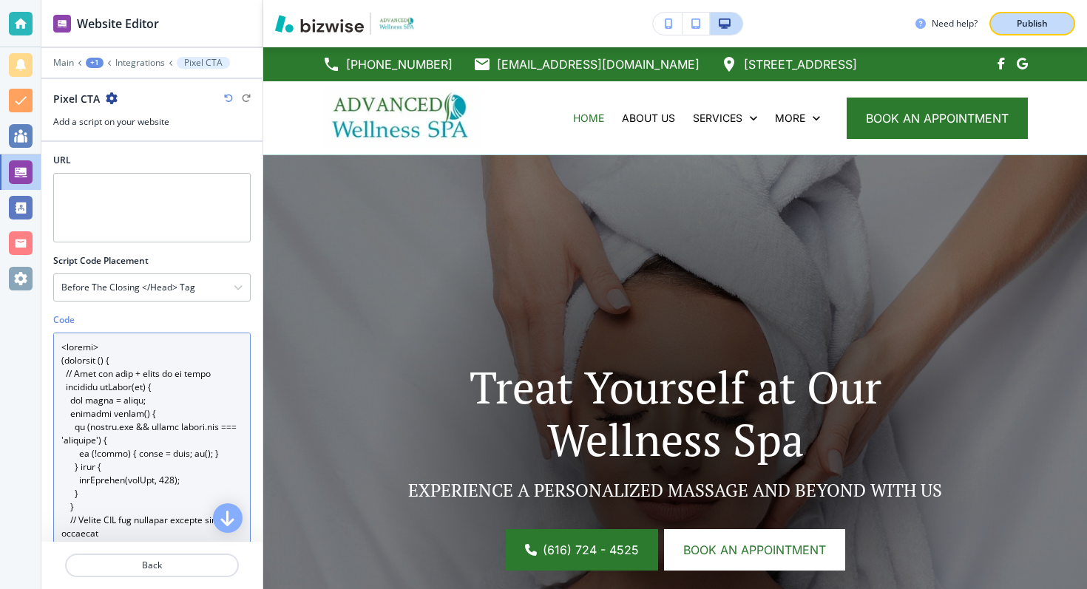
type textarea "<script> (function () { // Wait for page + pixel to be ready function onReady(c…"
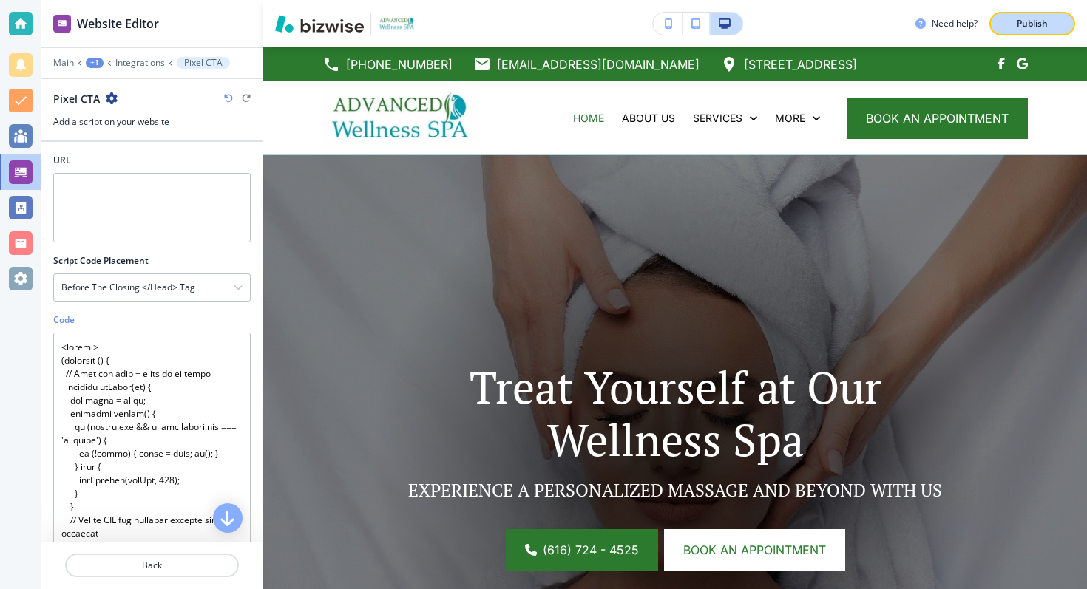
click at [1056, 24] on button "Publish" at bounding box center [1032, 24] width 86 height 24
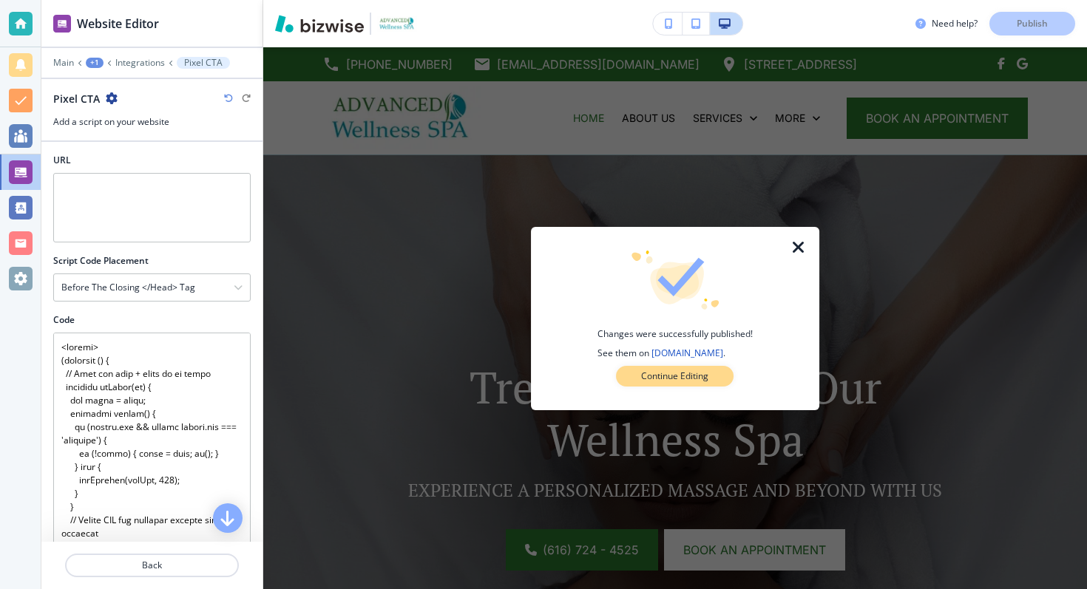
click at [653, 366] on button "Continue Editing" at bounding box center [675, 376] width 118 height 21
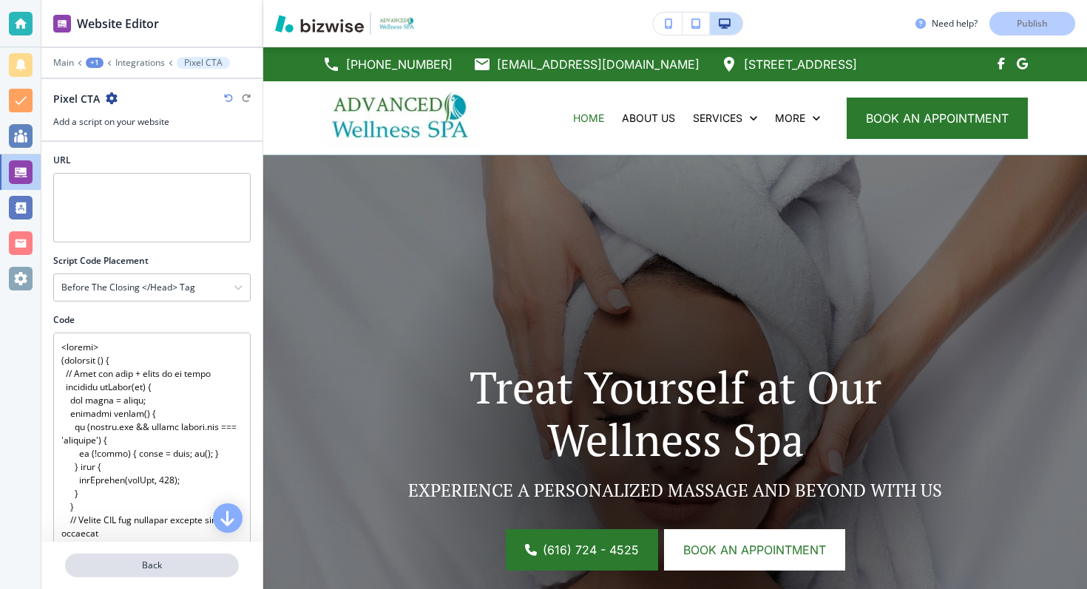
click at [180, 574] on button "Back" at bounding box center [152, 566] width 174 height 24
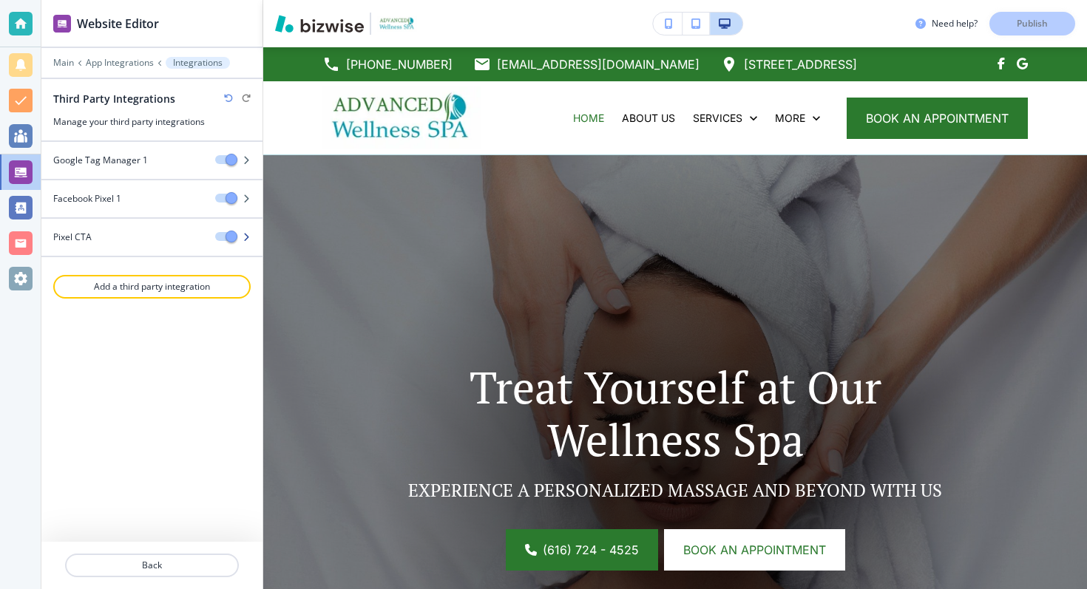
click at [140, 240] on div "Pixel CTA" at bounding box center [122, 237] width 162 height 13
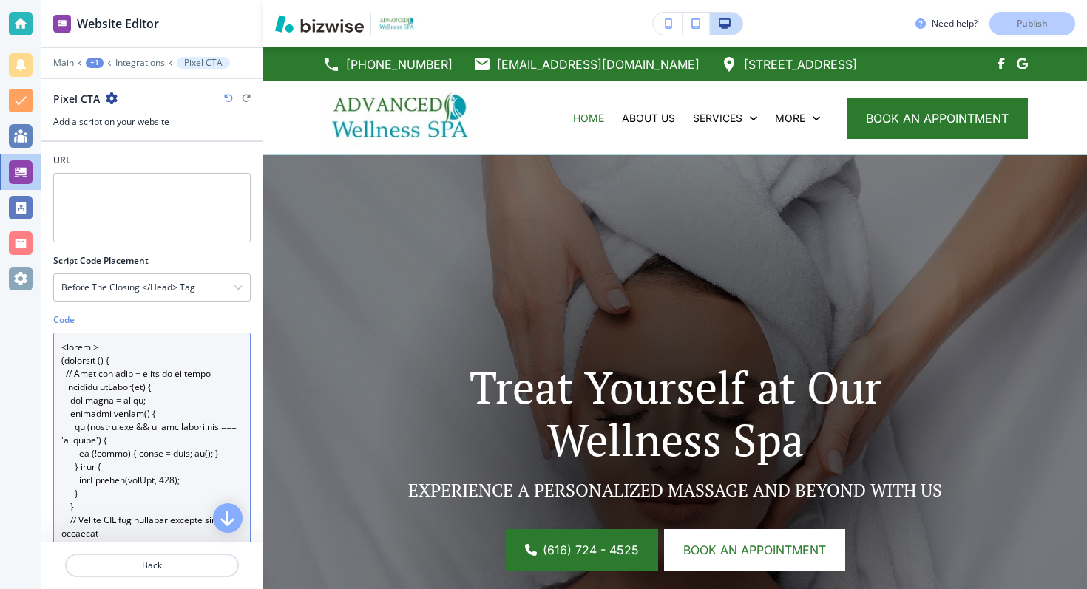
drag, startPoint x: 113, startPoint y: 391, endPoint x: 58, endPoint y: 349, distance: 69.6
click at [58, 349] on textarea "Code" at bounding box center [151, 474] width 197 height 282
paste textarea "function onReady(cb){ var fired=false; function tryRun(){ if (window.fbq && typ…"
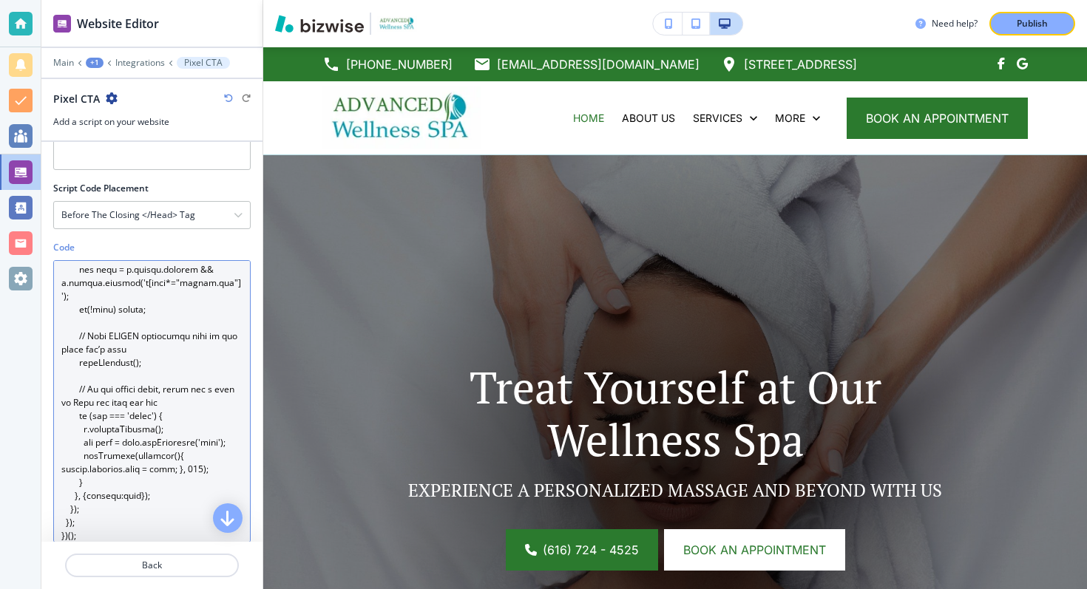
scroll to position [373, 0]
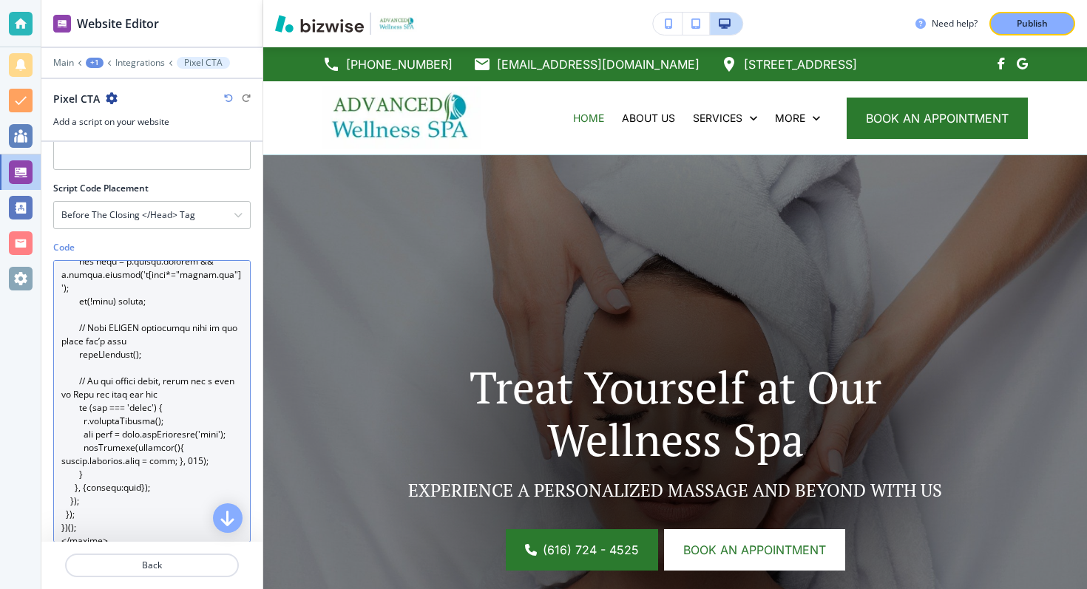
type textarea "<script> (function () { function onReady(cb){ var fired=false; function tryRun(…"
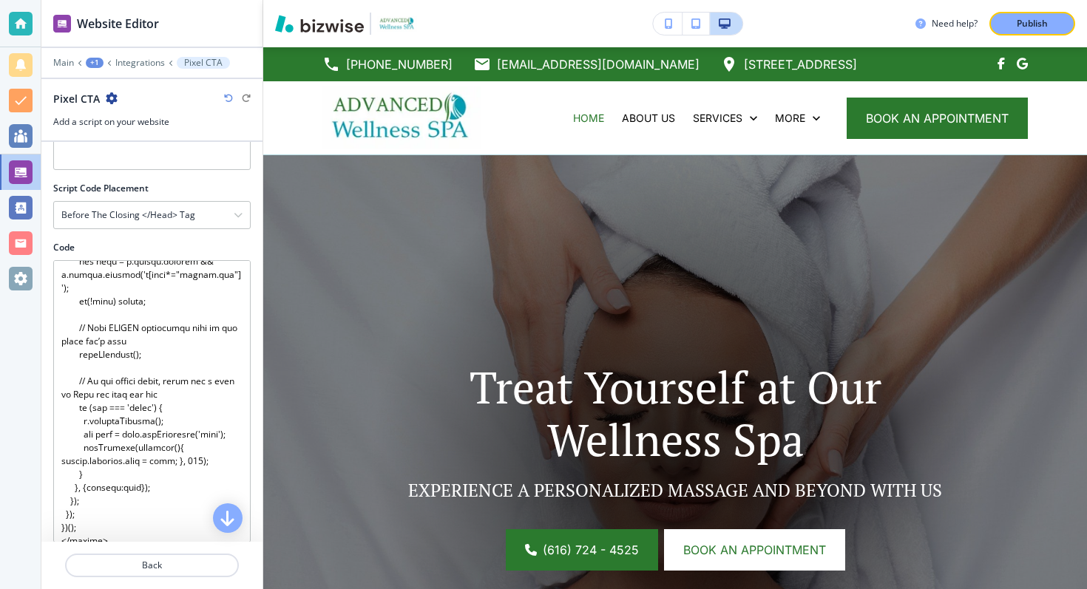
click at [221, 245] on div "Code" at bounding box center [151, 247] width 197 height 13
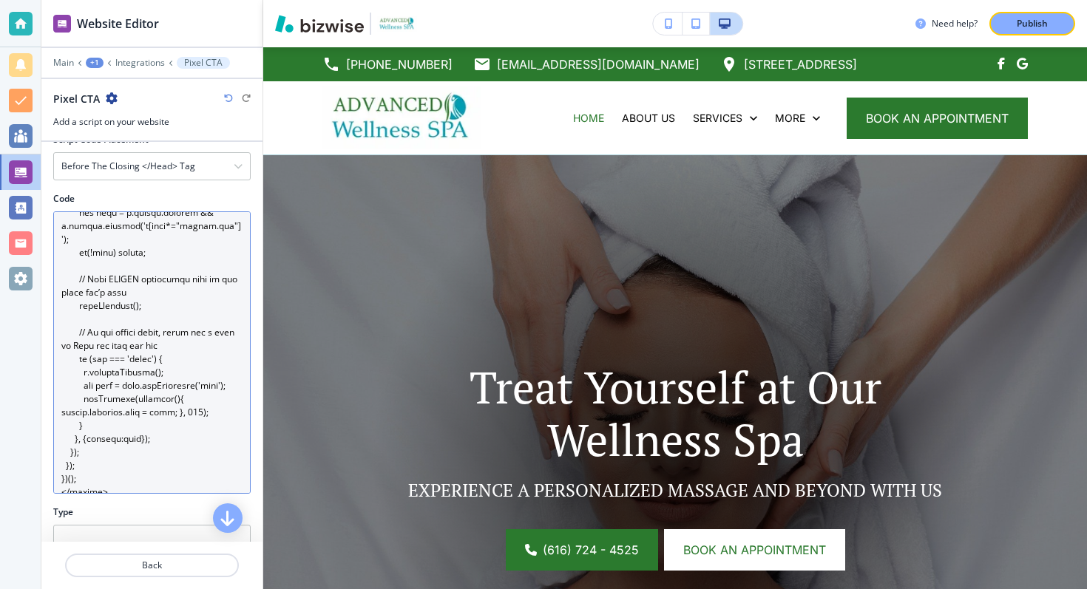
scroll to position [220, 0]
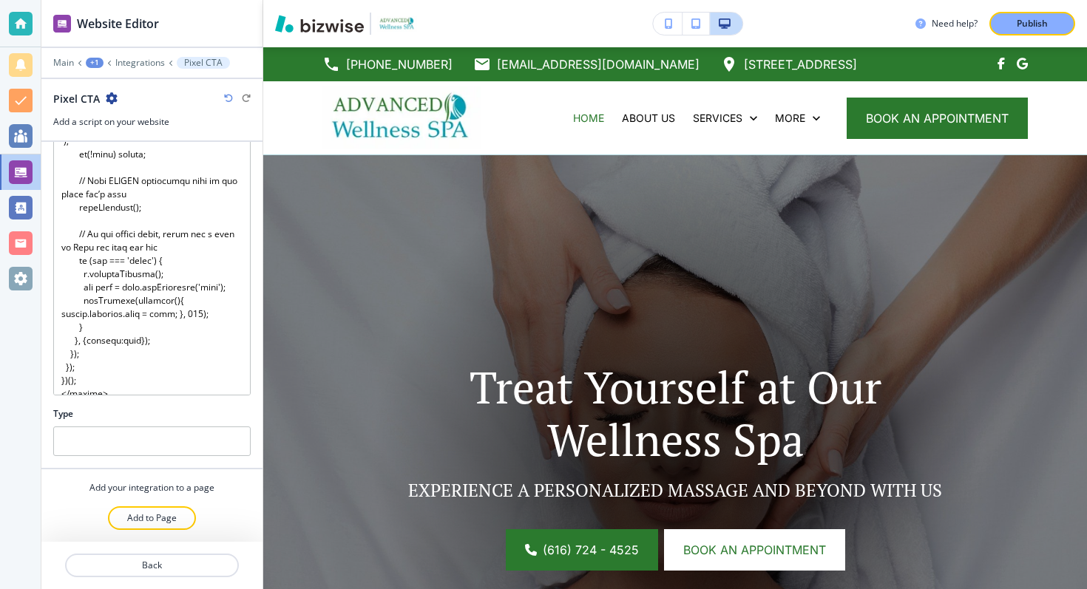
click at [1020, 10] on div "Need help? Publish" at bounding box center [674, 23] width 823 height 47
click at [1020, 15] on button "Publish" at bounding box center [1032, 24] width 86 height 24
